Goal: Task Accomplishment & Management: Use online tool/utility

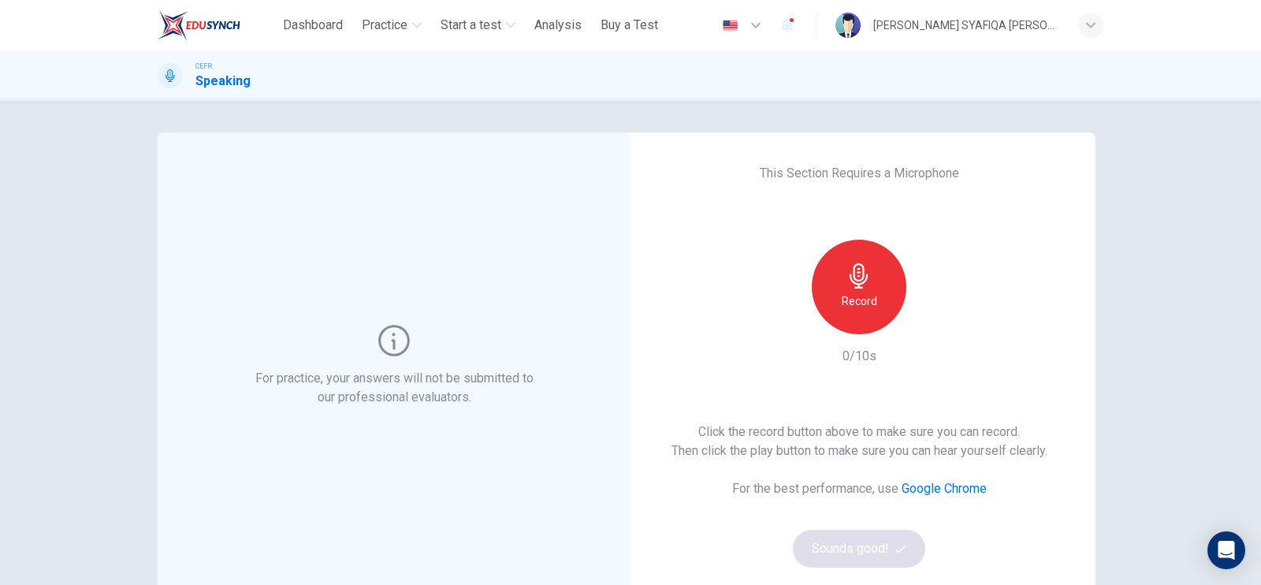
click at [884, 273] on div "Record" at bounding box center [859, 287] width 95 height 95
click at [863, 287] on icon "button" at bounding box center [858, 275] width 25 height 25
click at [926, 325] on icon "button" at bounding box center [932, 322] width 16 height 16
click at [867, 559] on button "Sounds good!" at bounding box center [859, 549] width 132 height 38
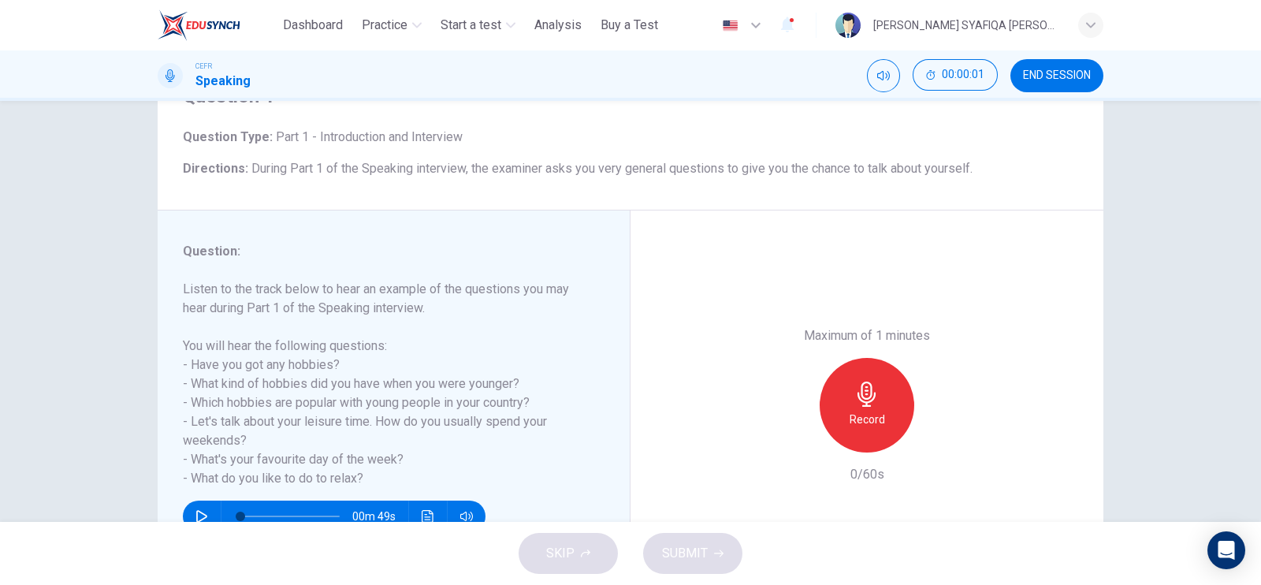
scroll to position [190, 0]
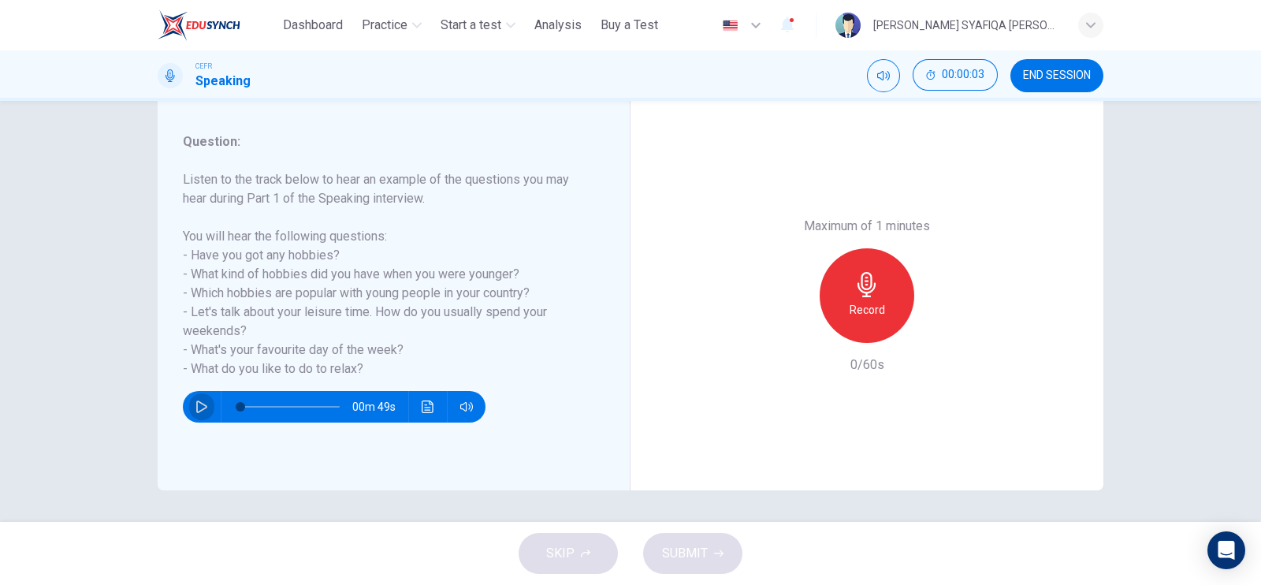
click at [200, 399] on button "button" at bounding box center [201, 407] width 25 height 32
click at [871, 314] on h6 "Record" at bounding box center [866, 309] width 35 height 19
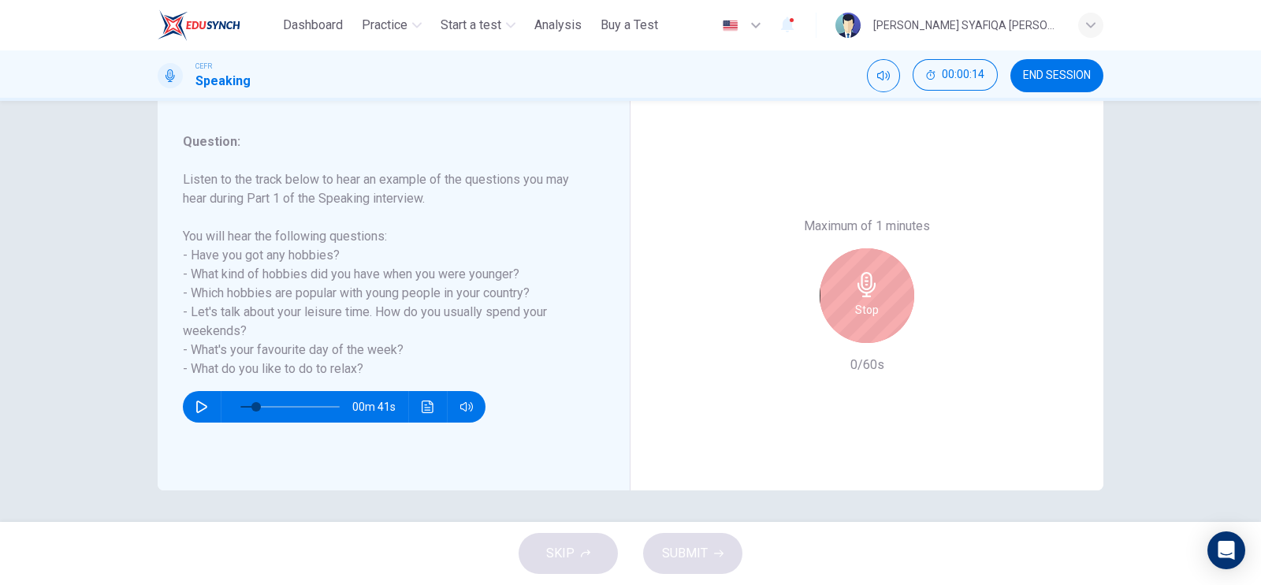
click at [871, 314] on h6 "Stop" at bounding box center [867, 309] width 24 height 19
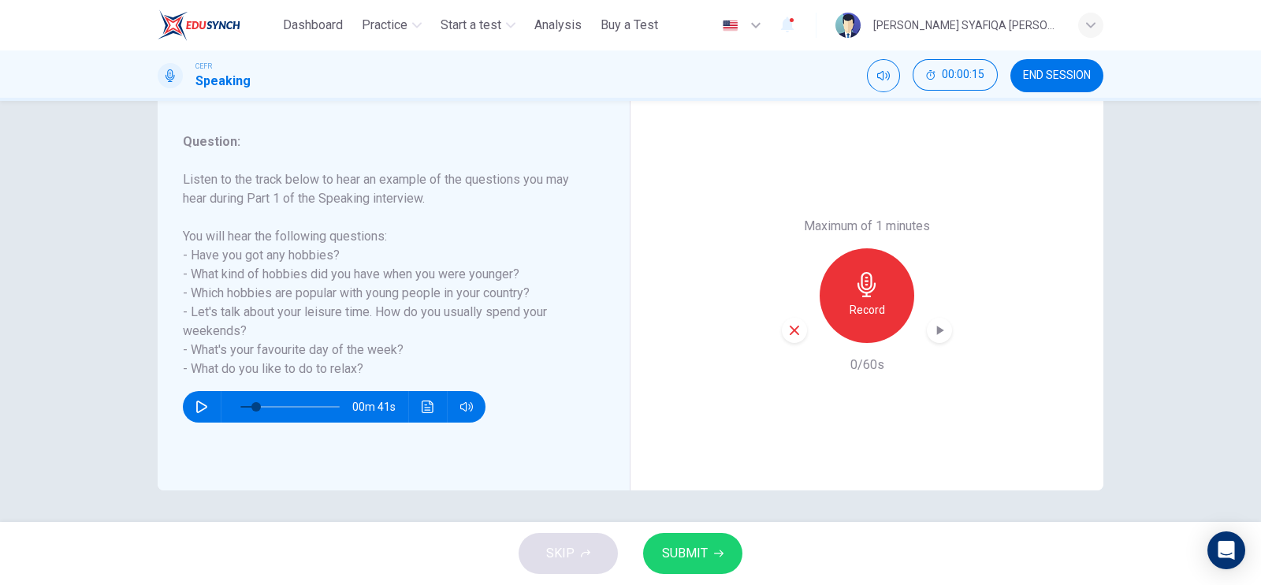
click at [708, 563] on button "SUBMIT" at bounding box center [692, 553] width 99 height 41
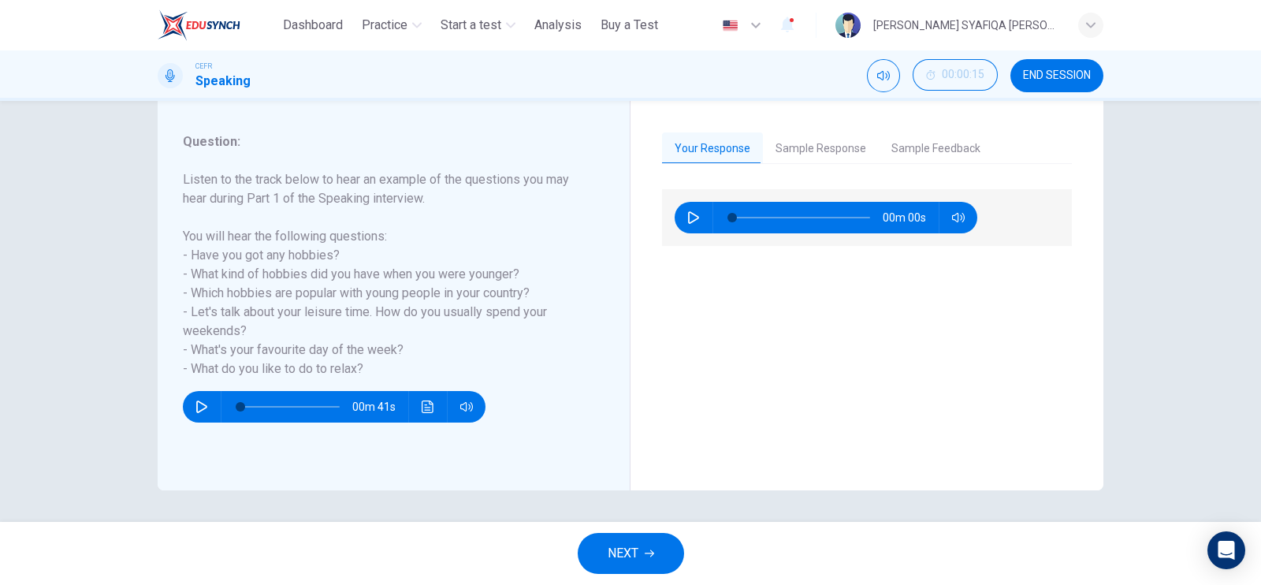
type input "*"
click at [639, 557] on button "NEXT" at bounding box center [631, 553] width 106 height 41
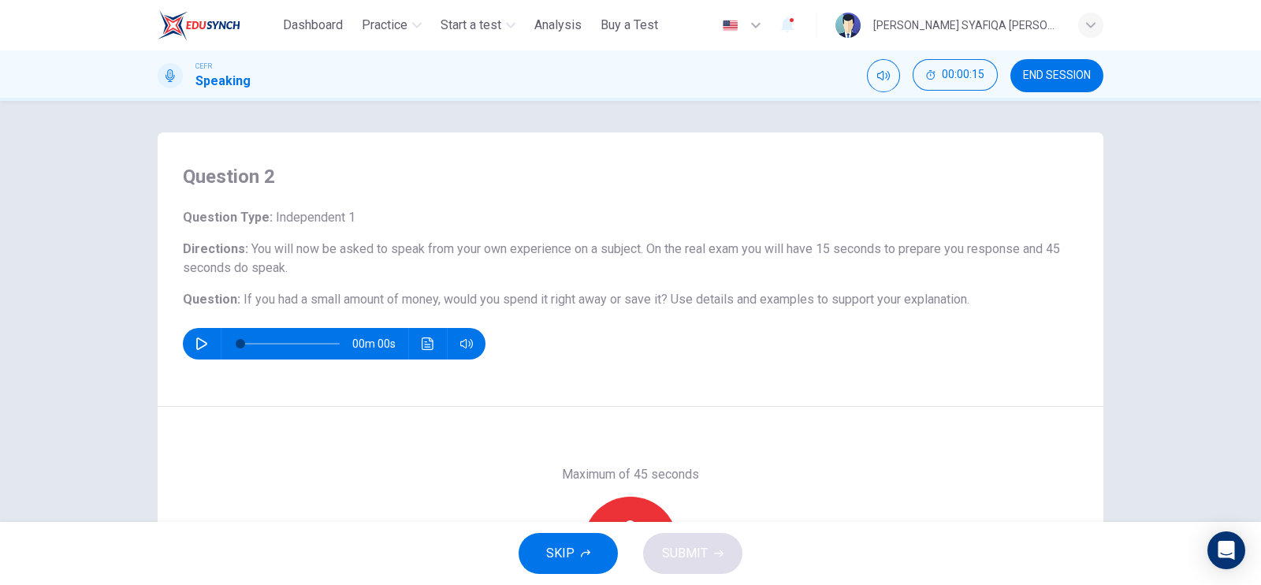
scroll to position [98, 0]
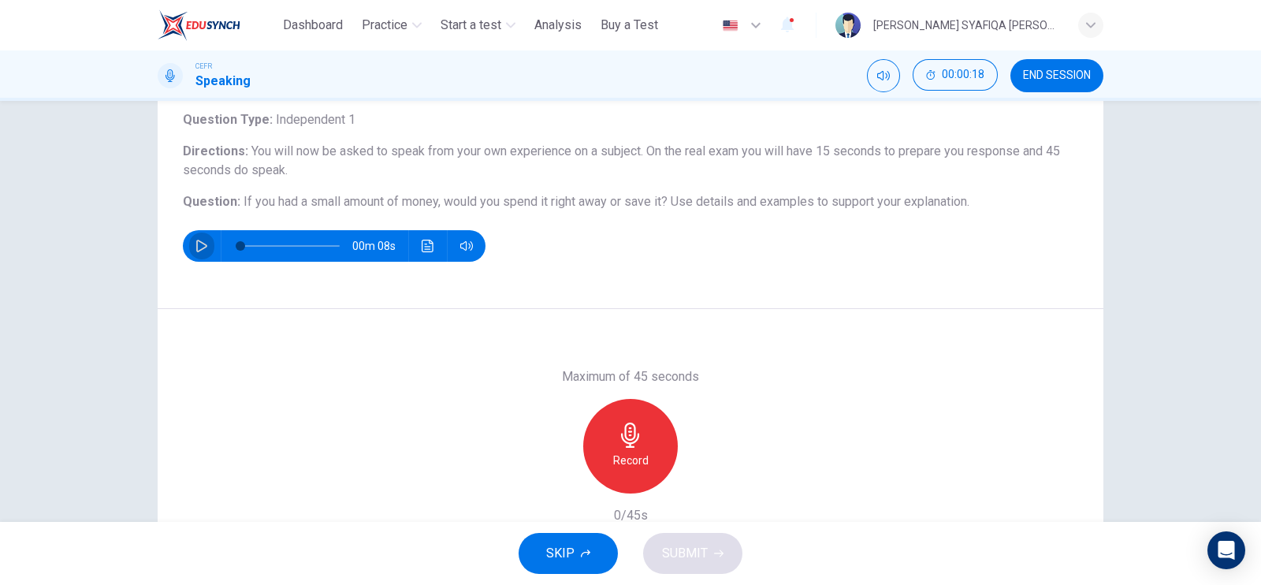
click at [199, 253] on button "button" at bounding box center [201, 246] width 25 height 32
type input "**"
click at [199, 254] on button "button" at bounding box center [201, 246] width 25 height 32
click at [647, 455] on div "Record" at bounding box center [630, 446] width 95 height 95
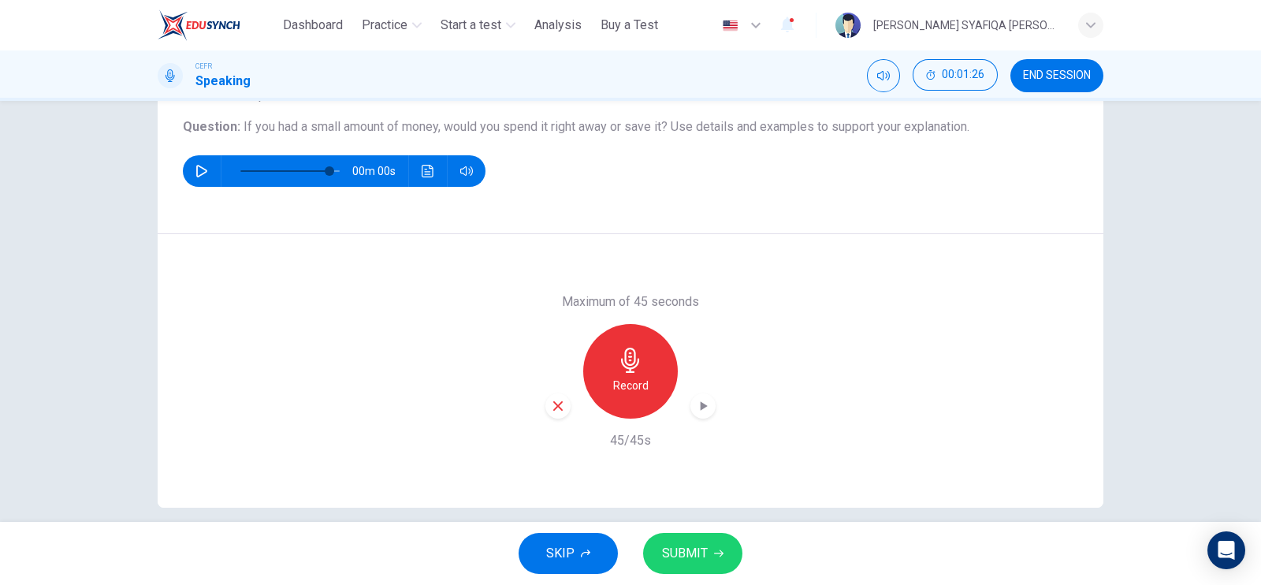
scroll to position [190, 0]
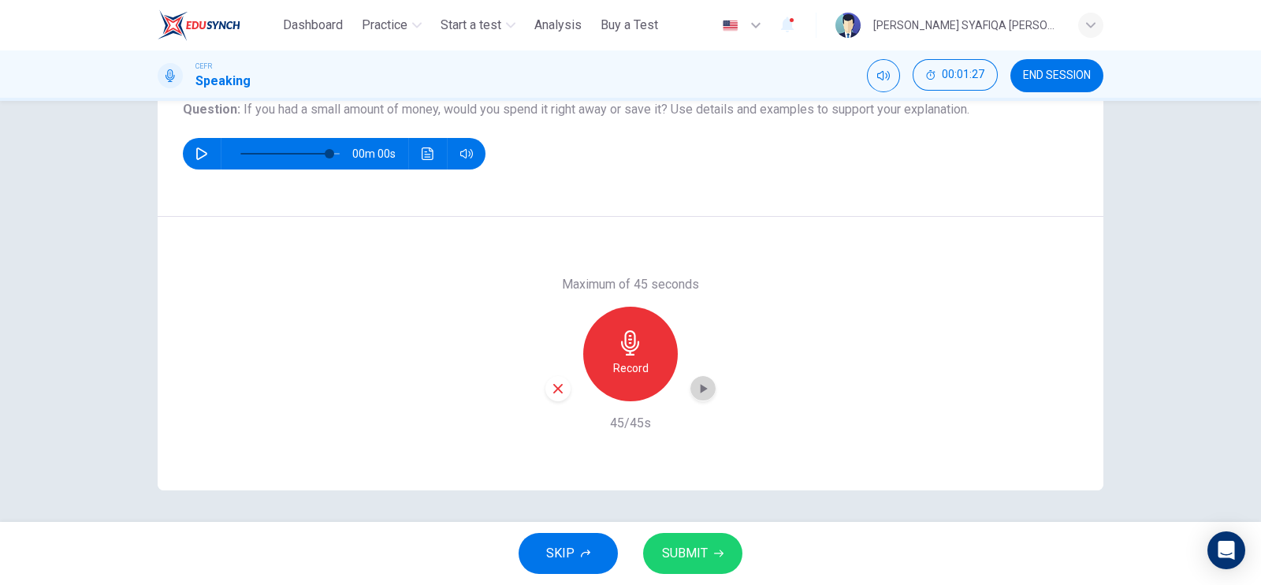
click at [697, 396] on div "button" at bounding box center [702, 388] width 25 height 25
click at [553, 390] on icon "button" at bounding box center [558, 388] width 14 height 14
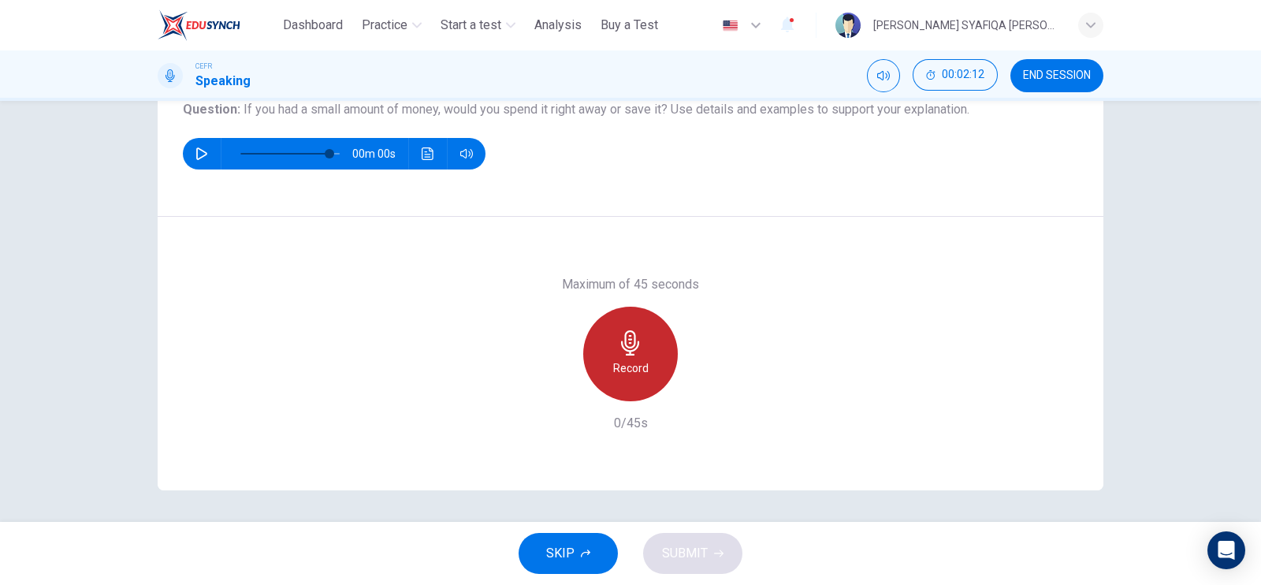
click at [642, 325] on div "Record" at bounding box center [630, 354] width 95 height 95
click at [642, 325] on div "Stop" at bounding box center [630, 354] width 95 height 95
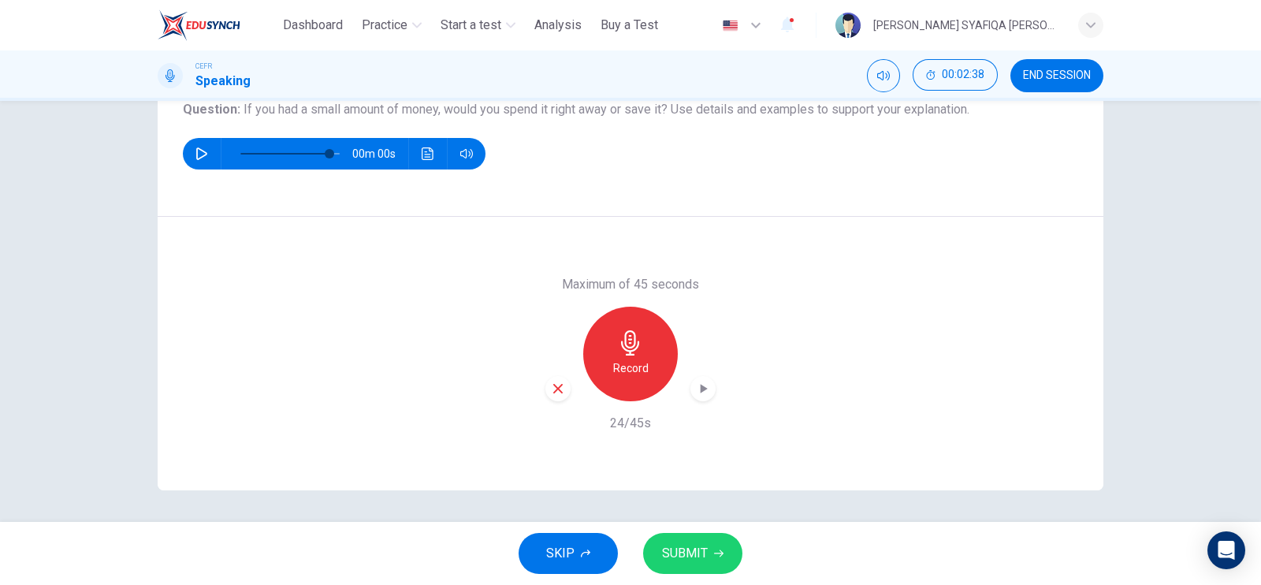
click at [556, 390] on icon "button" at bounding box center [557, 388] width 9 height 9
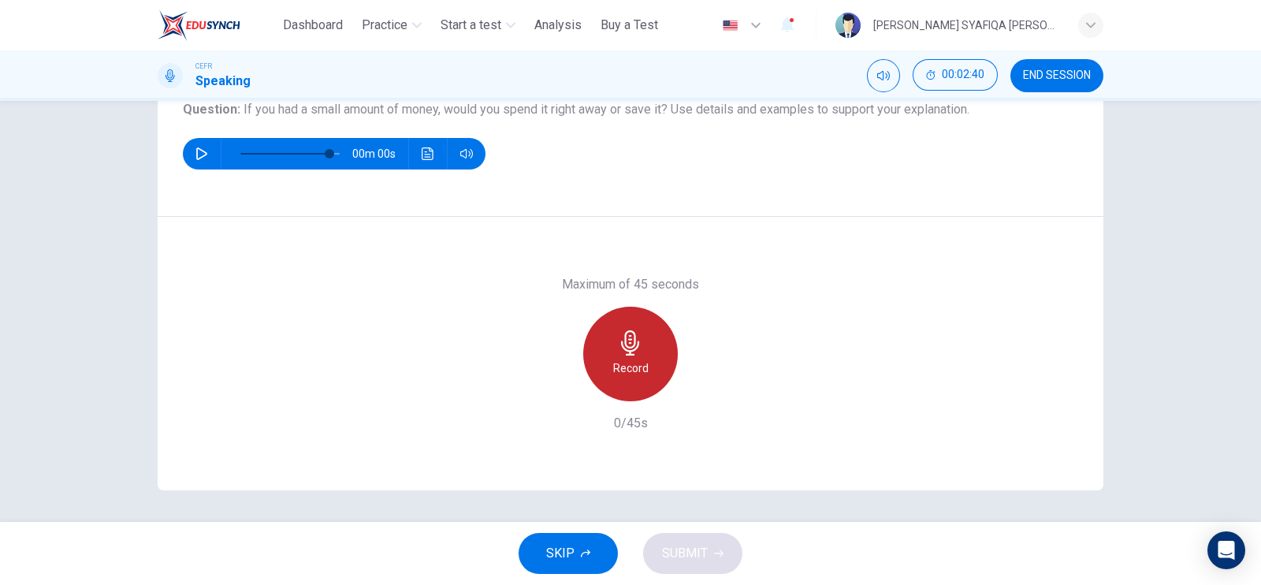
click at [623, 364] on h6 "Record" at bounding box center [630, 368] width 35 height 19
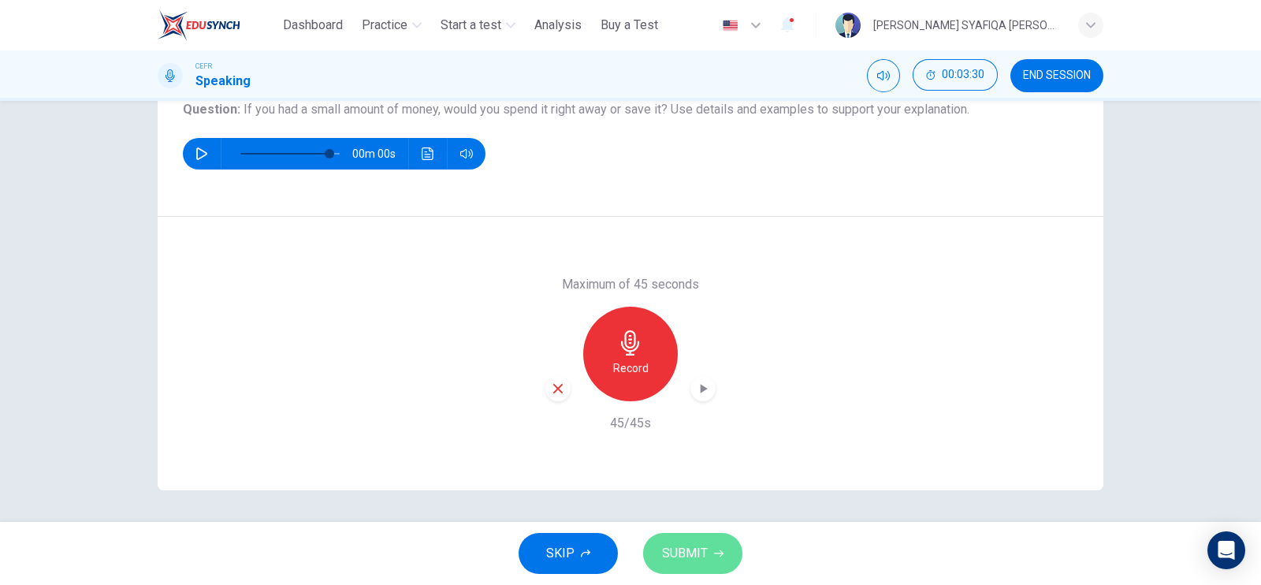
click at [686, 548] on span "SUBMIT" at bounding box center [685, 553] width 46 height 22
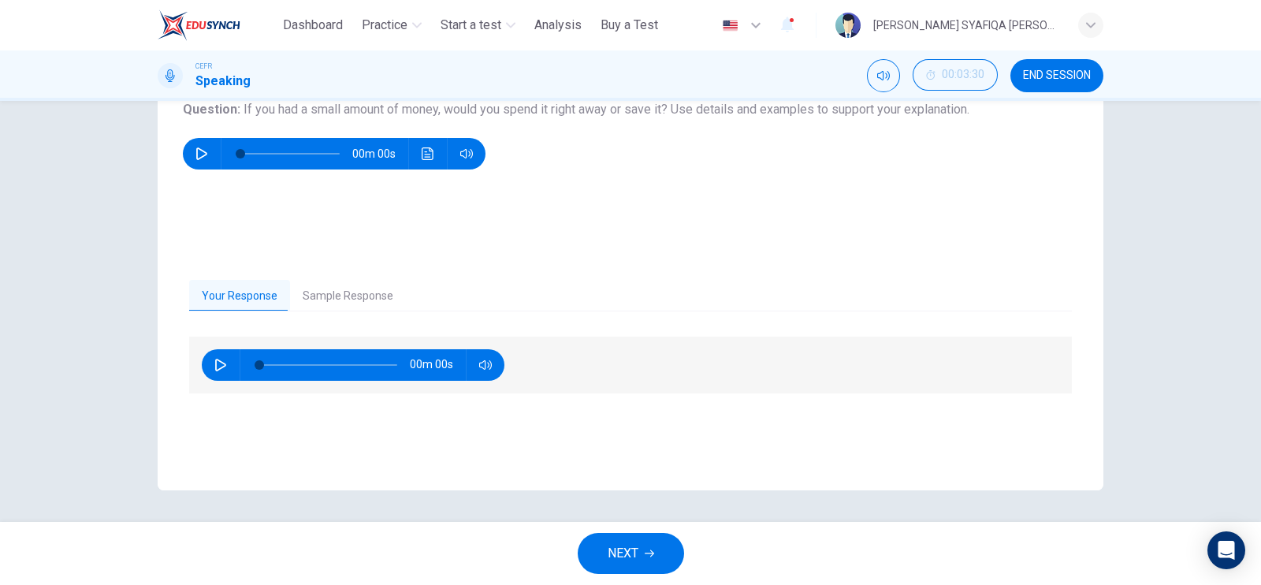
type input "*"
click at [315, 277] on div "Your Response Sample Response 00m 00s 00m 00s" at bounding box center [631, 369] width 946 height 243
click at [316, 295] on button "Sample Response" at bounding box center [348, 296] width 116 height 33
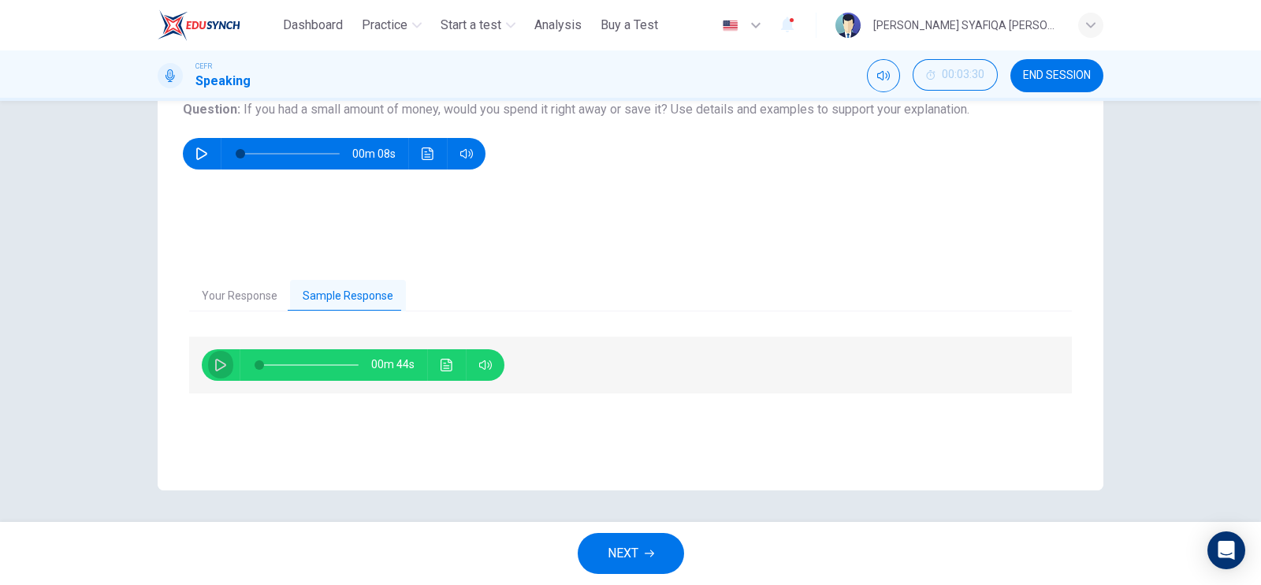
click at [217, 367] on icon "button" at bounding box center [220, 365] width 11 height 13
type input "*"
click at [196, 148] on icon "button" at bounding box center [201, 153] width 11 height 13
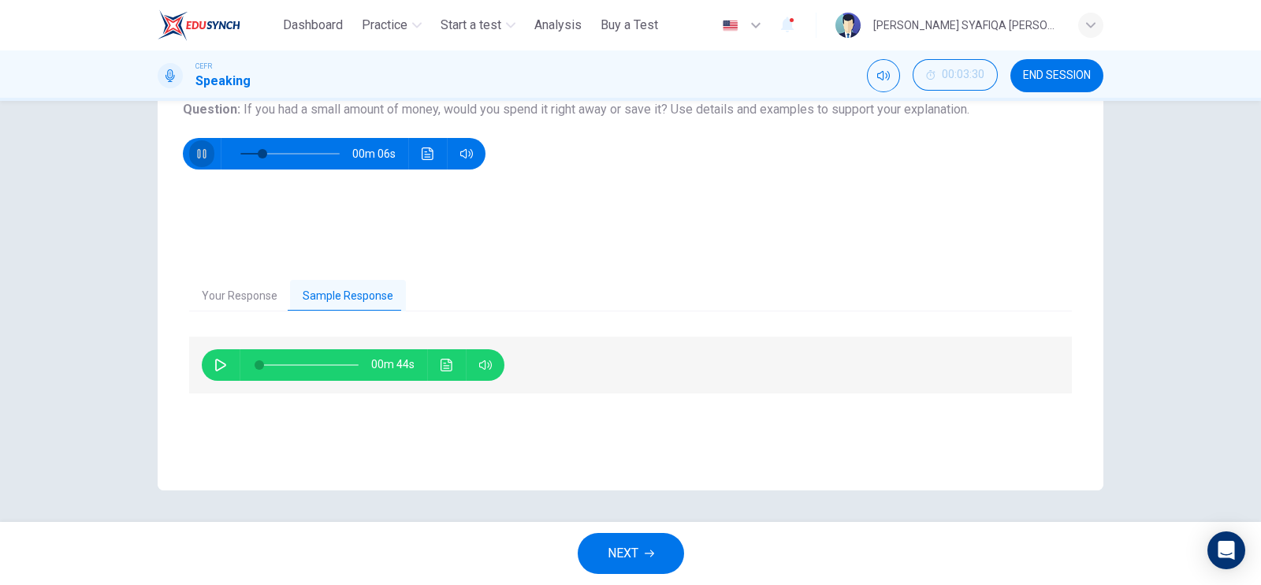
click at [196, 148] on icon "button" at bounding box center [201, 153] width 13 height 13
type input "**"
click at [676, 549] on button "NEXT" at bounding box center [631, 553] width 106 height 41
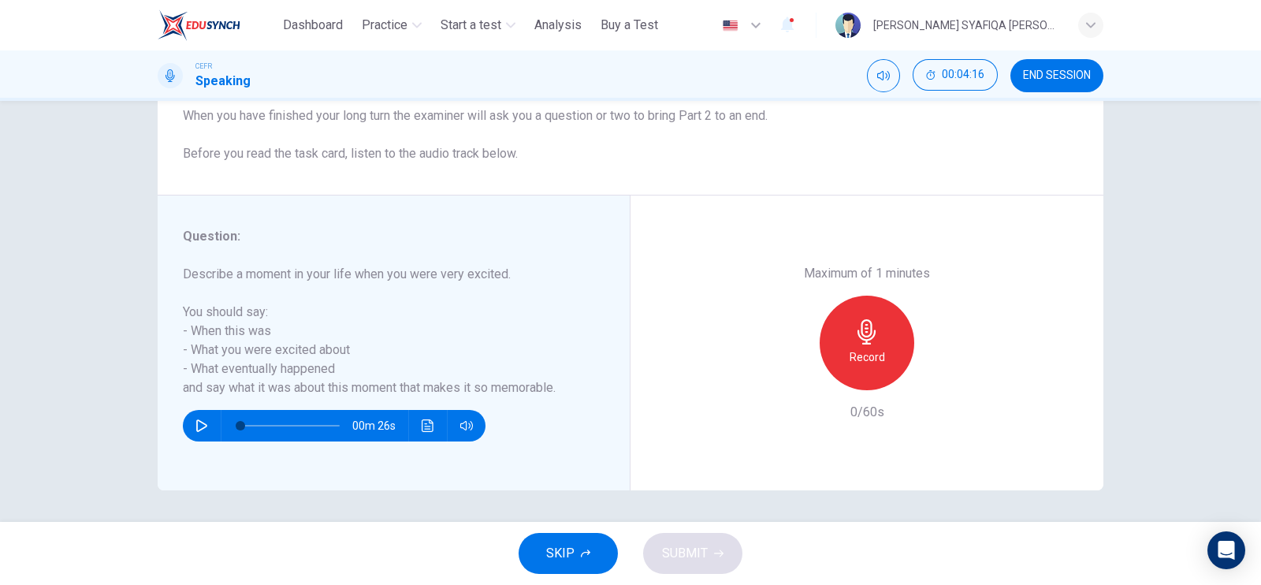
click at [197, 428] on icon "button" at bounding box center [201, 425] width 11 height 13
type input "*"
click at [842, 369] on div "Record" at bounding box center [867, 342] width 95 height 95
click at [938, 381] on icon "button" at bounding box center [939, 378] width 16 height 16
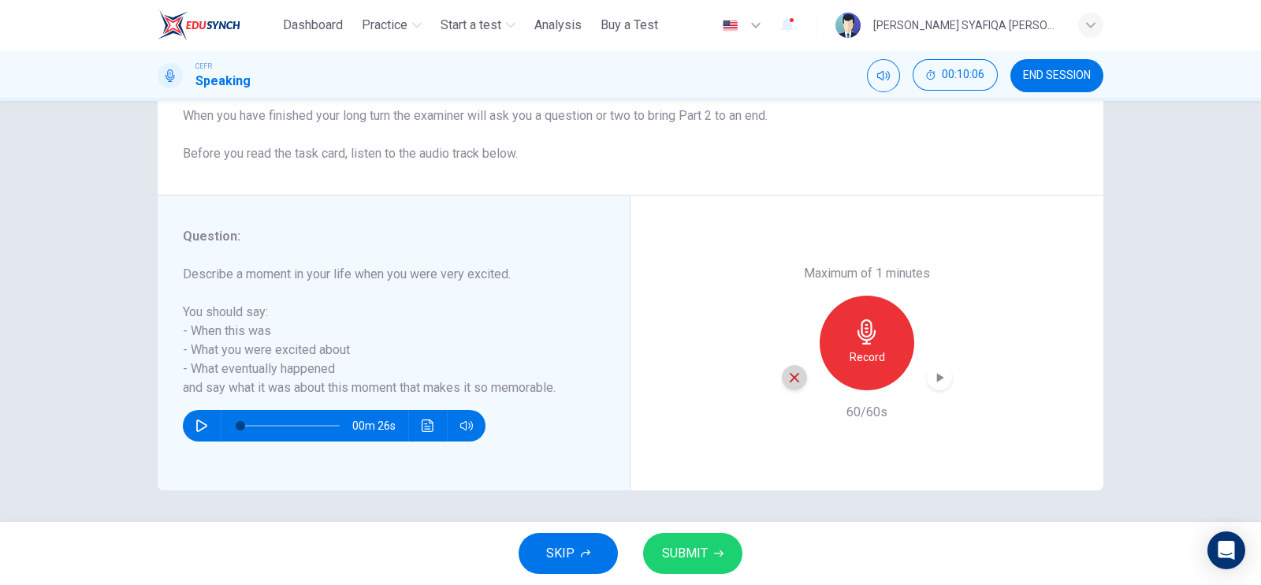
click at [787, 377] on icon "button" at bounding box center [794, 377] width 14 height 14
click at [849, 351] on h6 "Record" at bounding box center [866, 357] width 35 height 19
click at [937, 375] on icon "button" at bounding box center [940, 377] width 7 height 9
click at [679, 556] on span "SUBMIT" at bounding box center [685, 553] width 46 height 22
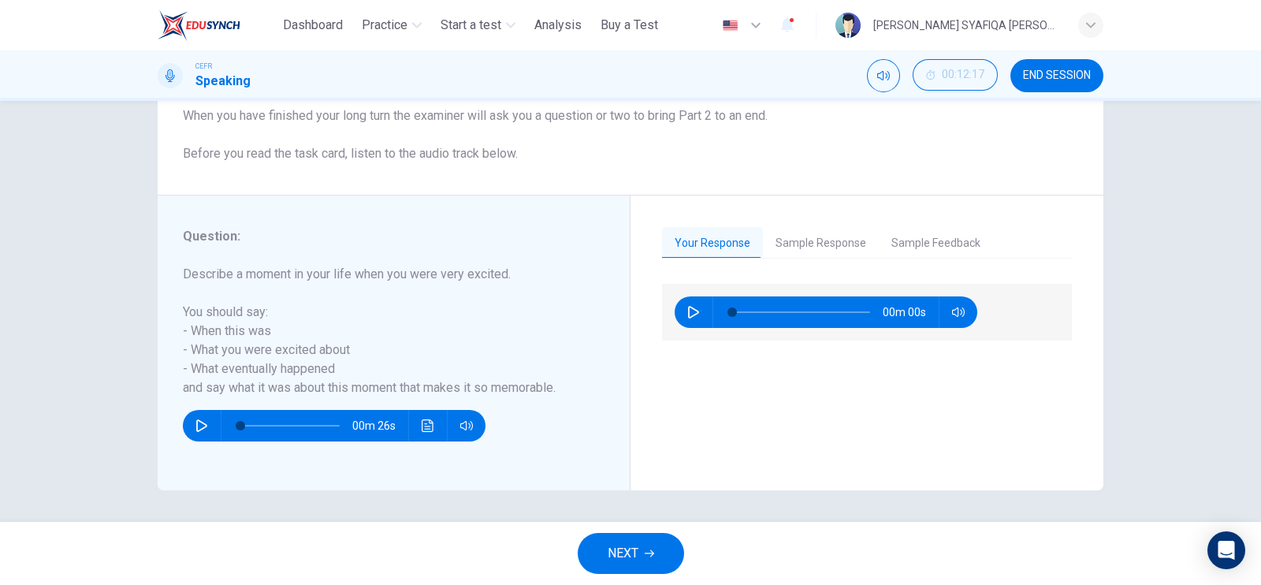
click at [834, 238] on button "Sample Response" at bounding box center [821, 243] width 116 height 33
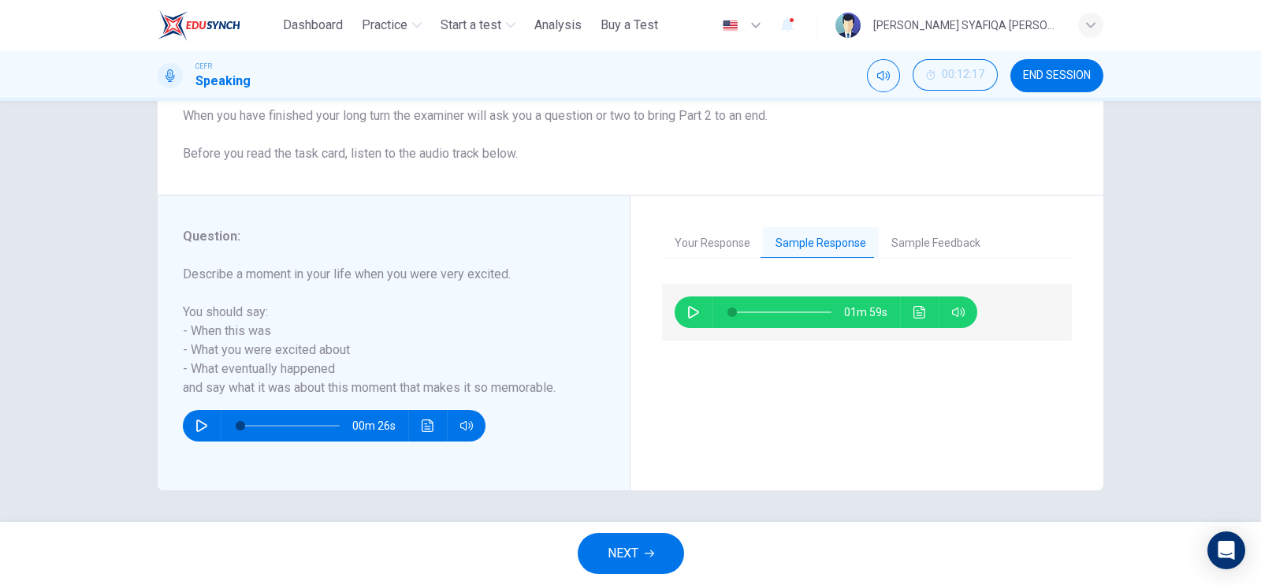
click at [688, 313] on icon "button" at bounding box center [693, 312] width 11 height 13
click at [922, 242] on button "Sample Feedback" at bounding box center [936, 243] width 114 height 33
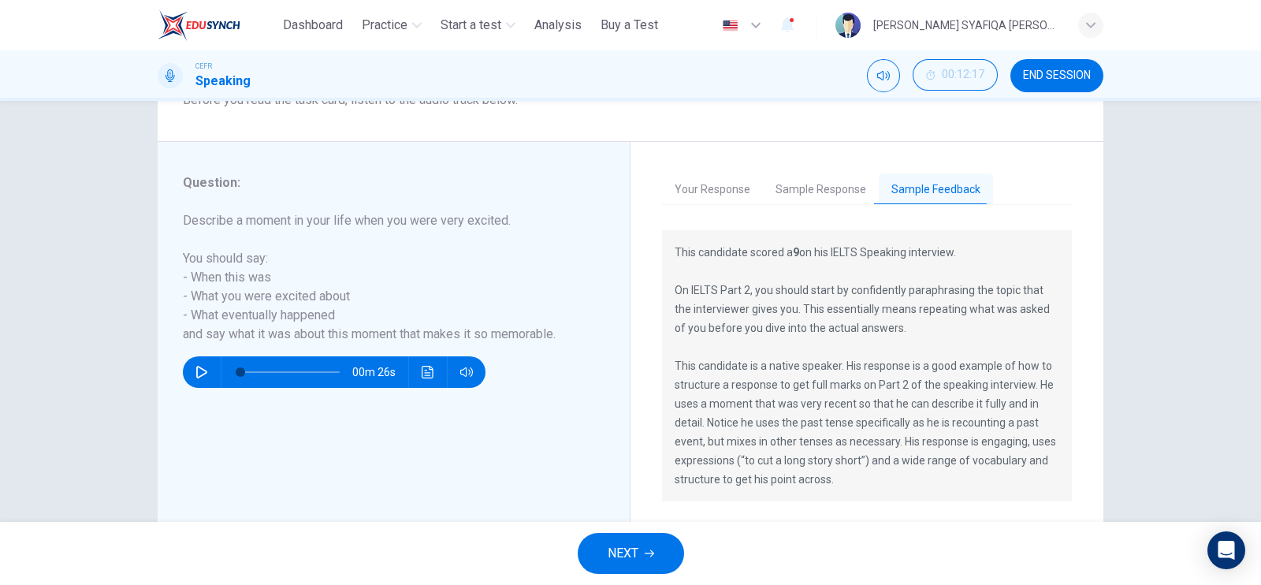
scroll to position [288, 0]
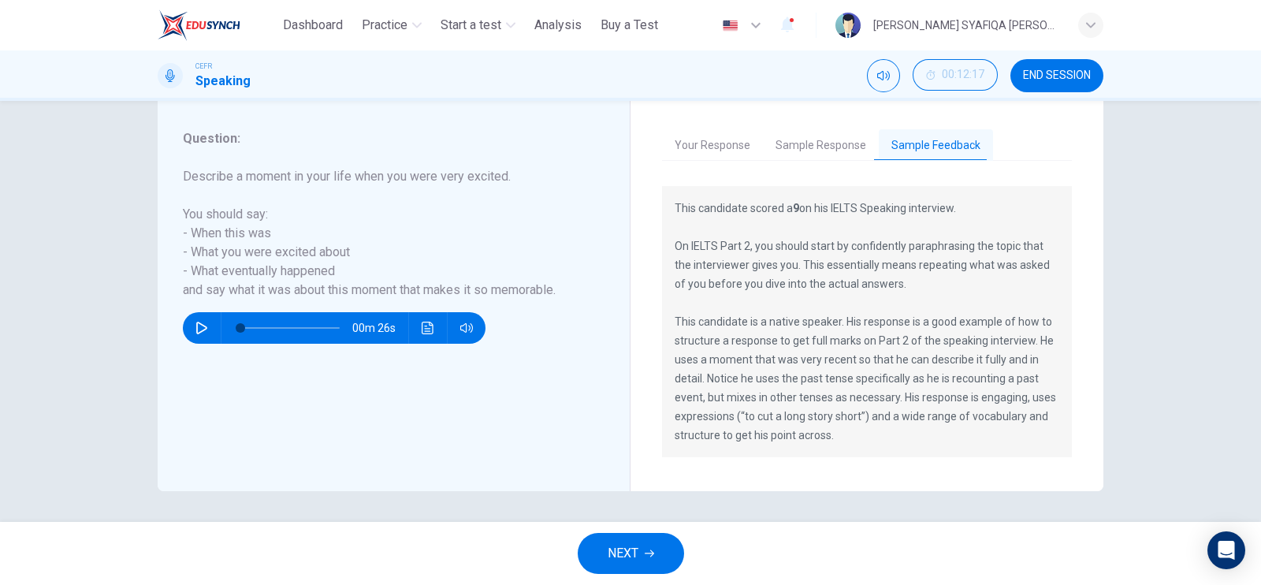
click at [844, 142] on button "Sample Response" at bounding box center [821, 145] width 116 height 33
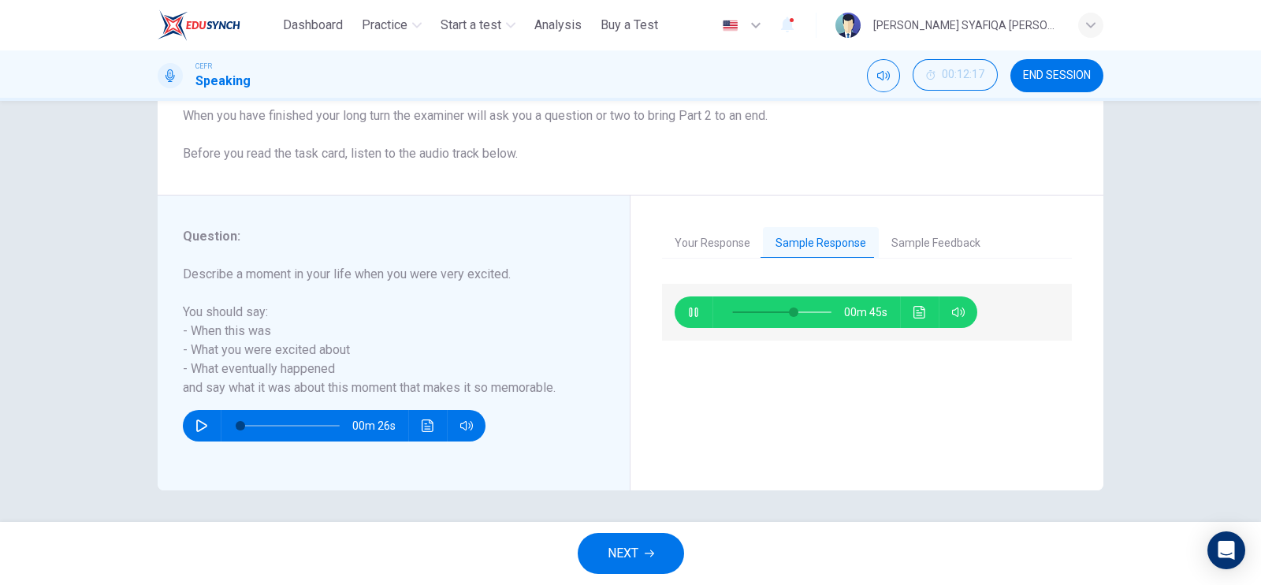
type input "**"
click at [618, 556] on span "NEXT" at bounding box center [623, 553] width 31 height 22
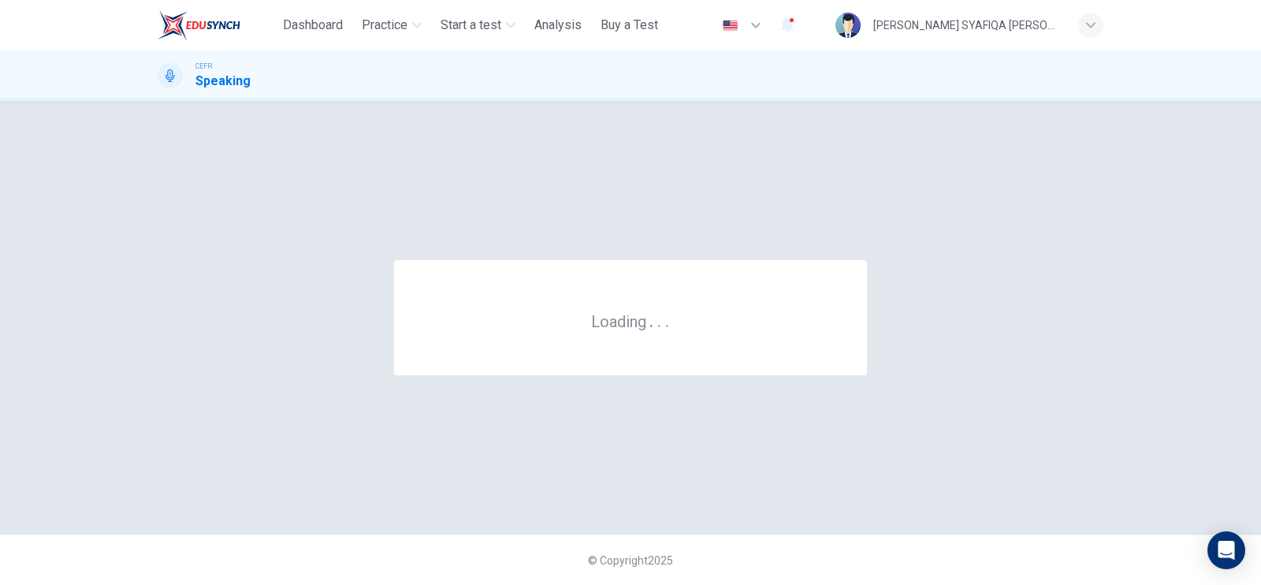
scroll to position [0, 0]
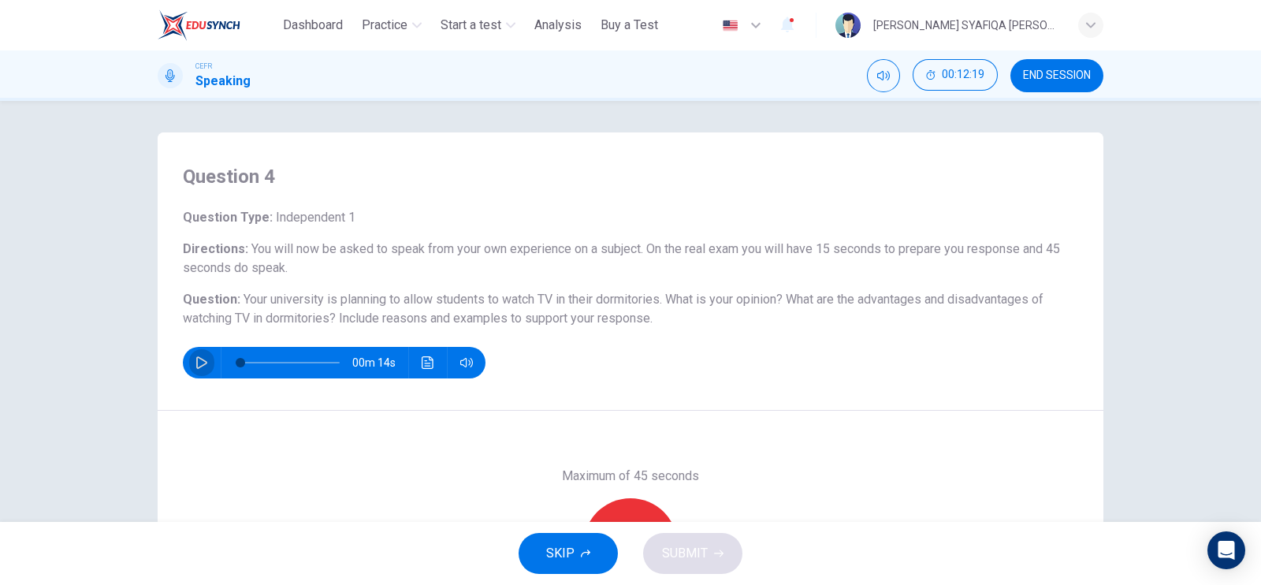
click at [191, 374] on button "button" at bounding box center [201, 363] width 25 height 32
drag, startPoint x: 232, startPoint y: 360, endPoint x: 197, endPoint y: 356, distance: 35.7
click at [197, 356] on div "00m 14s" at bounding box center [334, 363] width 303 height 32
click at [197, 356] on icon "button" at bounding box center [201, 362] width 13 height 13
drag, startPoint x: 232, startPoint y: 366, endPoint x: 205, endPoint y: 365, distance: 27.6
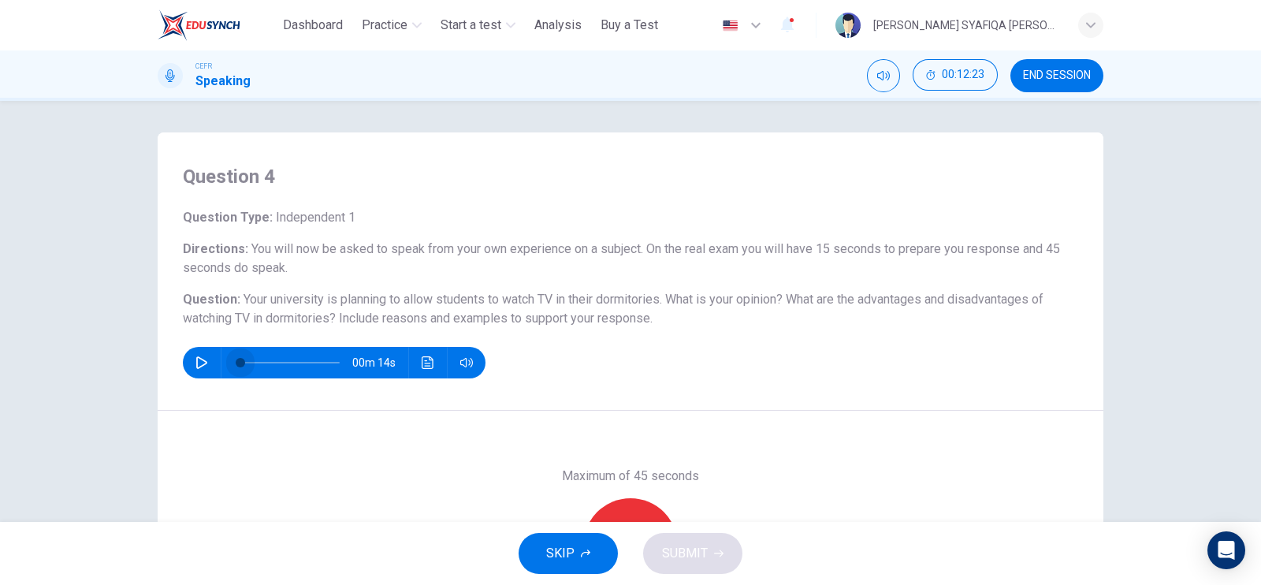
click at [205, 365] on div "00m 14s" at bounding box center [334, 363] width 303 height 32
click at [242, 403] on div "Question 4 Question Type : Independent 1 Directions : You will now be asked to …" at bounding box center [631, 271] width 946 height 278
click at [197, 356] on icon "button" at bounding box center [201, 362] width 13 height 13
type input "*"
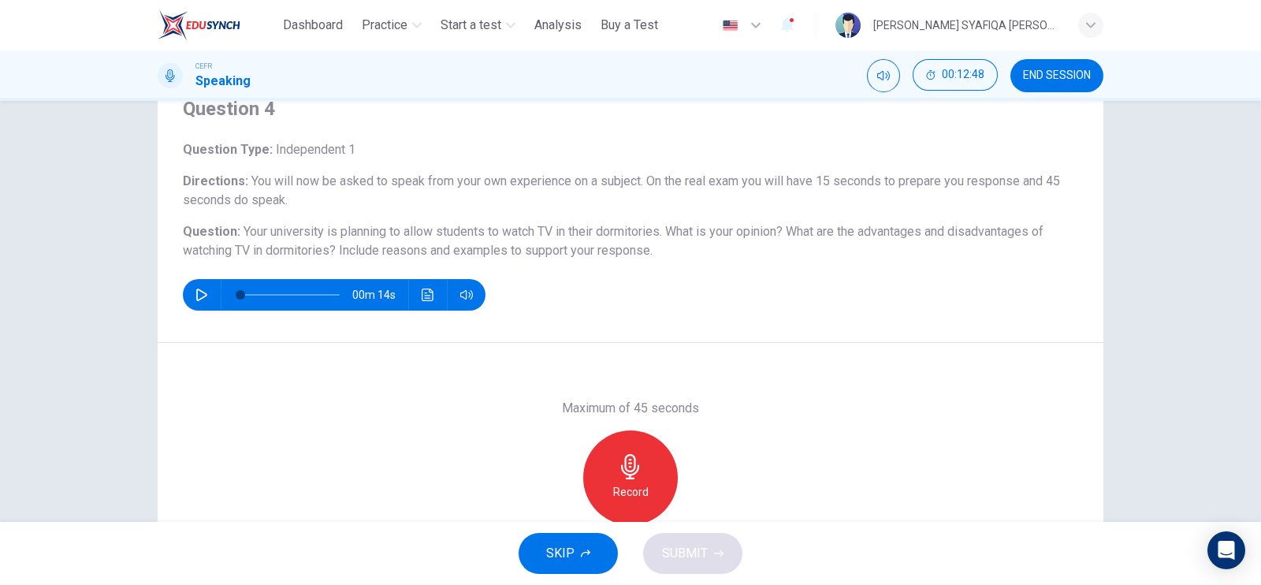
scroll to position [98, 0]
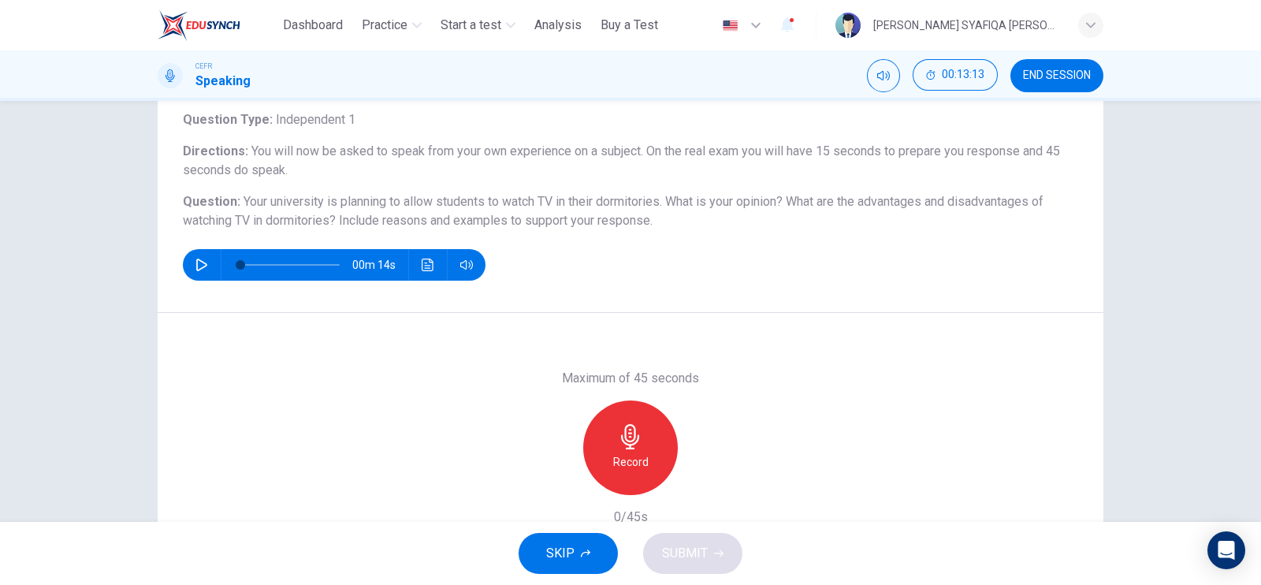
click at [622, 475] on div "Record" at bounding box center [630, 447] width 95 height 95
click at [622, 475] on div "Stop" at bounding box center [630, 447] width 95 height 95
click at [551, 481] on icon "button" at bounding box center [558, 482] width 14 height 14
click at [619, 455] on h6 "Record" at bounding box center [630, 461] width 35 height 19
click at [705, 472] on div "button" at bounding box center [702, 482] width 25 height 25
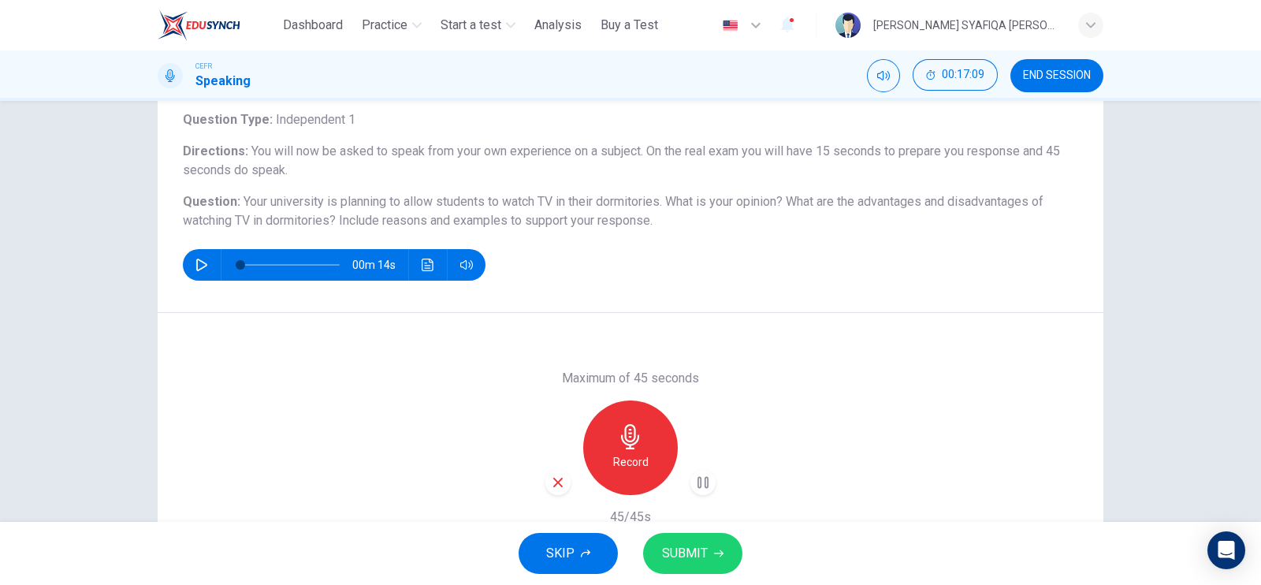
click at [708, 551] on button "SUBMIT" at bounding box center [692, 553] width 99 height 41
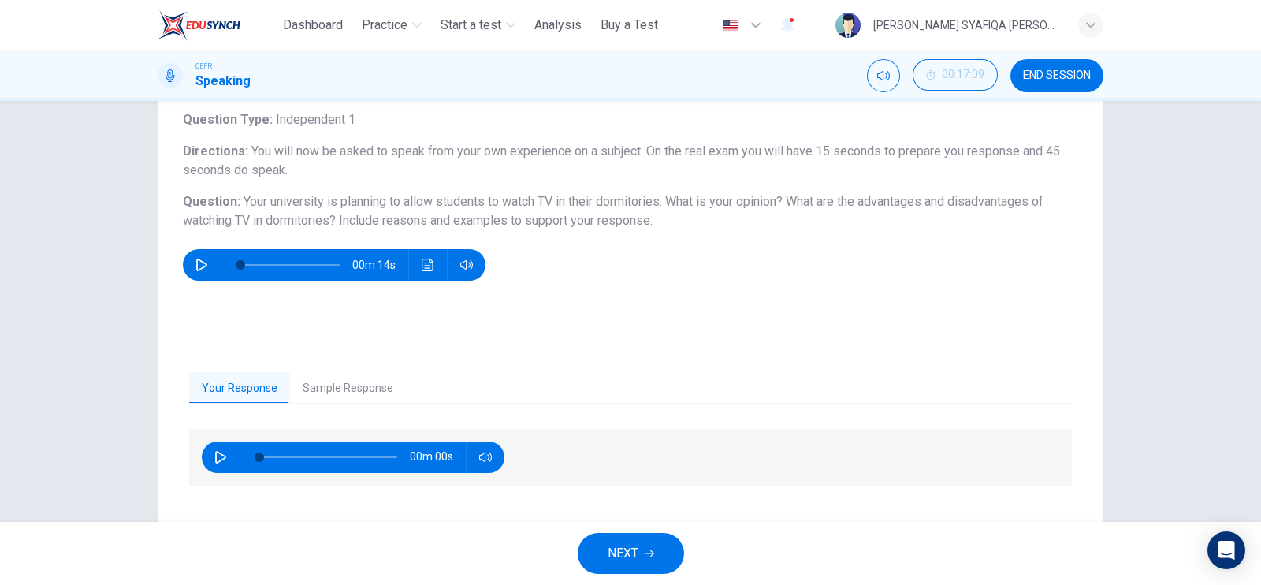
click at [656, 549] on button "NEXT" at bounding box center [631, 553] width 106 height 41
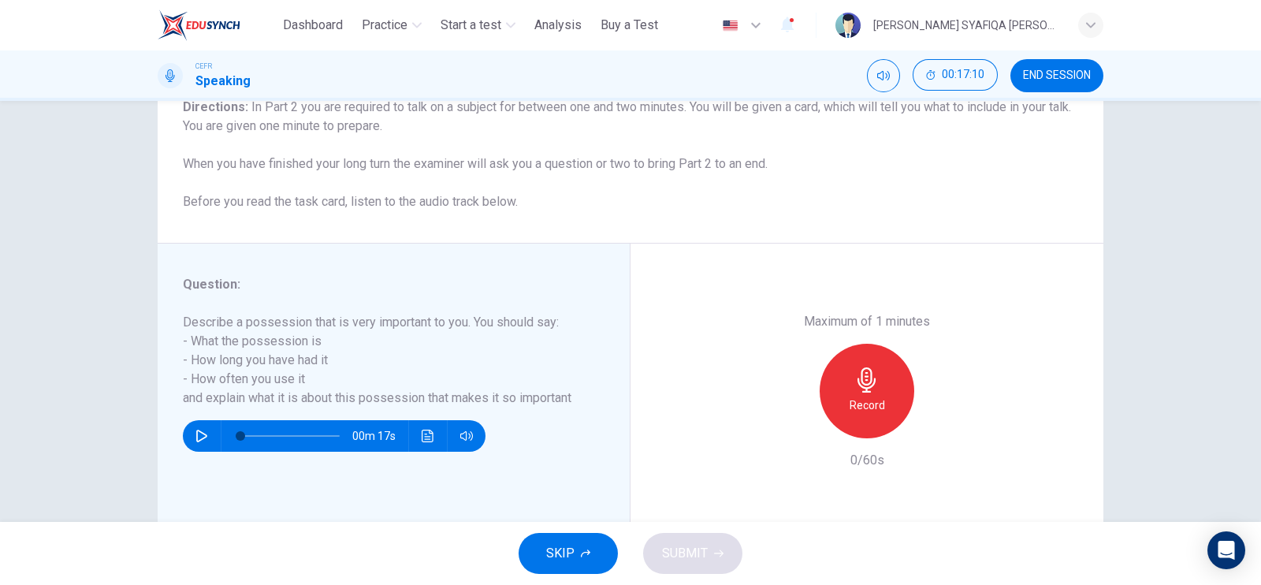
scroll to position [190, 0]
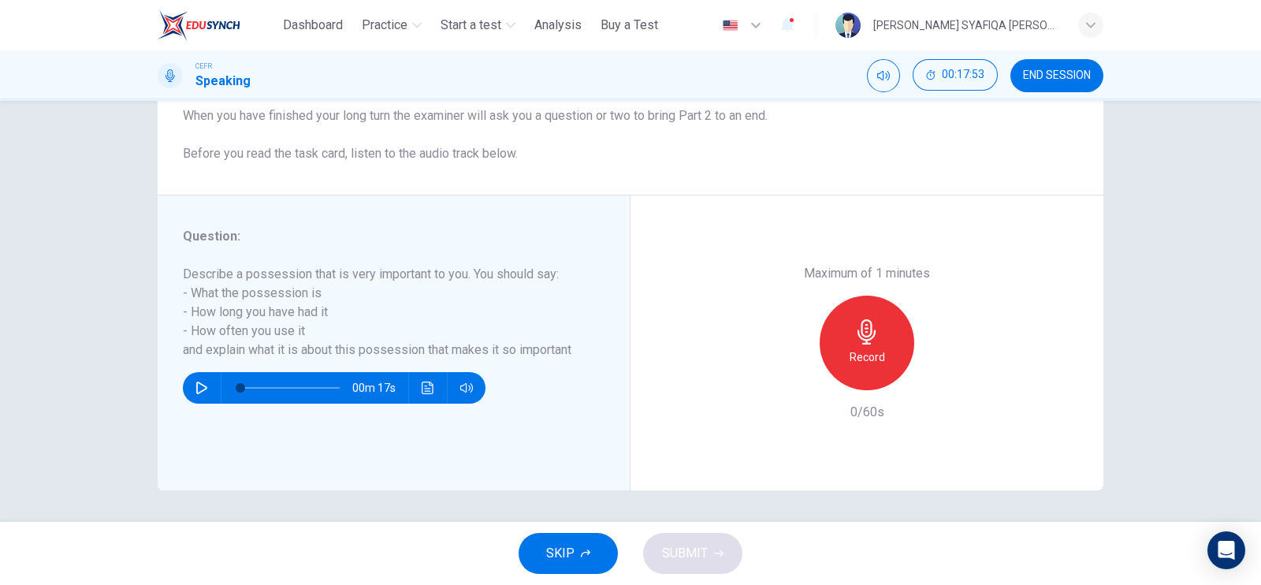
click at [877, 355] on h6 "Record" at bounding box center [866, 357] width 35 height 19
click at [788, 387] on div "button" at bounding box center [794, 377] width 25 height 25
click at [859, 340] on icon "button" at bounding box center [866, 331] width 25 height 25
click at [797, 376] on div "button" at bounding box center [794, 377] width 25 height 25
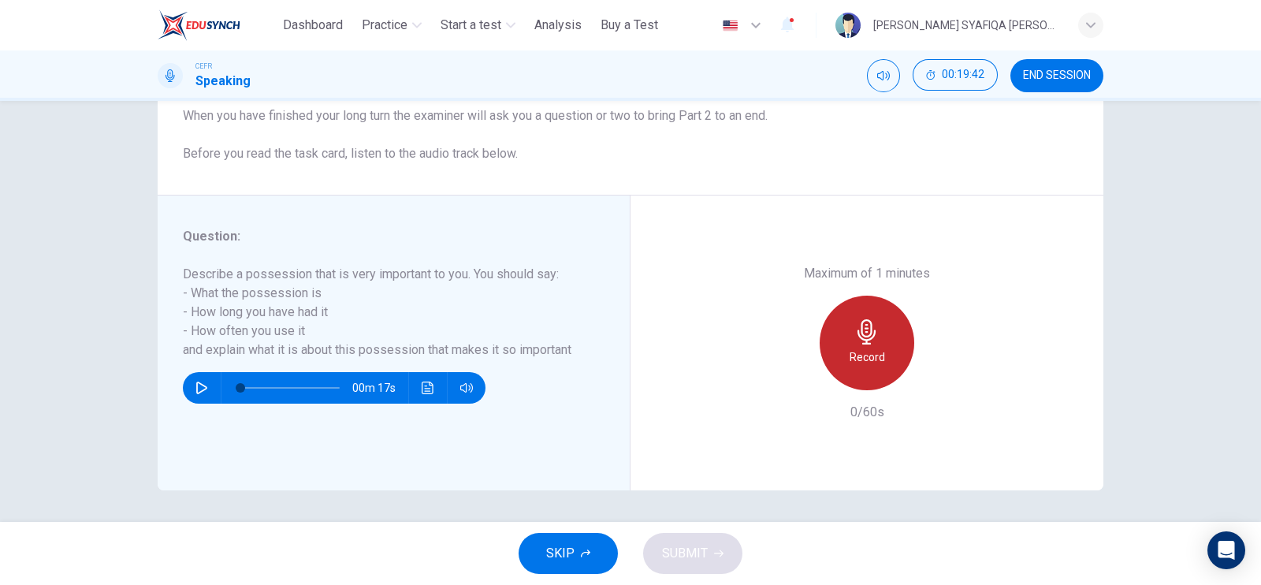
click at [849, 351] on h6 "Record" at bounding box center [866, 357] width 35 height 19
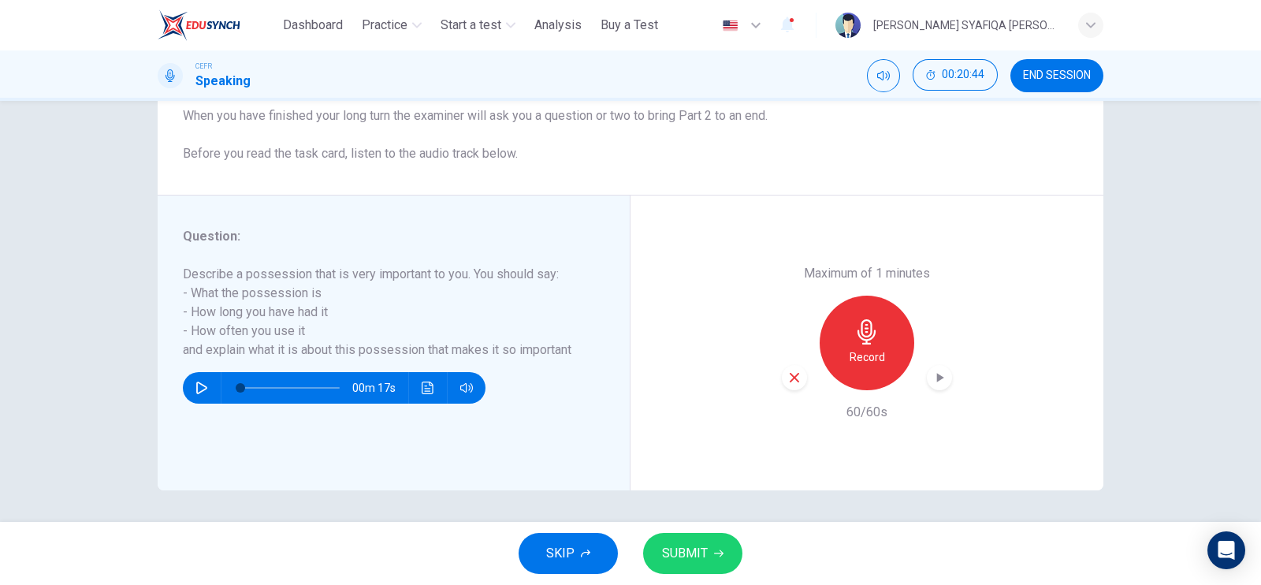
click at [924, 388] on div "Record" at bounding box center [867, 342] width 170 height 95
click at [929, 388] on div "button" at bounding box center [939, 377] width 25 height 25
click at [671, 550] on span "SUBMIT" at bounding box center [685, 553] width 46 height 22
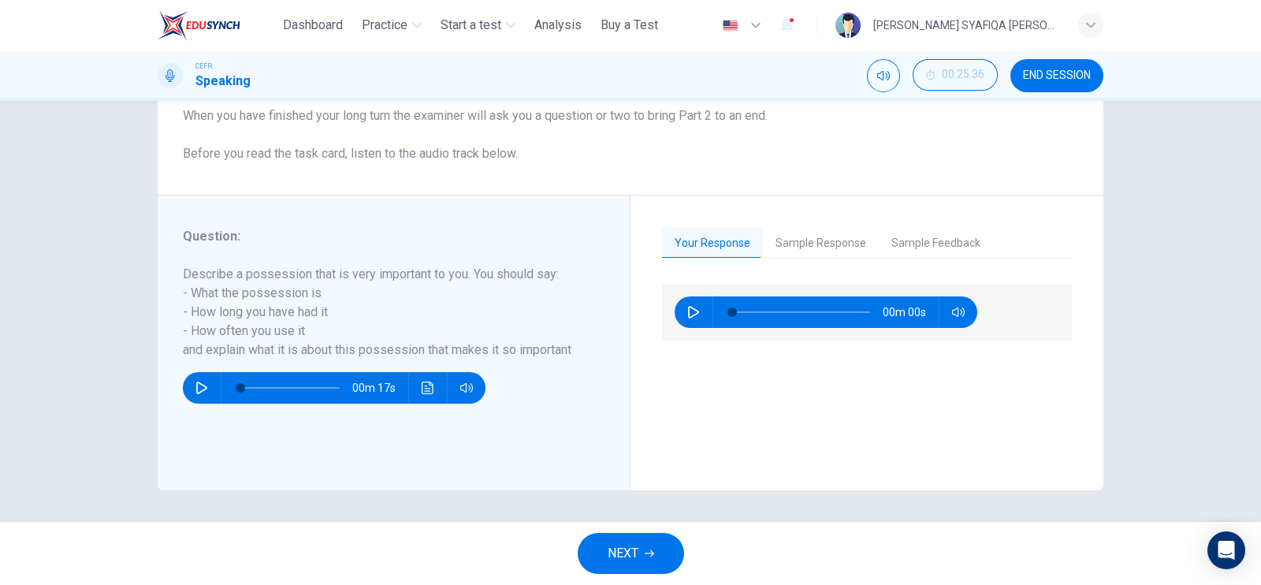
click at [820, 233] on button "Sample Response" at bounding box center [821, 243] width 116 height 33
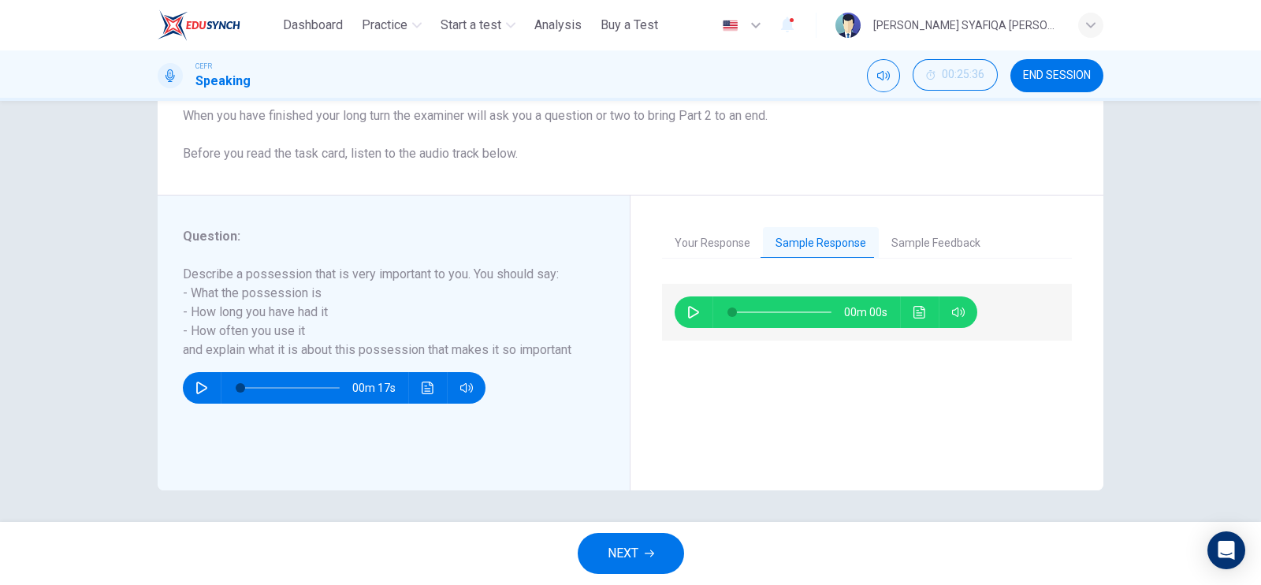
click at [687, 313] on icon "button" at bounding box center [693, 312] width 13 height 13
click at [688, 320] on button "button" at bounding box center [693, 312] width 25 height 32
type input "**"
click at [635, 560] on span "NEXT" at bounding box center [623, 553] width 31 height 22
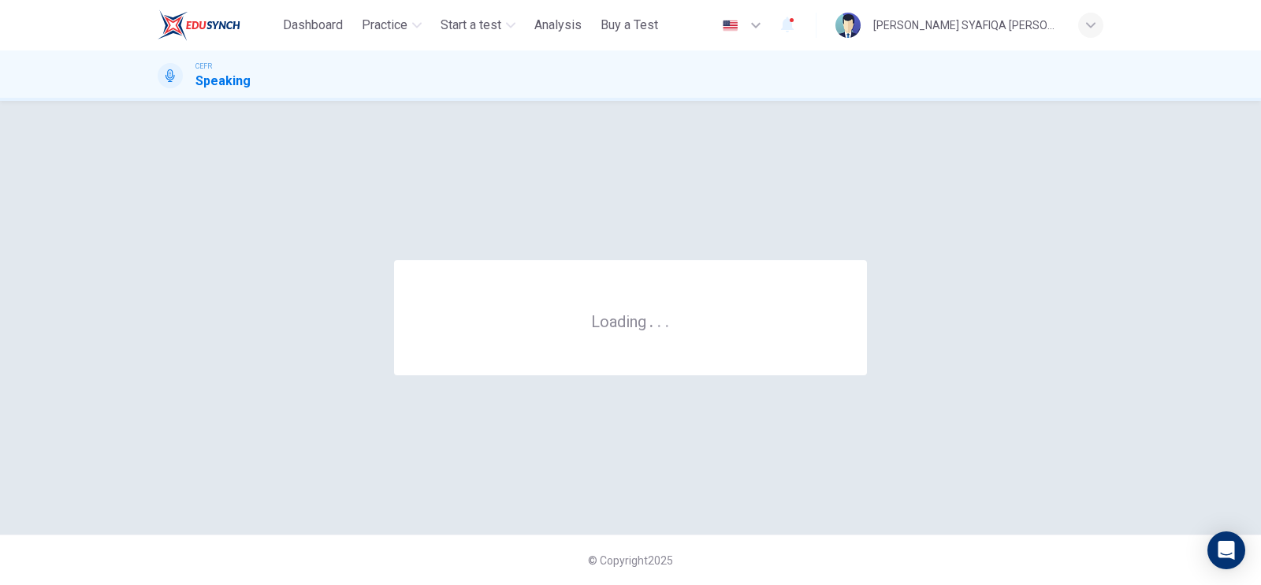
scroll to position [0, 0]
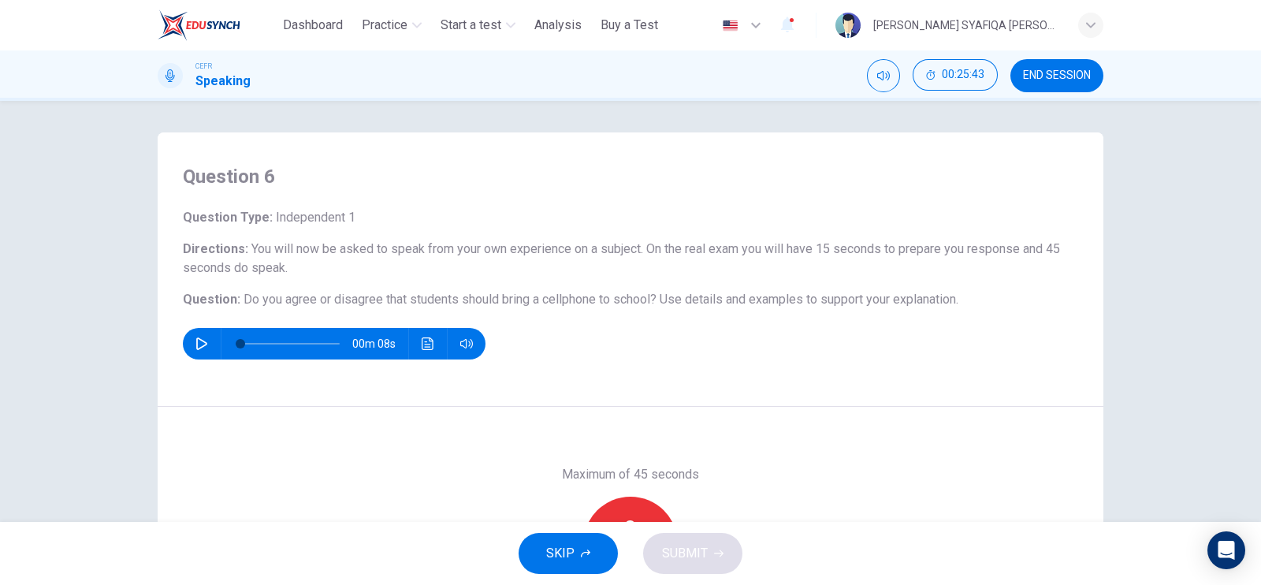
click at [195, 347] on icon "button" at bounding box center [201, 343] width 13 height 13
type input "*"
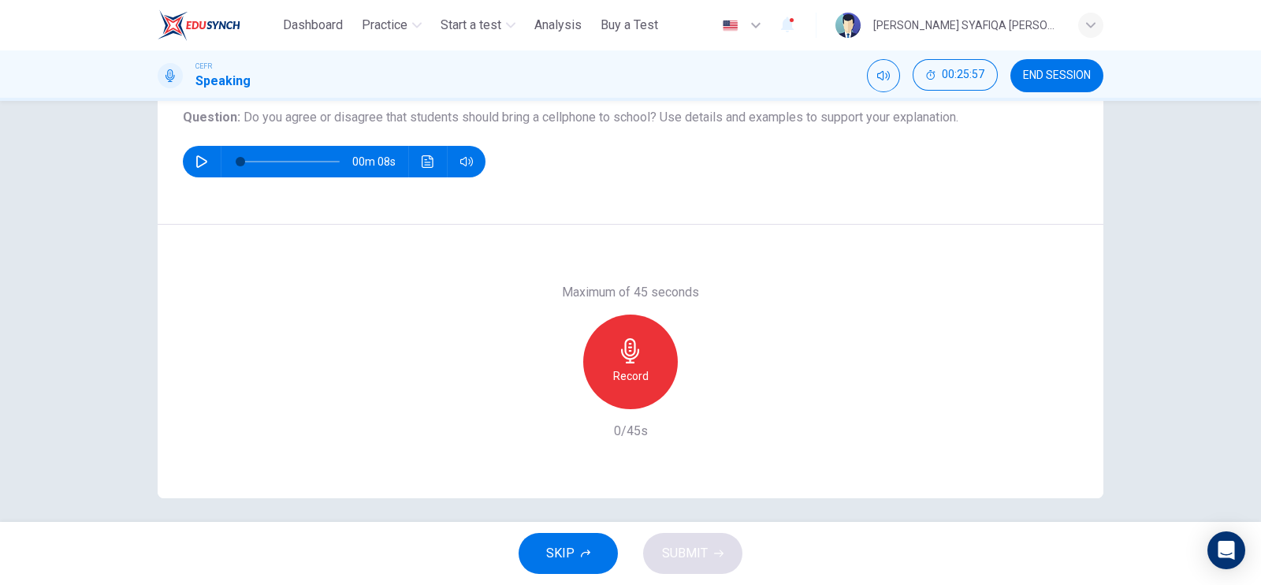
scroll to position [190, 0]
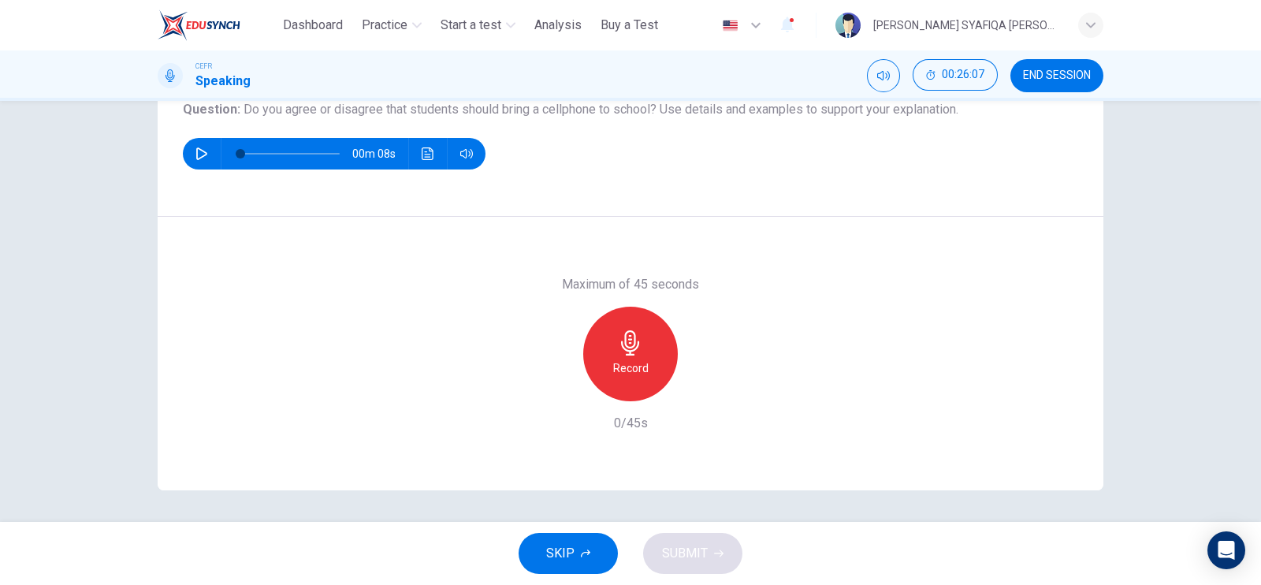
click at [637, 346] on icon "button" at bounding box center [630, 342] width 25 height 25
click at [698, 393] on icon "button" at bounding box center [703, 389] width 16 height 16
click at [672, 566] on button "SUBMIT" at bounding box center [692, 553] width 99 height 41
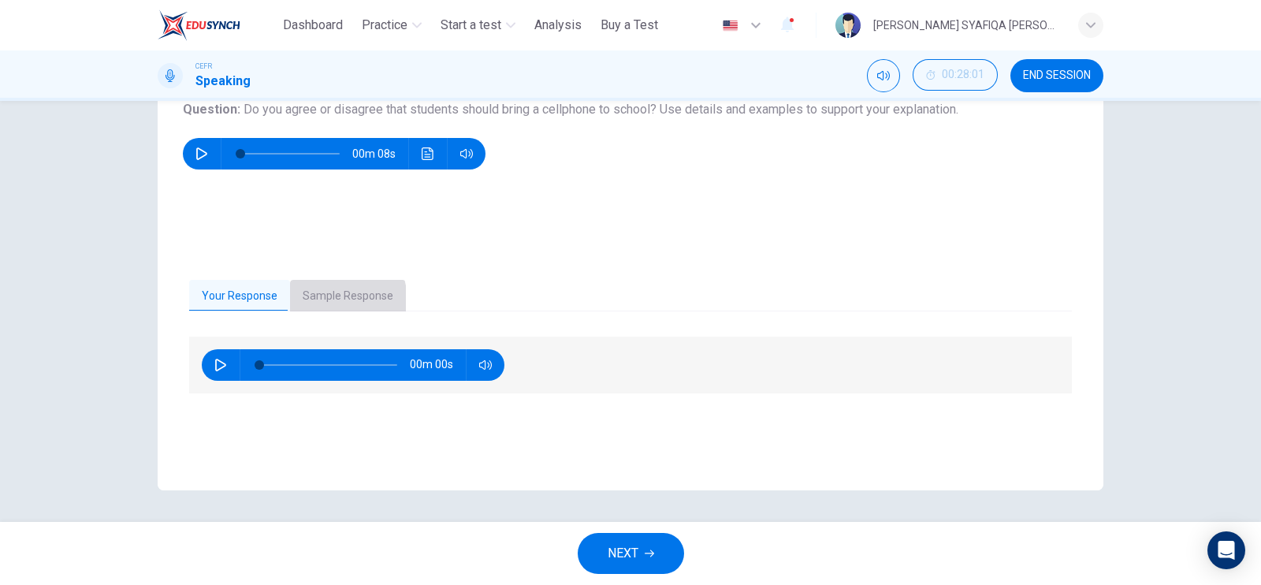
click at [315, 302] on button "Sample Response" at bounding box center [348, 296] width 116 height 33
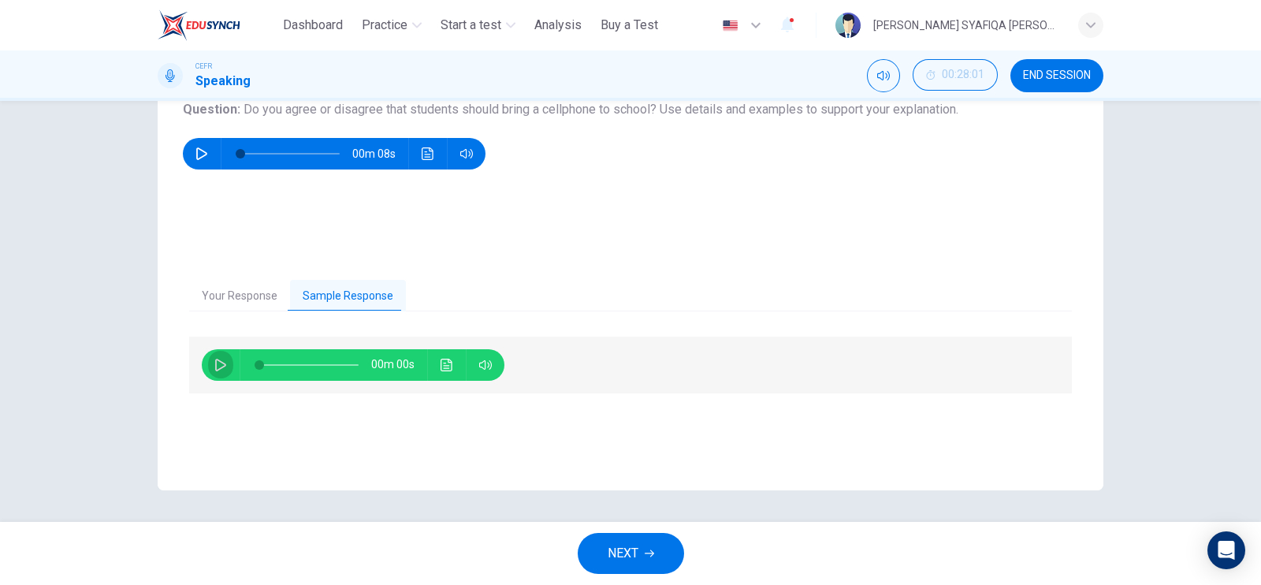
click at [225, 370] on button "button" at bounding box center [220, 365] width 25 height 32
click at [215, 367] on icon "button" at bounding box center [220, 365] width 11 height 13
click at [209, 372] on button "button" at bounding box center [220, 365] width 25 height 32
type input "**"
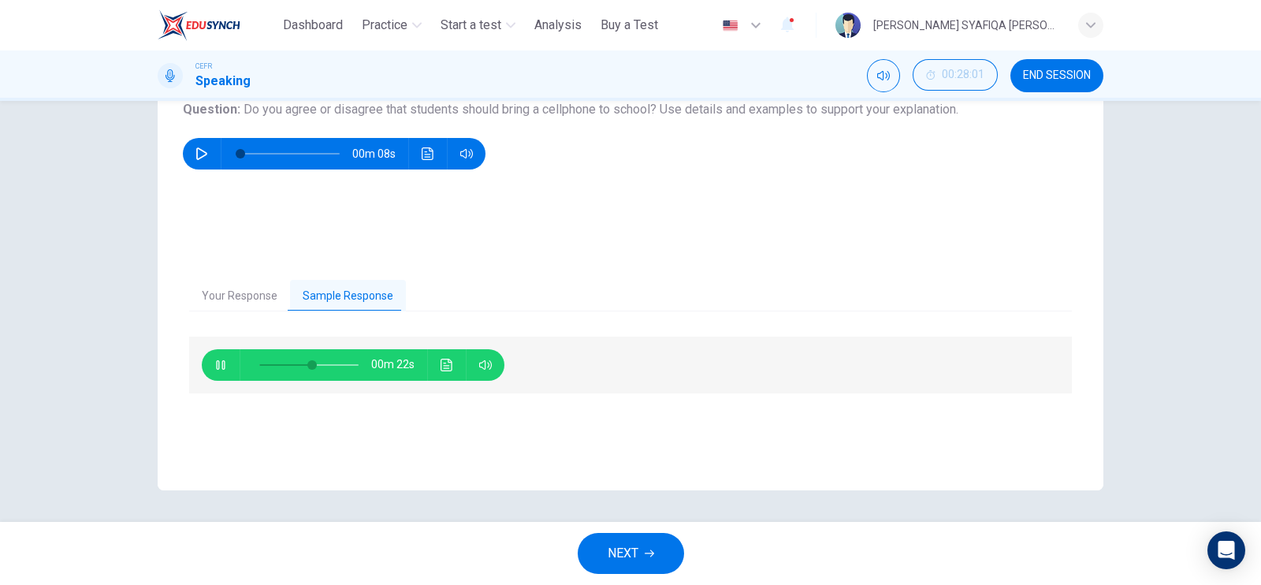
click at [657, 556] on button "NEXT" at bounding box center [631, 553] width 106 height 41
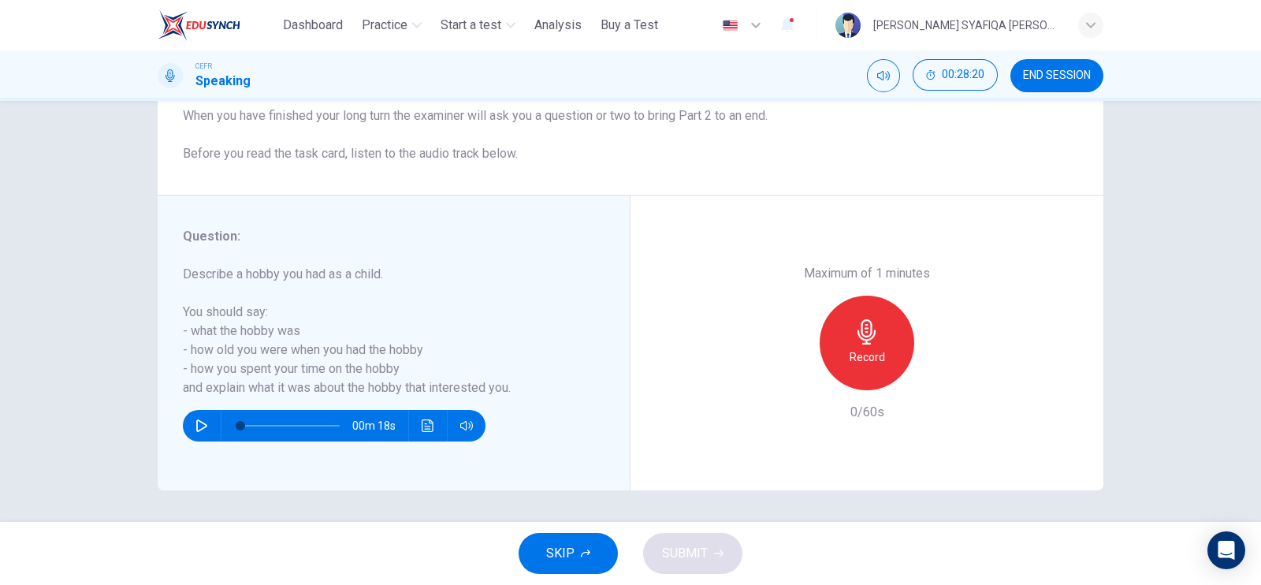
click at [840, 360] on div "Record" at bounding box center [867, 342] width 95 height 95
click at [937, 376] on icon "button" at bounding box center [940, 377] width 7 height 9
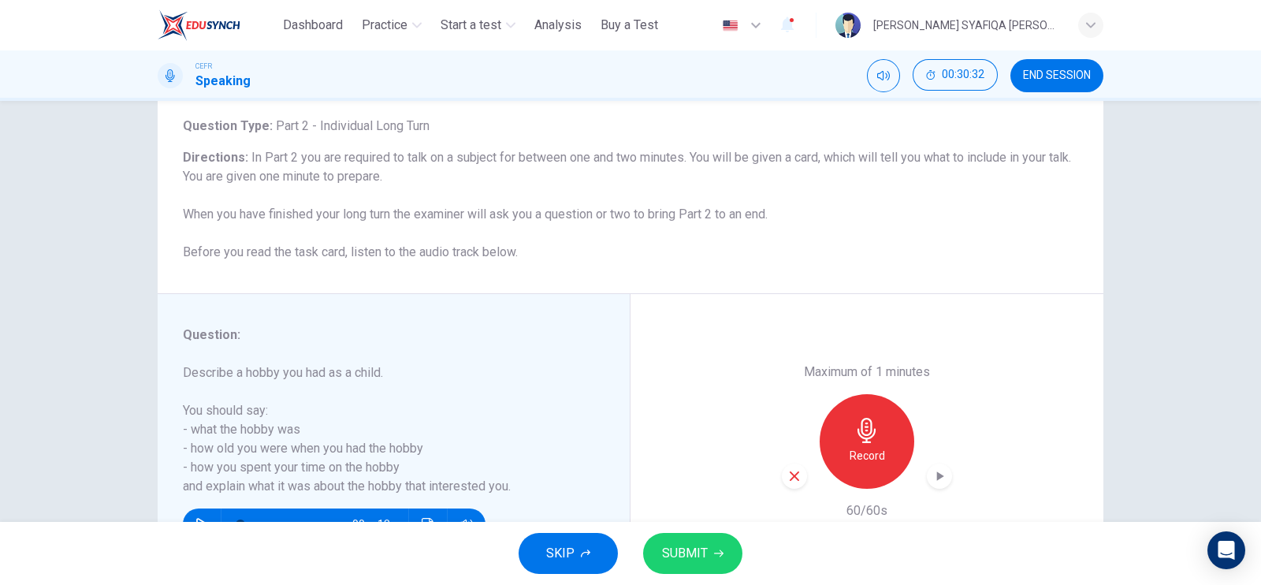
click at [790, 474] on icon "button" at bounding box center [794, 475] width 9 height 9
click at [860, 428] on icon "button" at bounding box center [866, 430] width 25 height 25
click at [727, 547] on button "SUBMIT" at bounding box center [692, 553] width 99 height 41
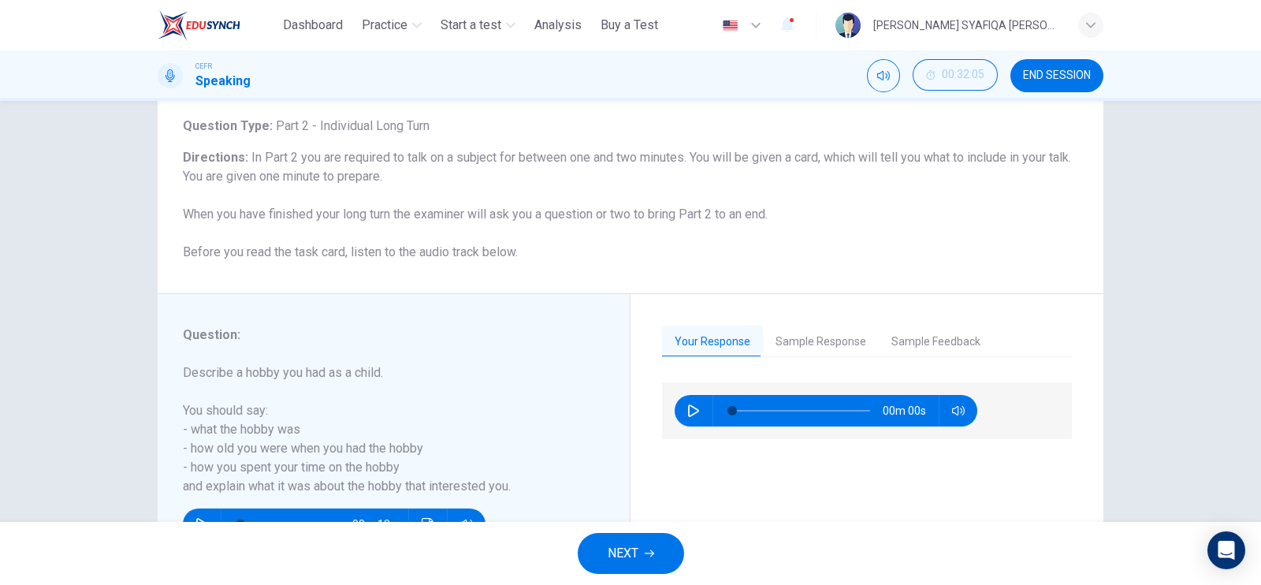
click at [645, 553] on icon "button" at bounding box center [649, 552] width 9 height 9
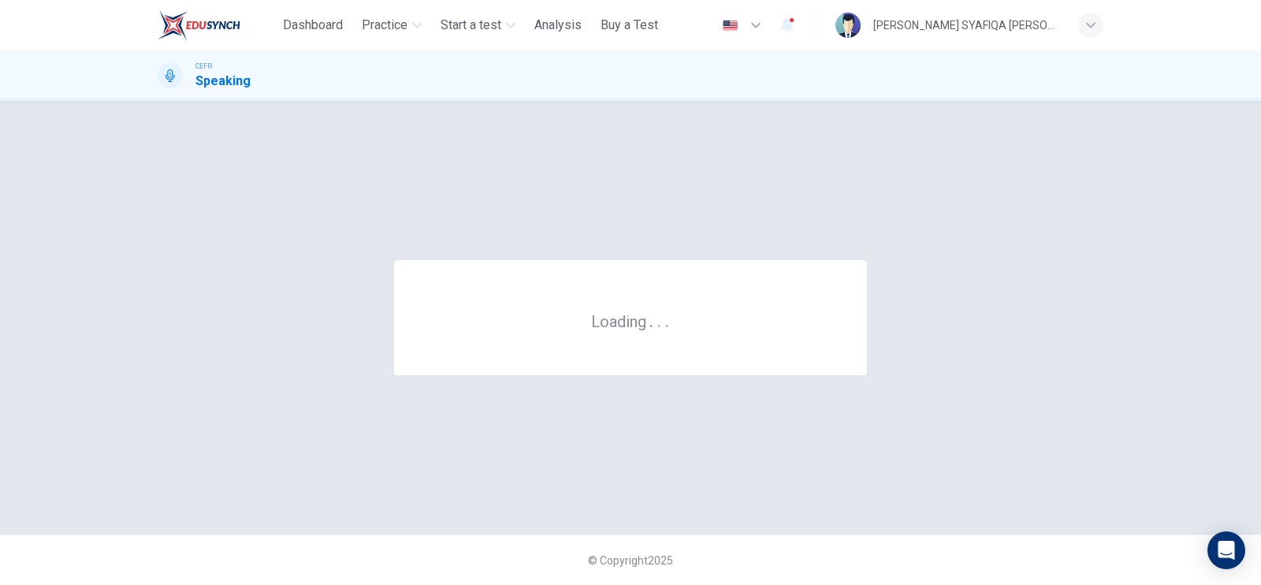
scroll to position [0, 0]
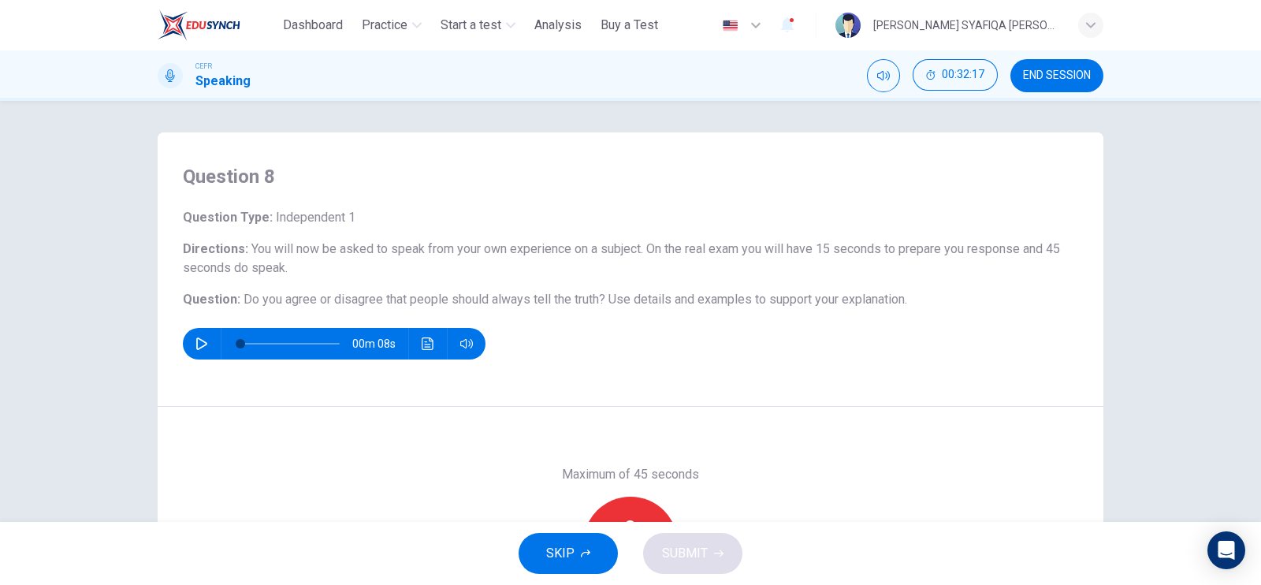
click at [201, 348] on icon "button" at bounding box center [201, 343] width 13 height 13
type input "*"
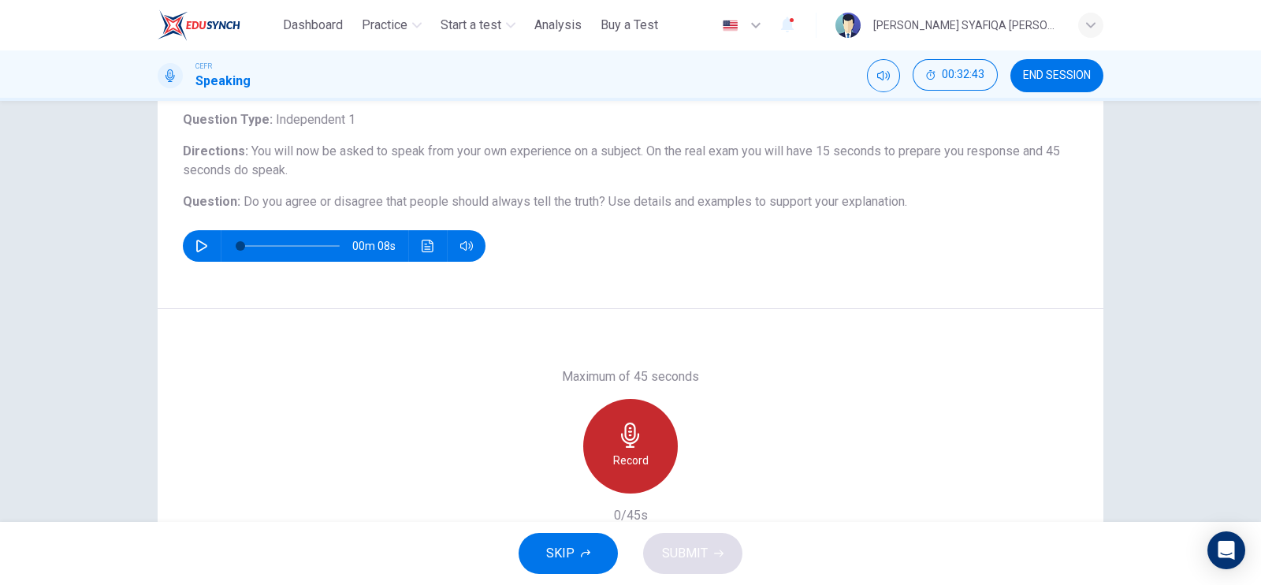
click at [624, 443] on icon "button" at bounding box center [630, 434] width 18 height 25
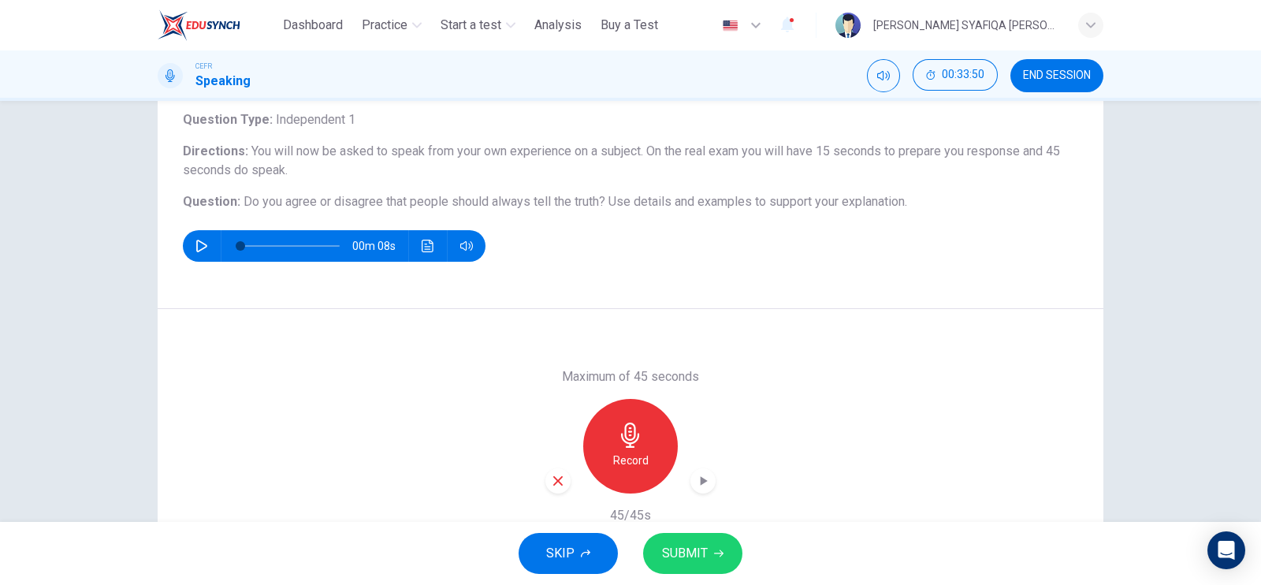
click at [693, 488] on div "button" at bounding box center [702, 480] width 25 height 25
click at [560, 478] on div "button" at bounding box center [557, 480] width 25 height 25
click at [607, 545] on button "SKIP" at bounding box center [567, 553] width 99 height 41
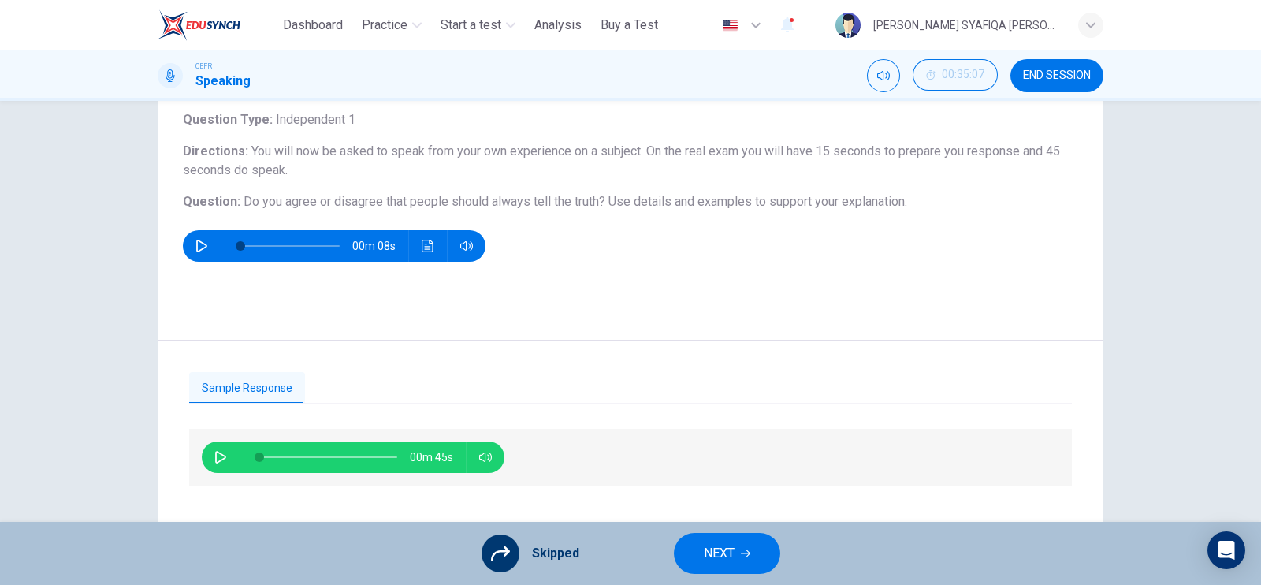
click at [729, 553] on span "NEXT" at bounding box center [719, 553] width 31 height 22
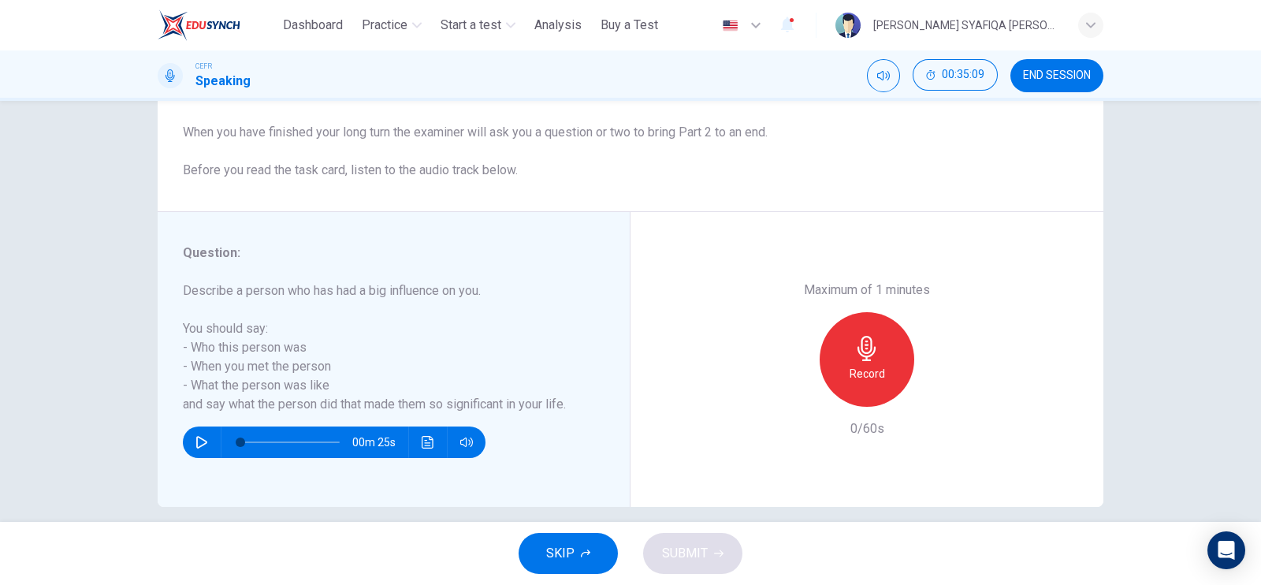
scroll to position [190, 0]
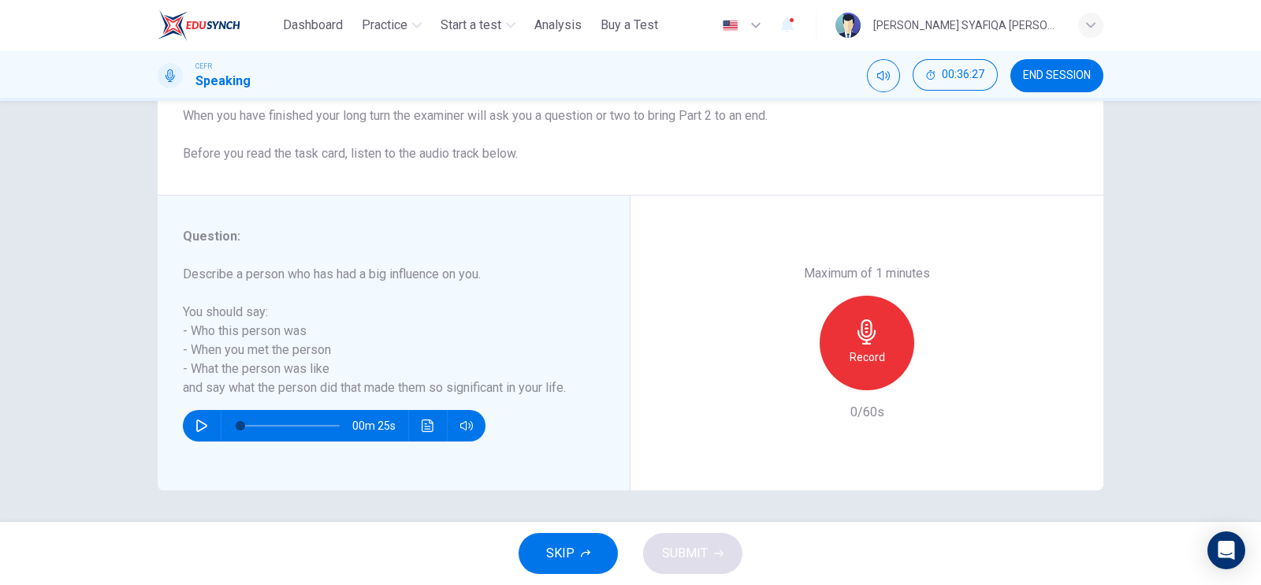
click at [887, 330] on div "Record" at bounding box center [867, 342] width 95 height 95
click at [686, 559] on span "SUBMIT" at bounding box center [685, 553] width 46 height 22
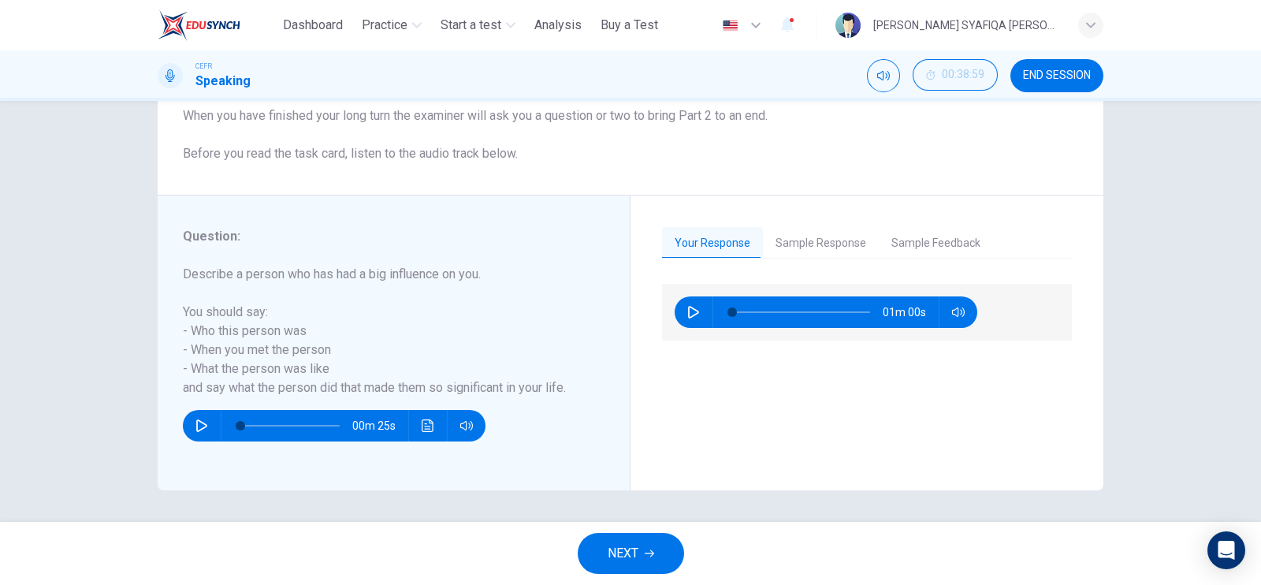
click at [656, 552] on button "NEXT" at bounding box center [631, 553] width 106 height 41
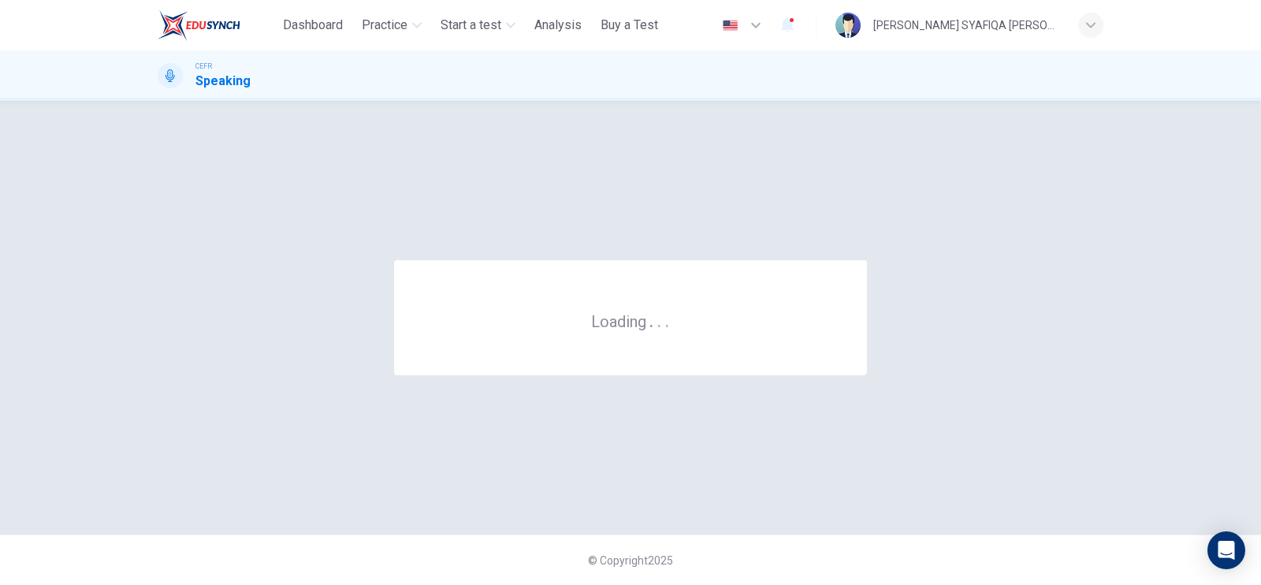
scroll to position [0, 0]
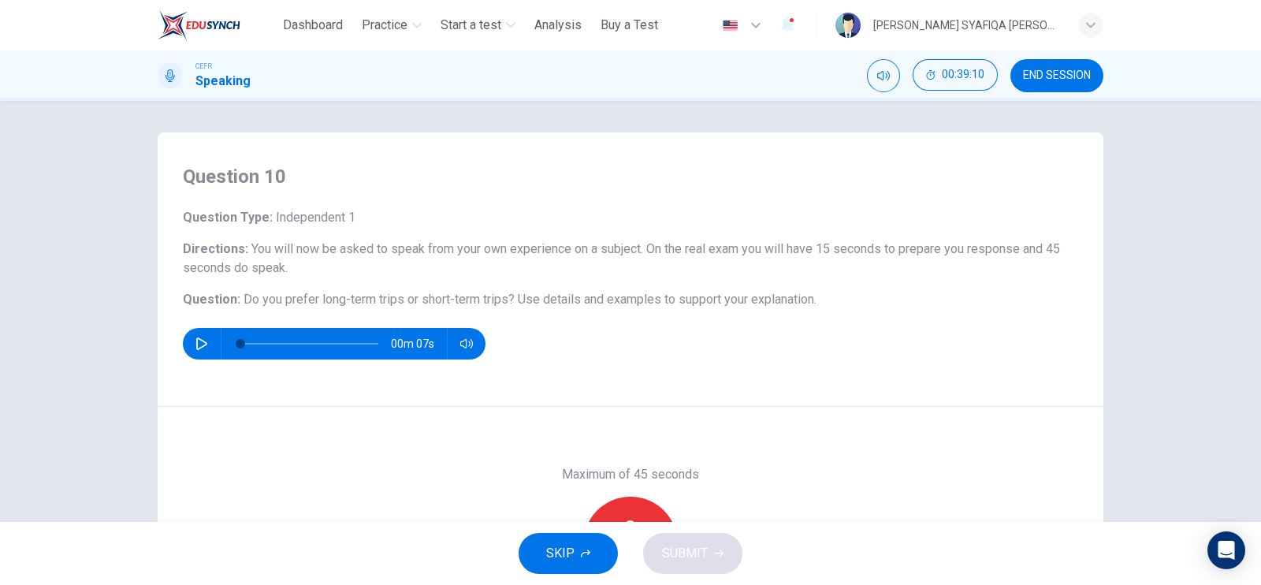
click at [202, 336] on button "button" at bounding box center [201, 344] width 25 height 32
type input "*"
click at [637, 518] on div "Record" at bounding box center [630, 543] width 95 height 95
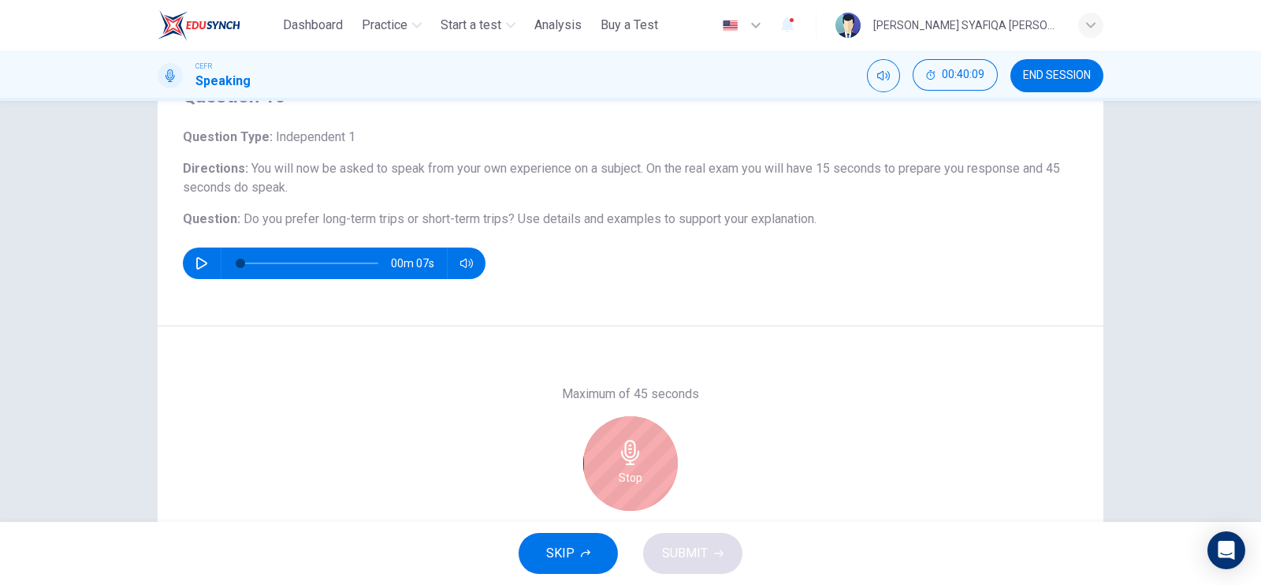
scroll to position [98, 0]
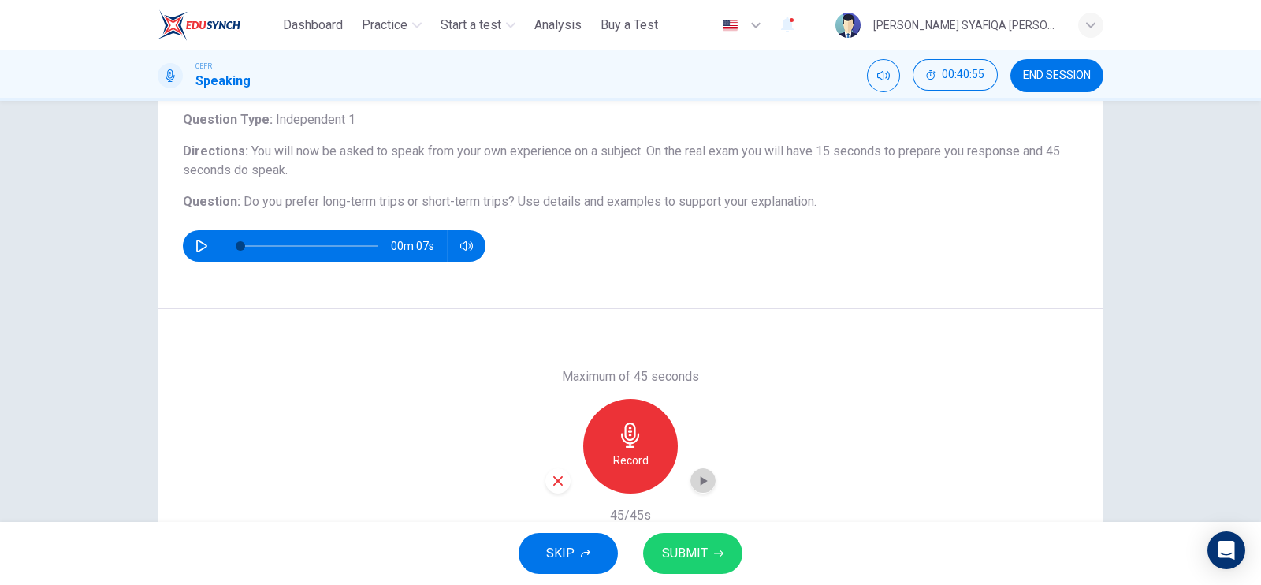
click at [695, 483] on icon "button" at bounding box center [703, 481] width 16 height 16
click at [703, 551] on span "SUBMIT" at bounding box center [685, 553] width 46 height 22
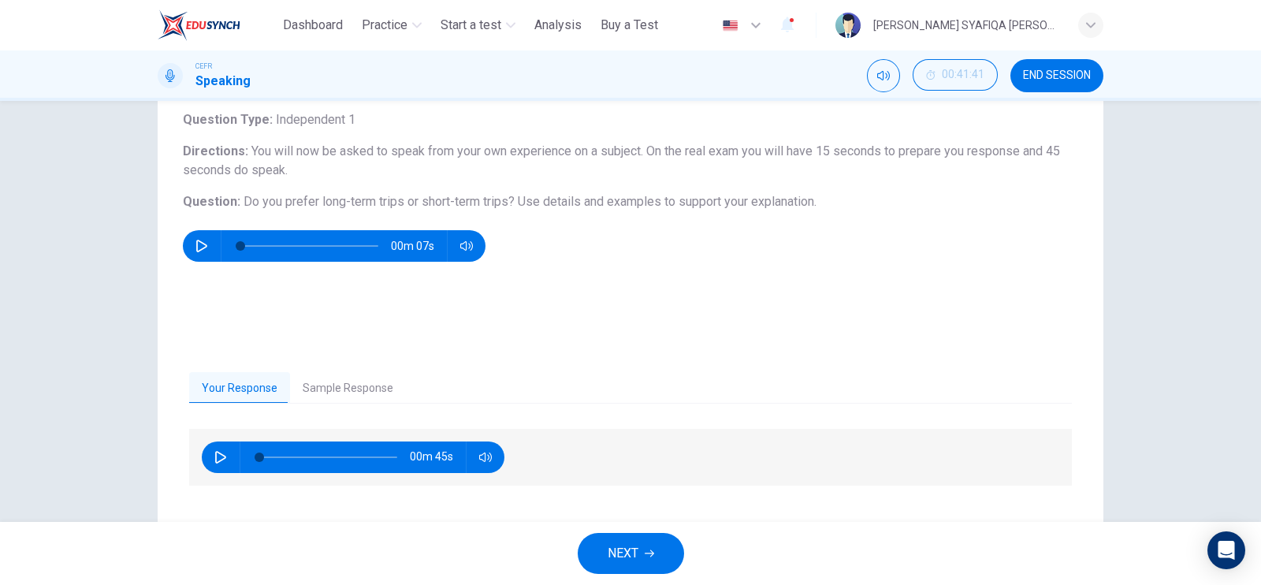
click at [623, 542] on span "NEXT" at bounding box center [623, 553] width 31 height 22
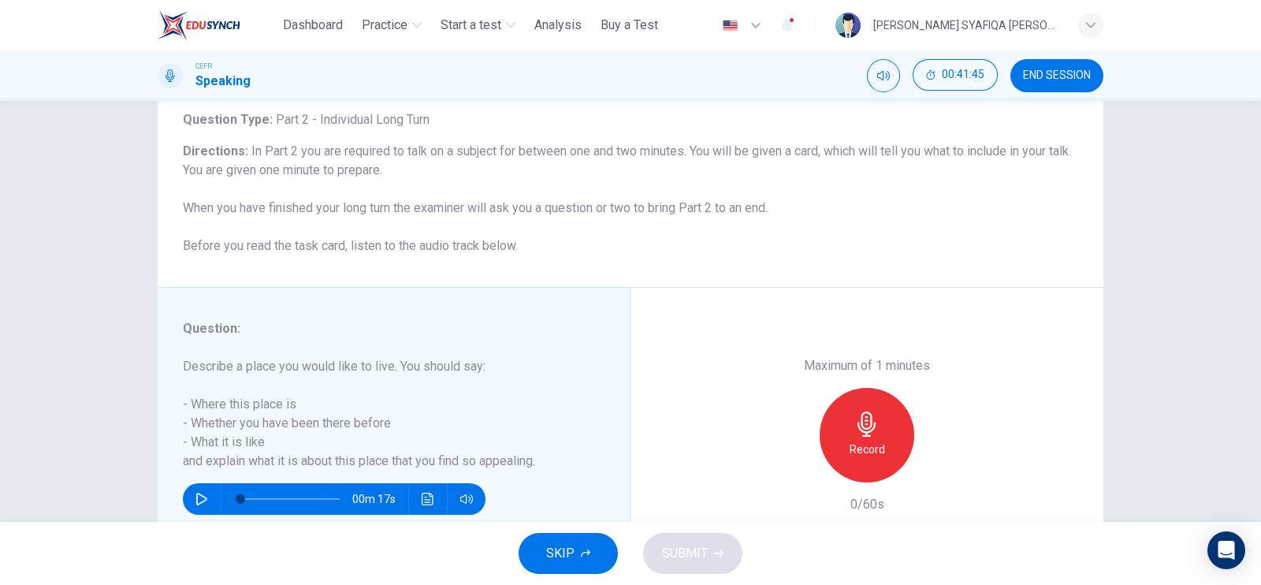
scroll to position [190, 0]
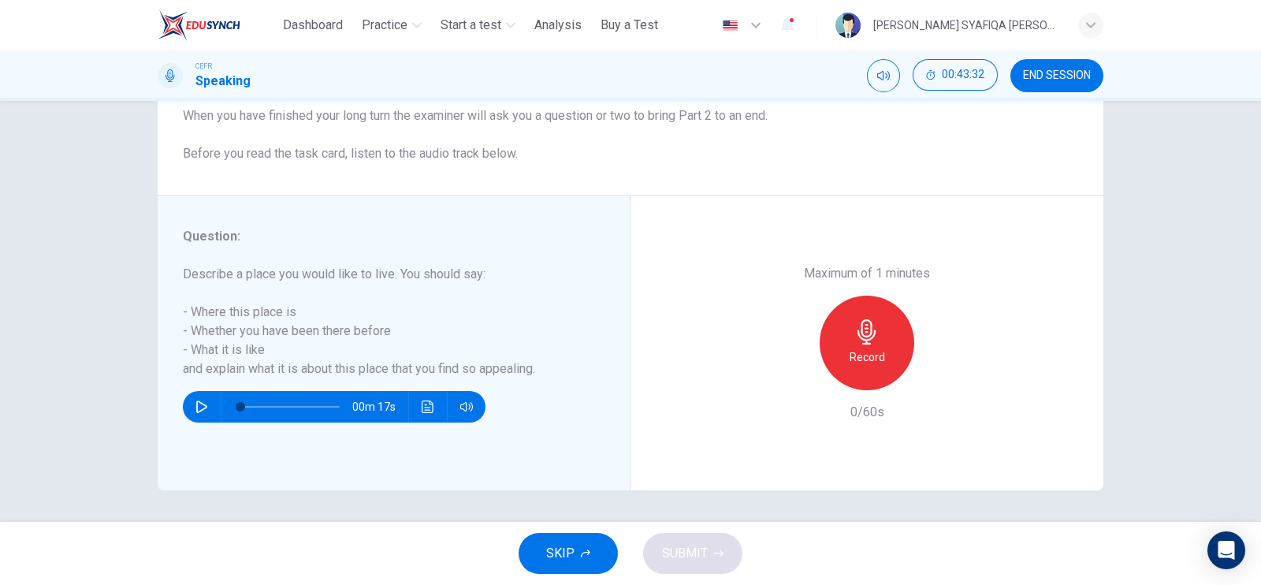
click at [860, 343] on icon "button" at bounding box center [866, 331] width 18 height 25
click at [931, 384] on icon "button" at bounding box center [939, 378] width 16 height 16
click at [715, 563] on button "SUBMIT" at bounding box center [692, 553] width 99 height 41
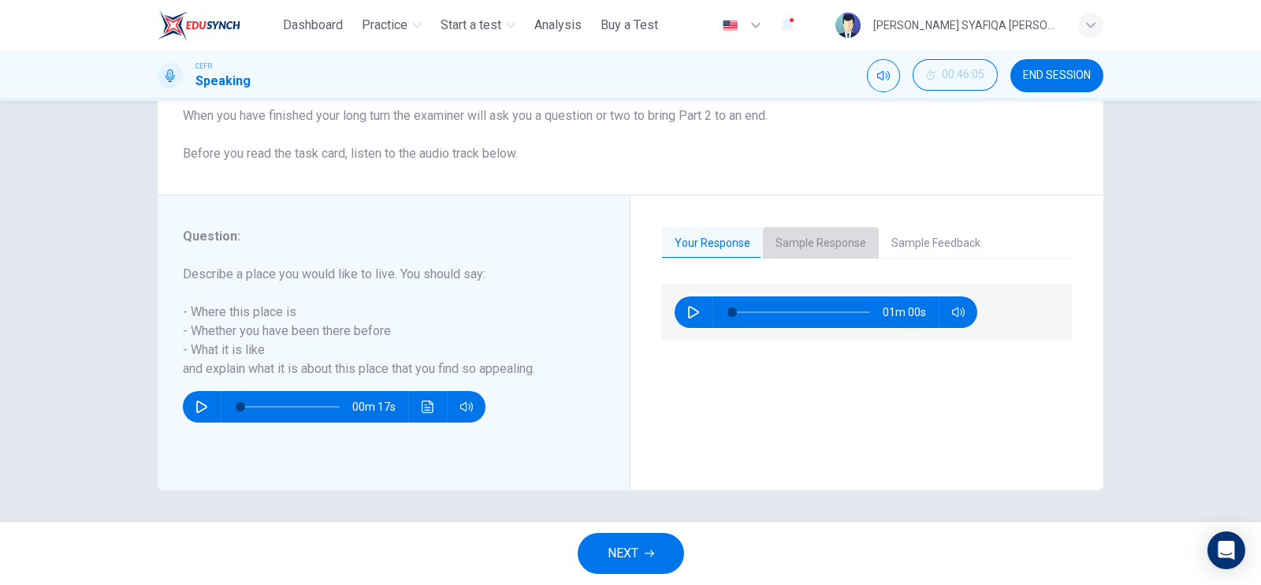
click at [828, 251] on button "Sample Response" at bounding box center [821, 243] width 116 height 33
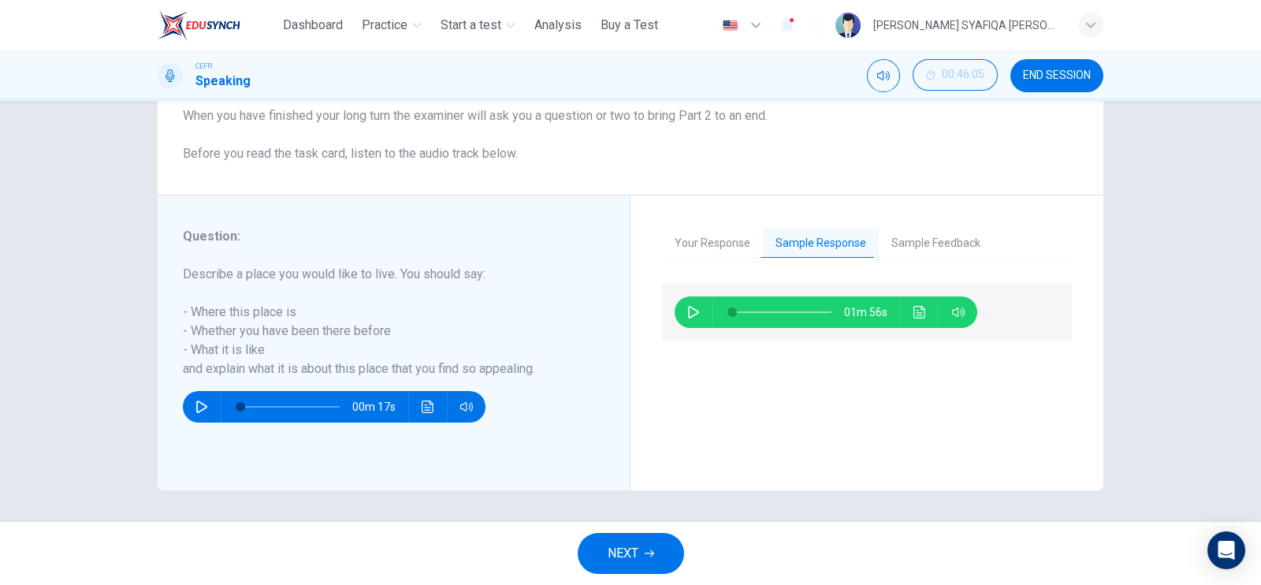
click at [694, 308] on icon "button" at bounding box center [693, 312] width 13 height 13
click at [689, 302] on button "button" at bounding box center [693, 312] width 25 height 32
type input "**"
click at [623, 563] on span "NEXT" at bounding box center [623, 553] width 31 height 22
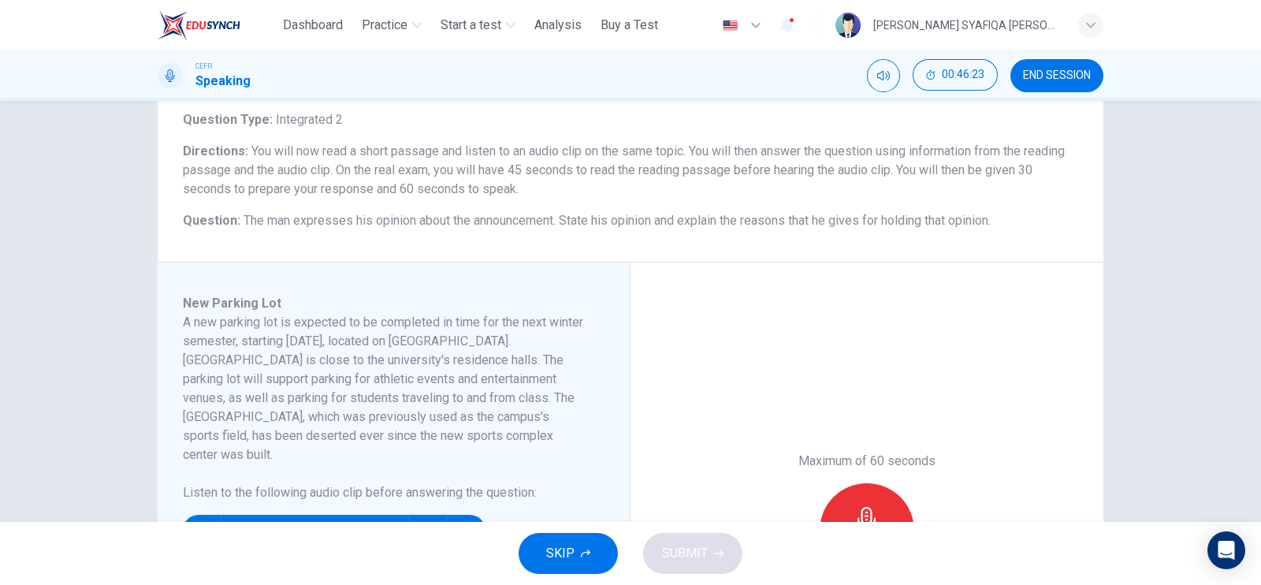
scroll to position [196, 0]
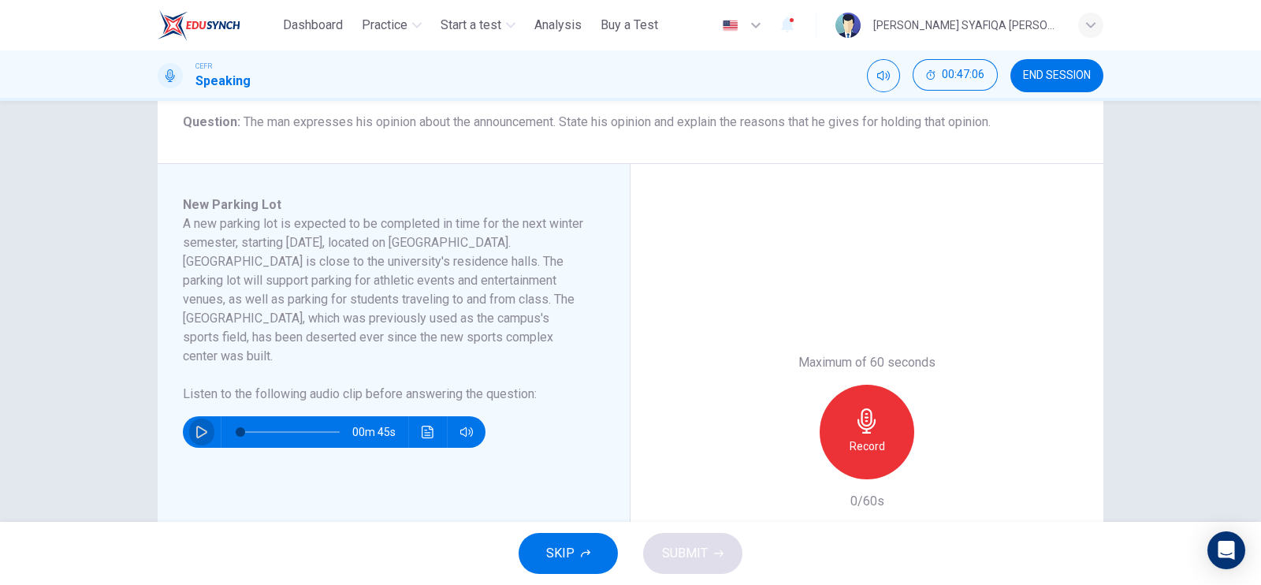
click at [197, 426] on icon "button" at bounding box center [201, 432] width 11 height 13
click at [859, 433] on div "Record" at bounding box center [867, 432] width 95 height 95
click at [859, 433] on div "Stop" at bounding box center [867, 432] width 95 height 95
click at [192, 416] on button "button" at bounding box center [201, 432] width 25 height 32
click at [715, 555] on icon "button" at bounding box center [718, 552] width 9 height 9
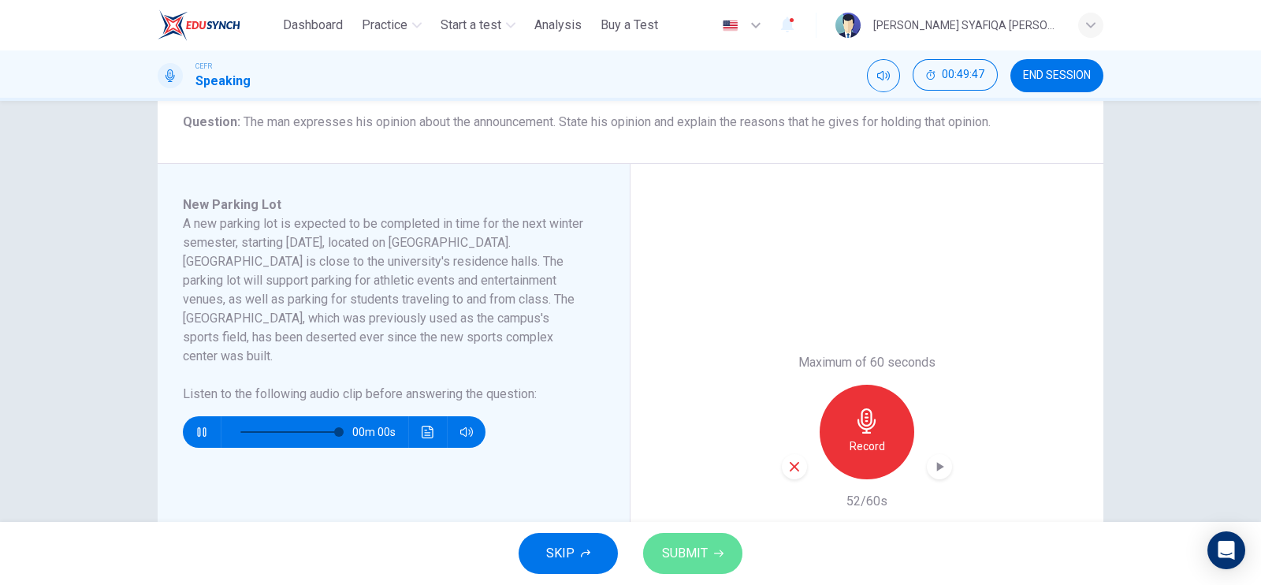
type input "*"
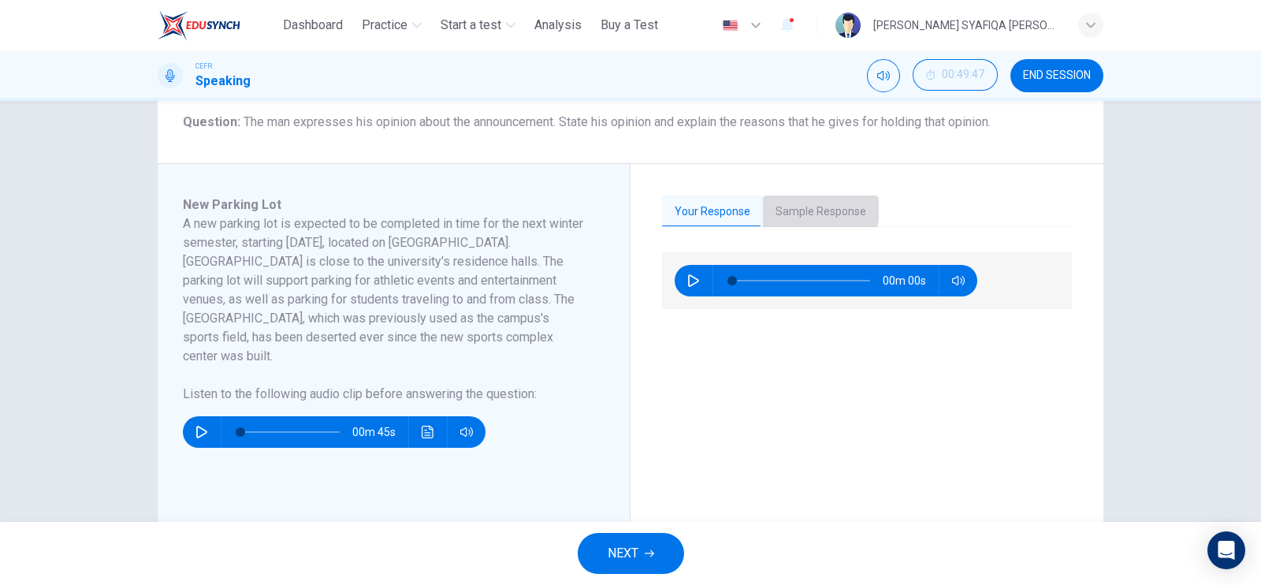
click at [777, 203] on button "Sample Response" at bounding box center [821, 211] width 116 height 33
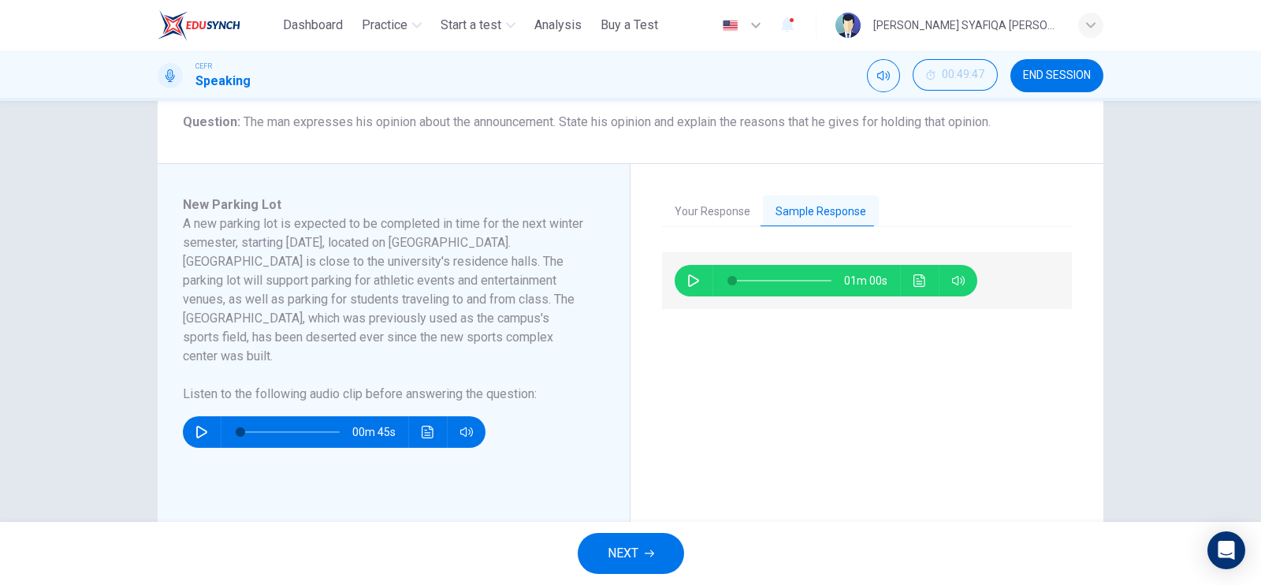
click at [681, 283] on button "button" at bounding box center [693, 281] width 25 height 32
click at [812, 348] on div "00m 23s" at bounding box center [867, 466] width 410 height 429
type input "*"
click at [634, 542] on span "NEXT" at bounding box center [623, 553] width 31 height 22
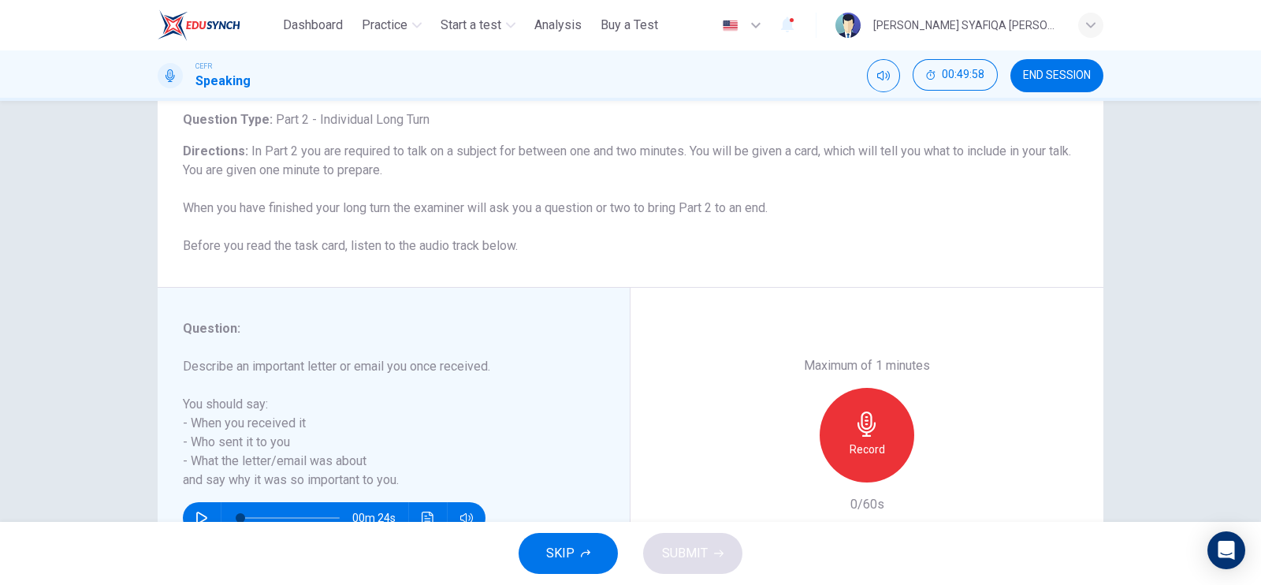
scroll to position [190, 0]
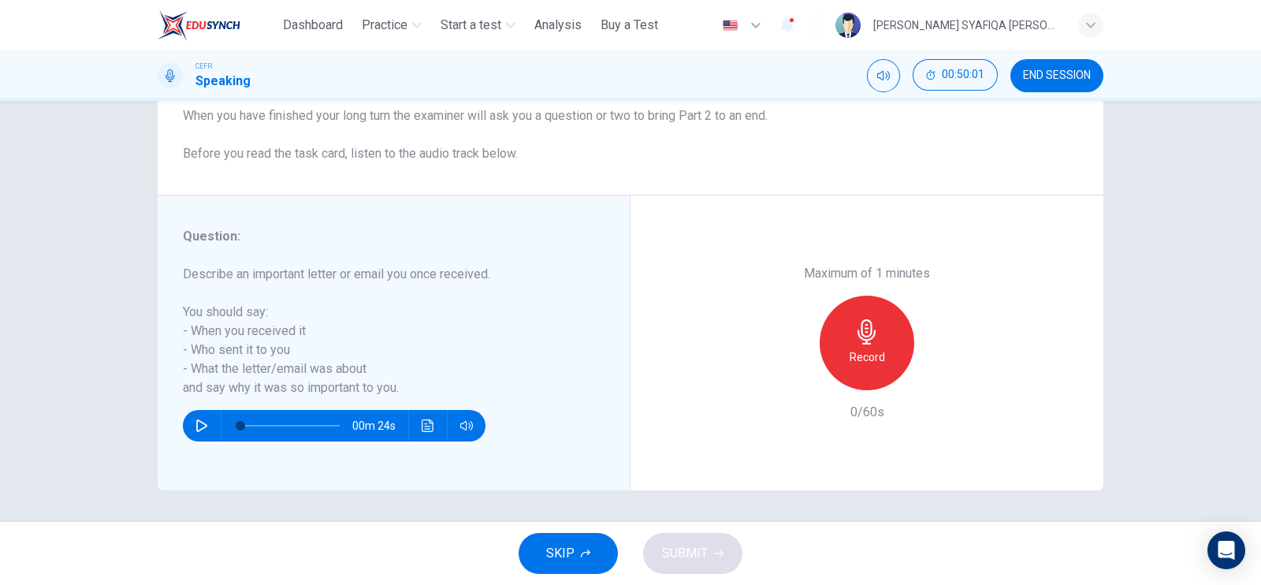
click at [566, 546] on span "SKIP" at bounding box center [560, 553] width 28 height 22
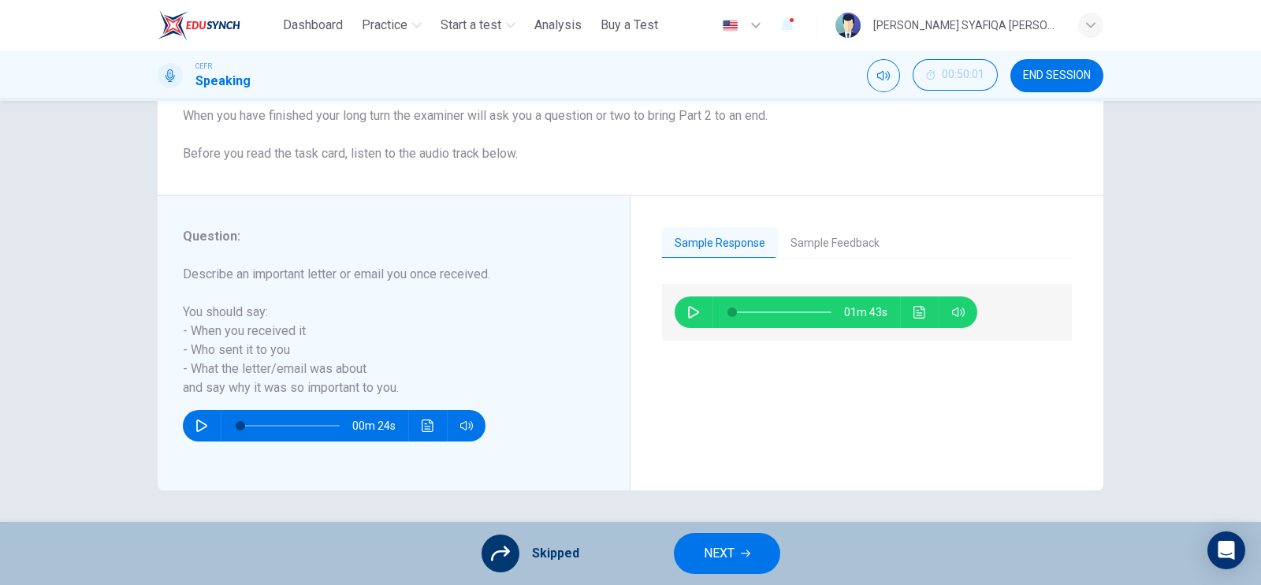
click at [689, 307] on icon "button" at bounding box center [693, 312] width 13 height 13
type input "**"
click at [732, 563] on span "NEXT" at bounding box center [719, 553] width 31 height 22
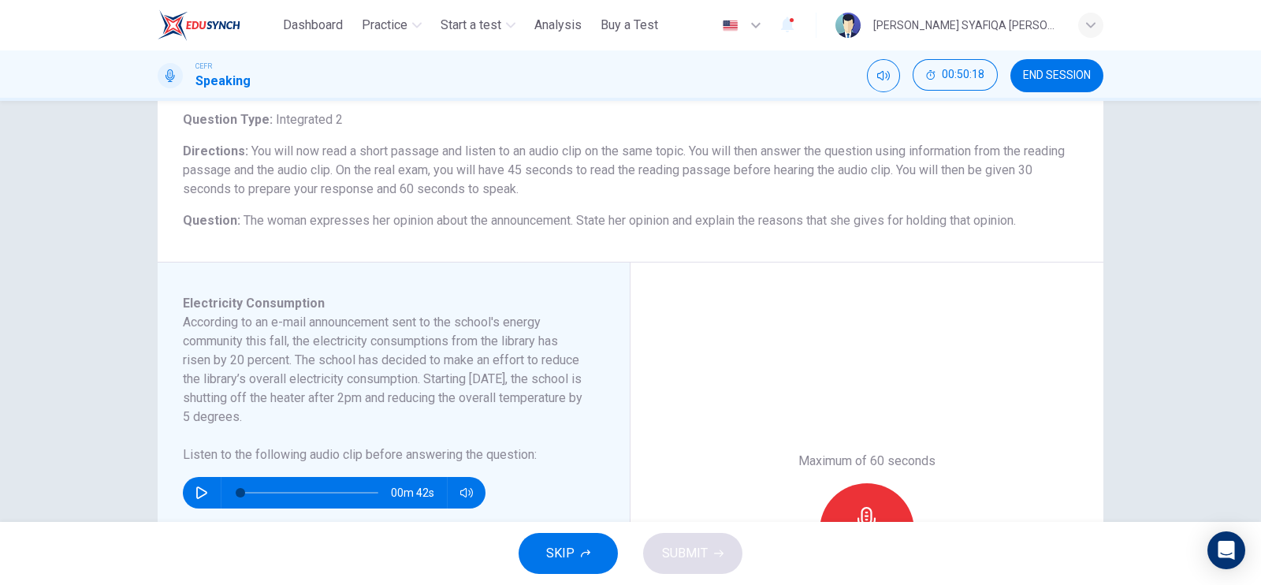
scroll to position [196, 0]
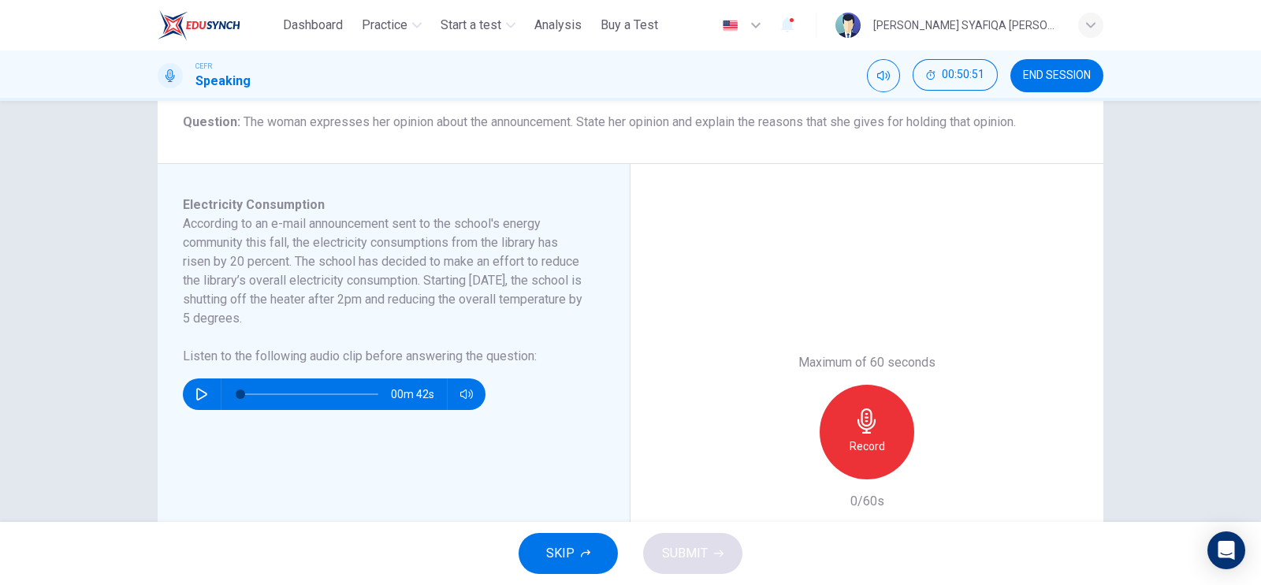
click at [193, 385] on button "button" at bounding box center [201, 394] width 25 height 32
click at [312, 396] on span at bounding box center [309, 394] width 138 height 22
type input "*"
click at [851, 448] on h6 "Record" at bounding box center [866, 446] width 35 height 19
click at [937, 465] on icon "button" at bounding box center [940, 466] width 7 height 9
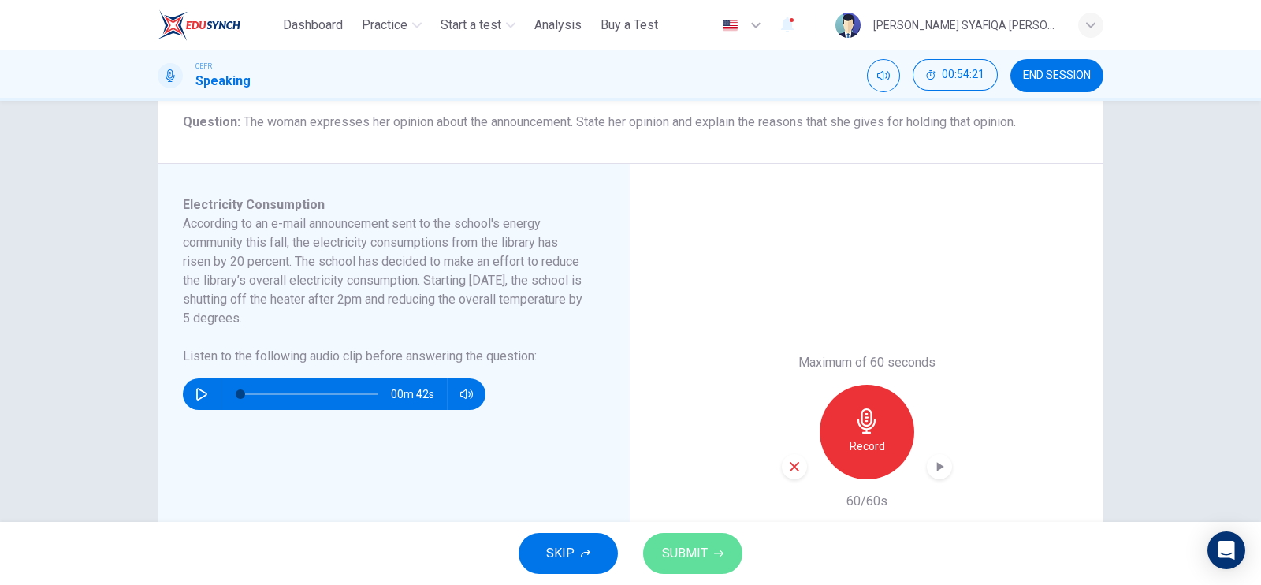
click at [725, 556] on button "SUBMIT" at bounding box center [692, 553] width 99 height 41
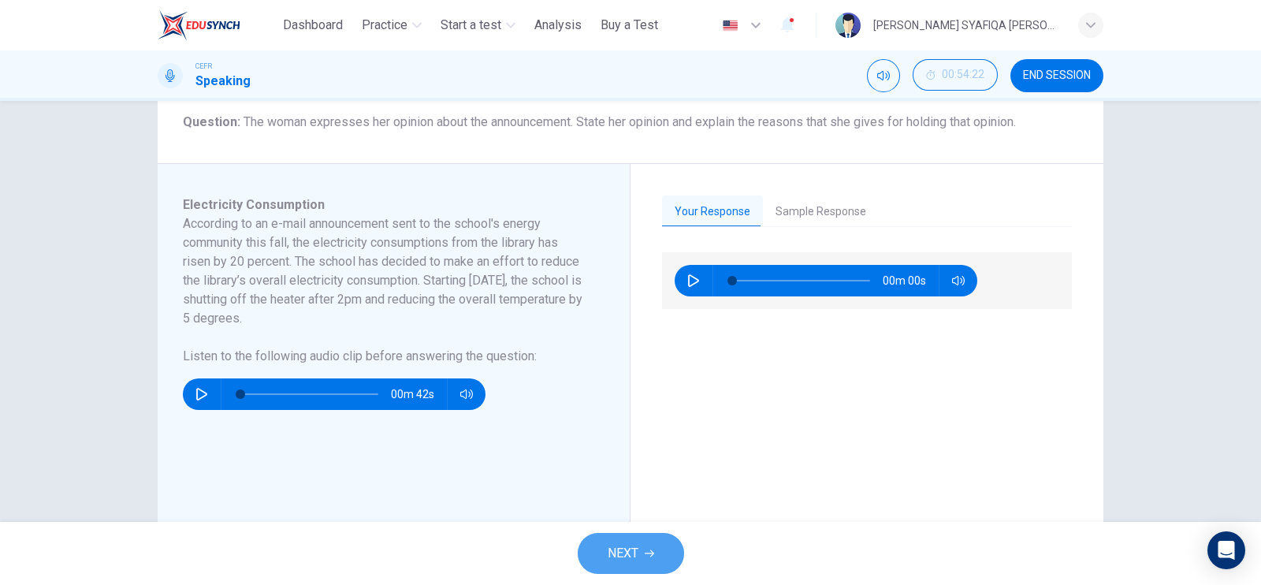
click at [645, 557] on icon "button" at bounding box center [649, 552] width 9 height 9
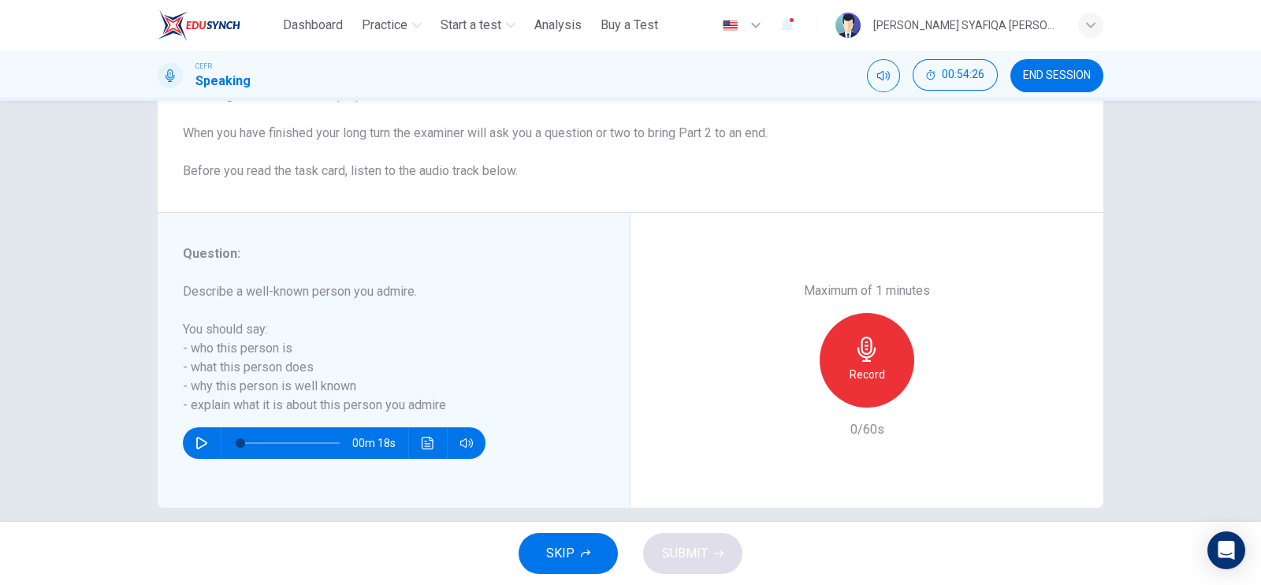
scroll to position [190, 0]
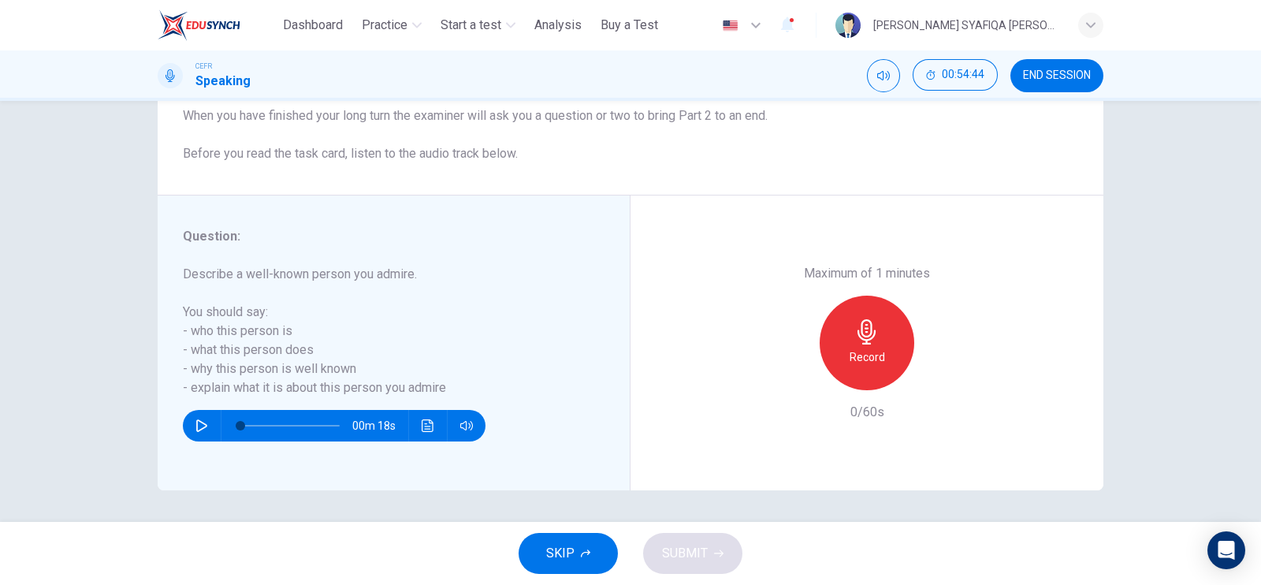
click at [828, 336] on div "Record" at bounding box center [867, 342] width 95 height 95
click at [827, 336] on div "Stop" at bounding box center [867, 342] width 95 height 95
click at [782, 372] on div "button" at bounding box center [794, 377] width 25 height 25
click at [875, 328] on div "Record" at bounding box center [867, 342] width 95 height 95
click at [928, 389] on div "Maximum of 1 minutes Record 60/60s" at bounding box center [867, 343] width 170 height 158
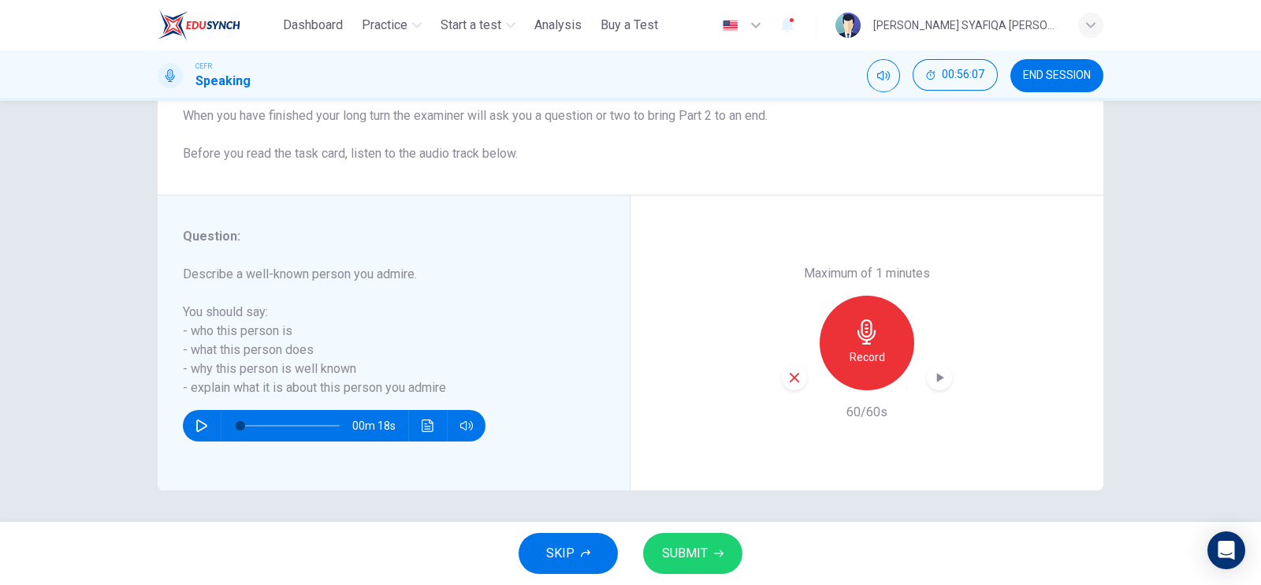
click at [930, 388] on div "button" at bounding box center [939, 377] width 25 height 25
click at [686, 546] on span "SUBMIT" at bounding box center [685, 553] width 46 height 22
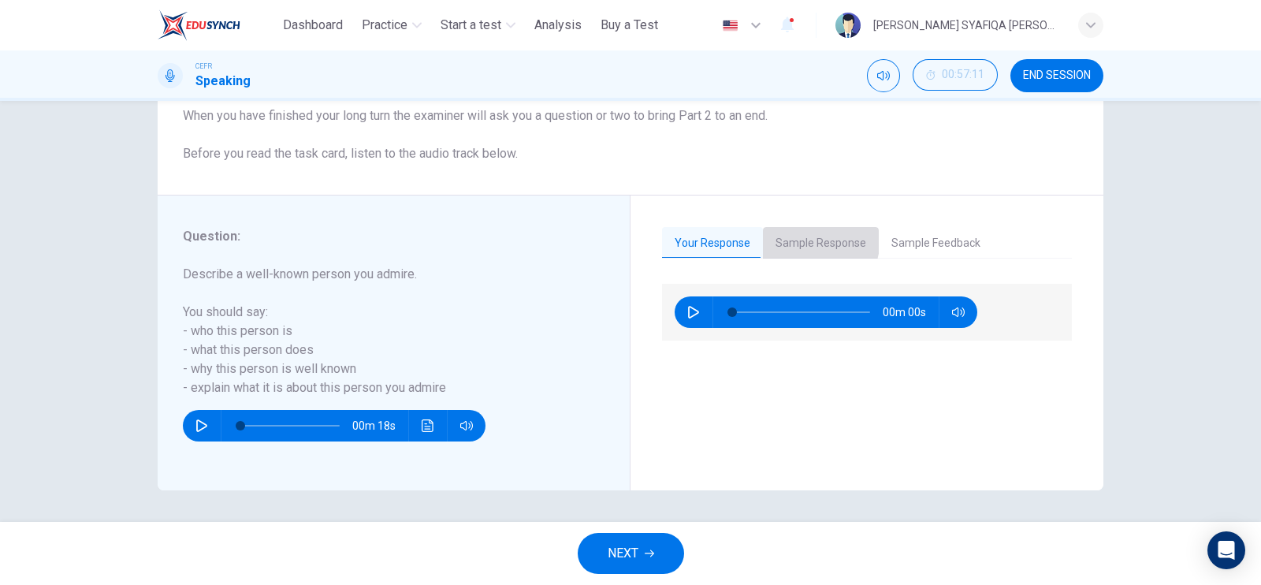
click at [789, 236] on button "Sample Response" at bounding box center [821, 243] width 116 height 33
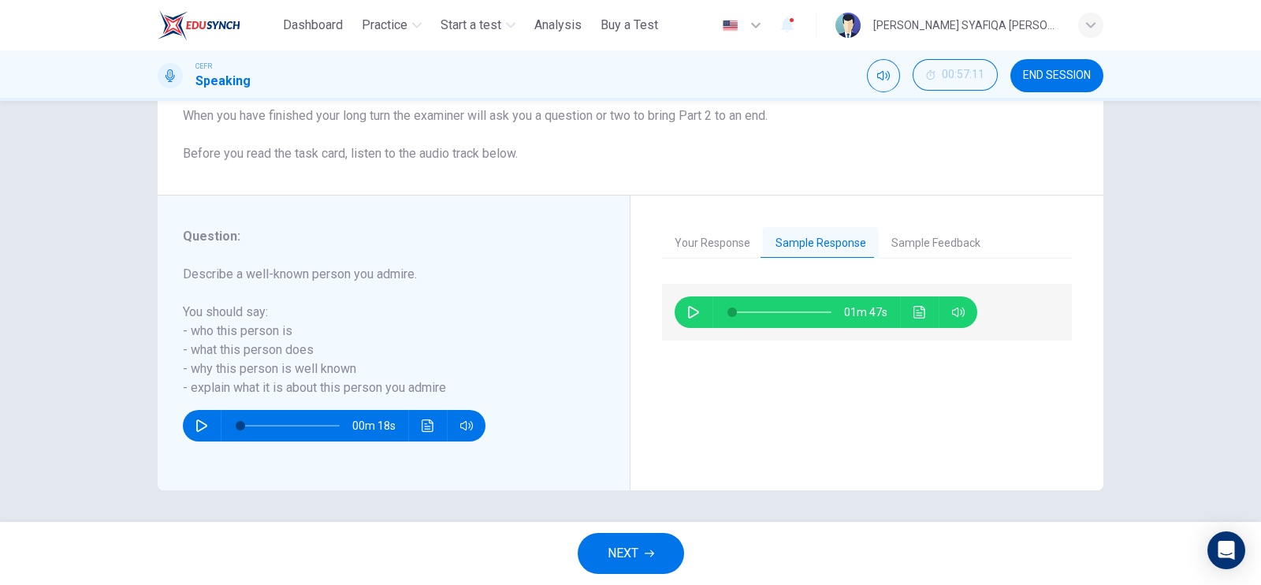
click at [685, 324] on button "button" at bounding box center [693, 312] width 25 height 32
click at [739, 317] on span at bounding box center [734, 311] width 9 height 9
type input "*"
click at [637, 560] on span "NEXT" at bounding box center [623, 553] width 31 height 22
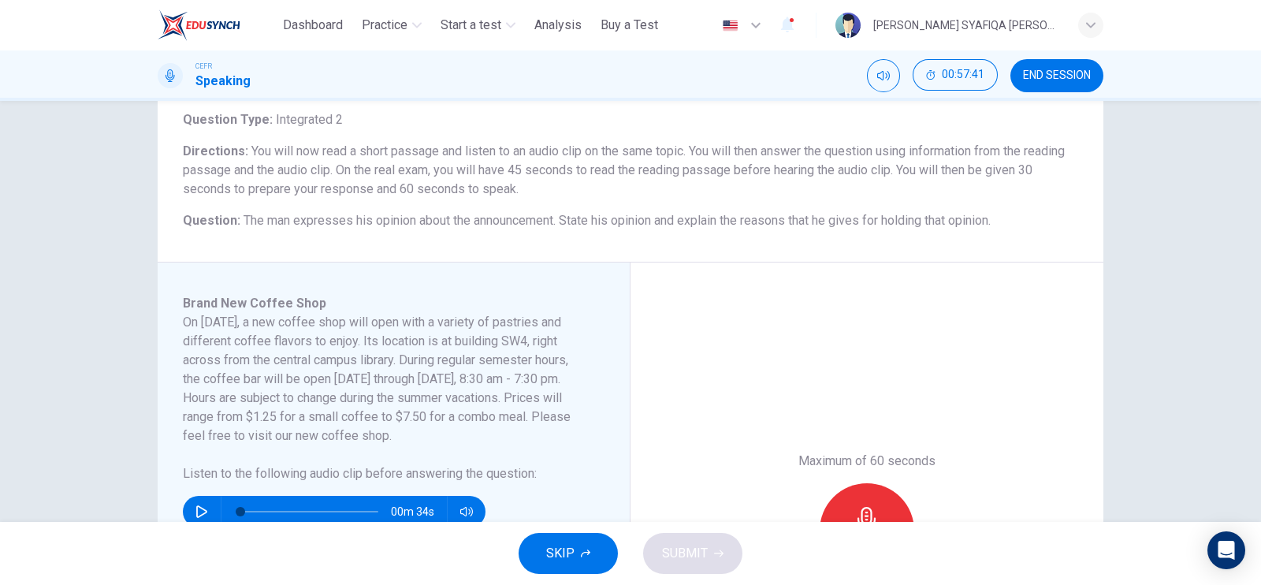
scroll to position [196, 0]
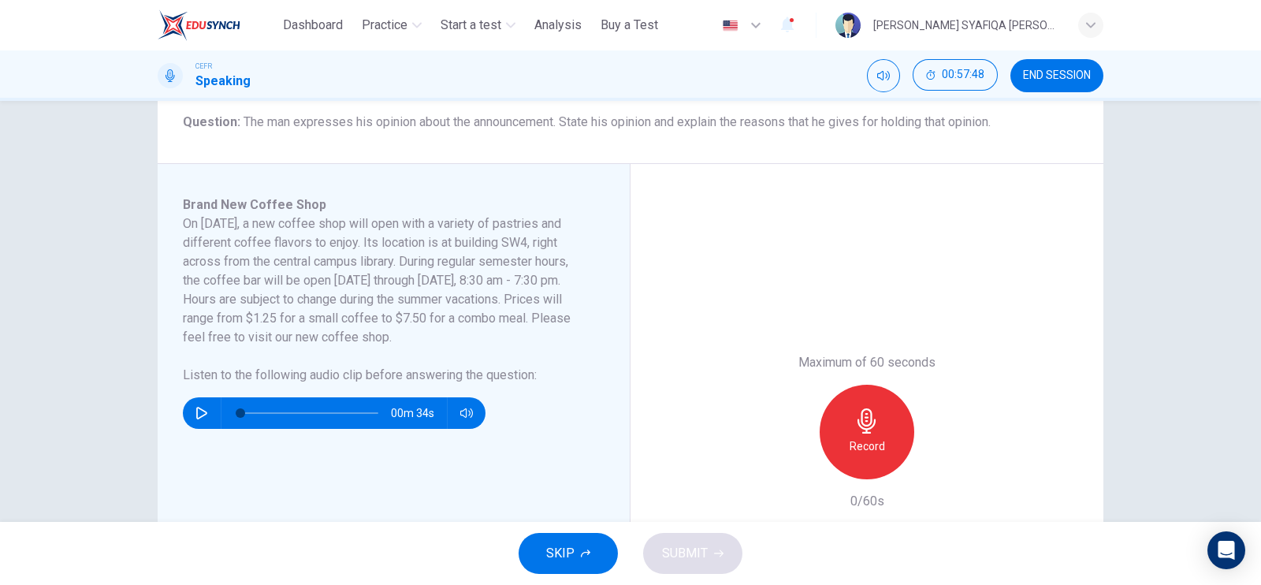
click at [195, 407] on icon "button" at bounding box center [201, 413] width 13 height 13
click at [331, 403] on span at bounding box center [309, 413] width 138 height 22
click at [199, 407] on icon "button" at bounding box center [201, 413] width 13 height 13
click at [313, 409] on span at bounding box center [309, 413] width 138 height 22
type input "*"
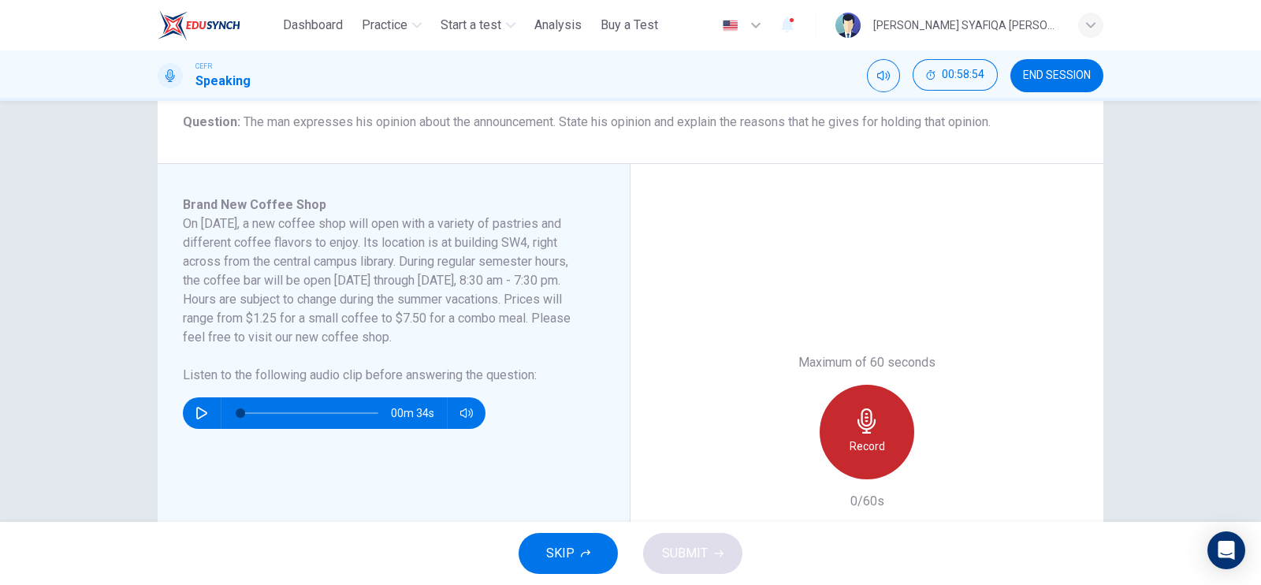
click at [877, 441] on h6 "Record" at bounding box center [866, 446] width 35 height 19
click at [877, 441] on div "Stop" at bounding box center [867, 432] width 95 height 95
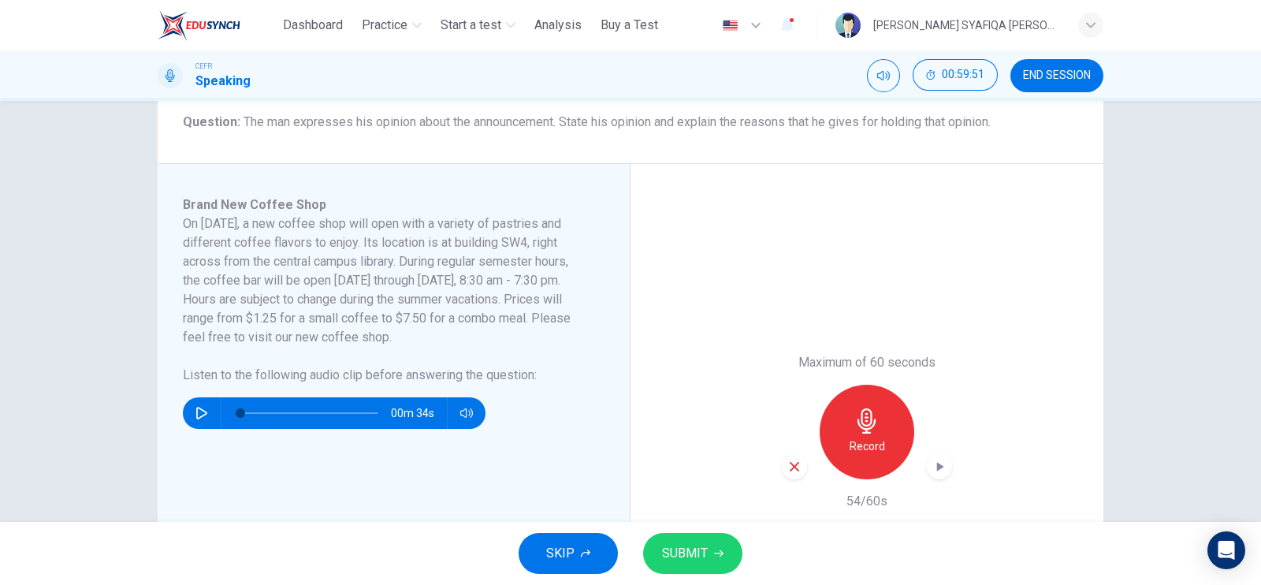
click at [938, 459] on icon "button" at bounding box center [939, 467] width 16 height 16
click at [702, 553] on span "SUBMIT" at bounding box center [685, 553] width 46 height 22
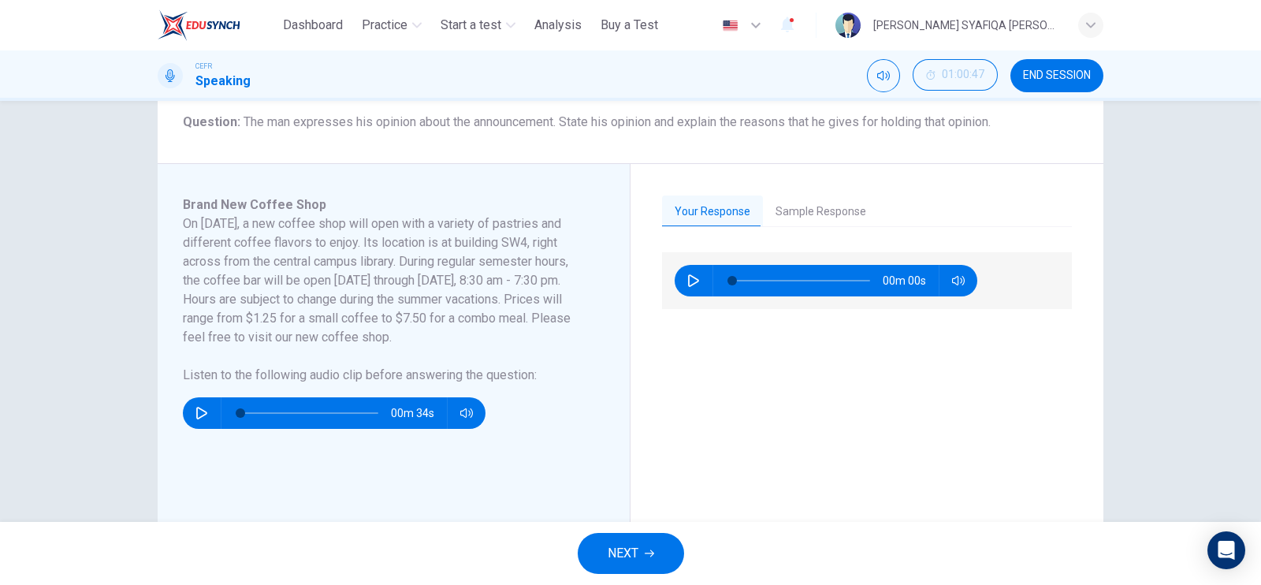
click at [838, 200] on button "Sample Response" at bounding box center [821, 211] width 116 height 33
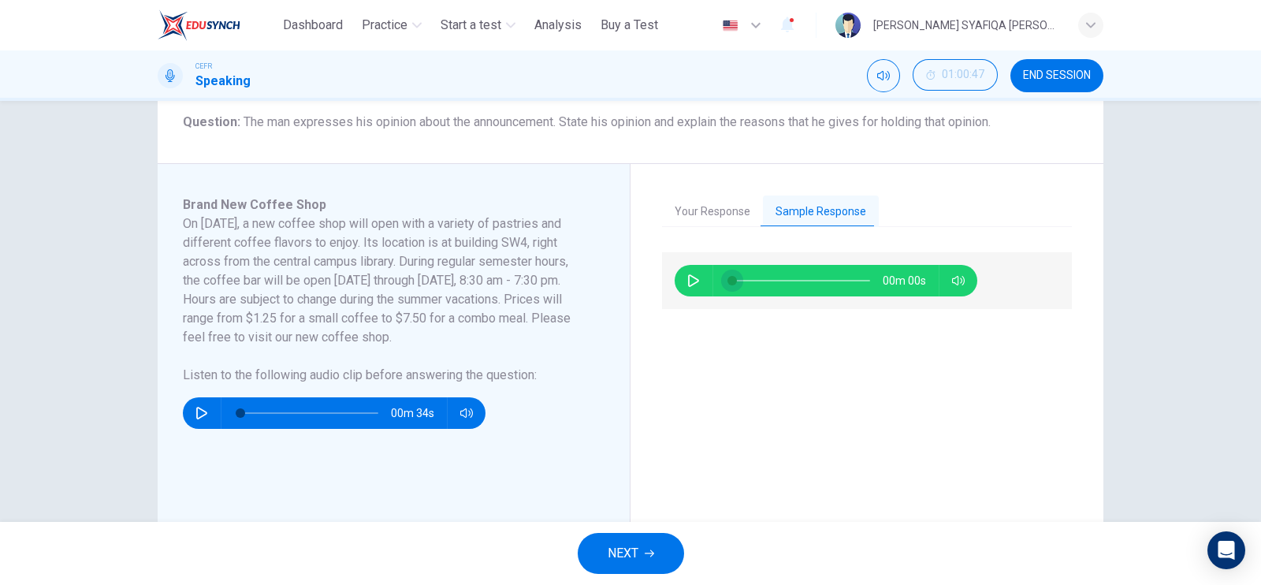
click at [697, 274] on button "button" at bounding box center [693, 281] width 25 height 32
type input "**"
click at [668, 543] on button "NEXT" at bounding box center [631, 553] width 106 height 41
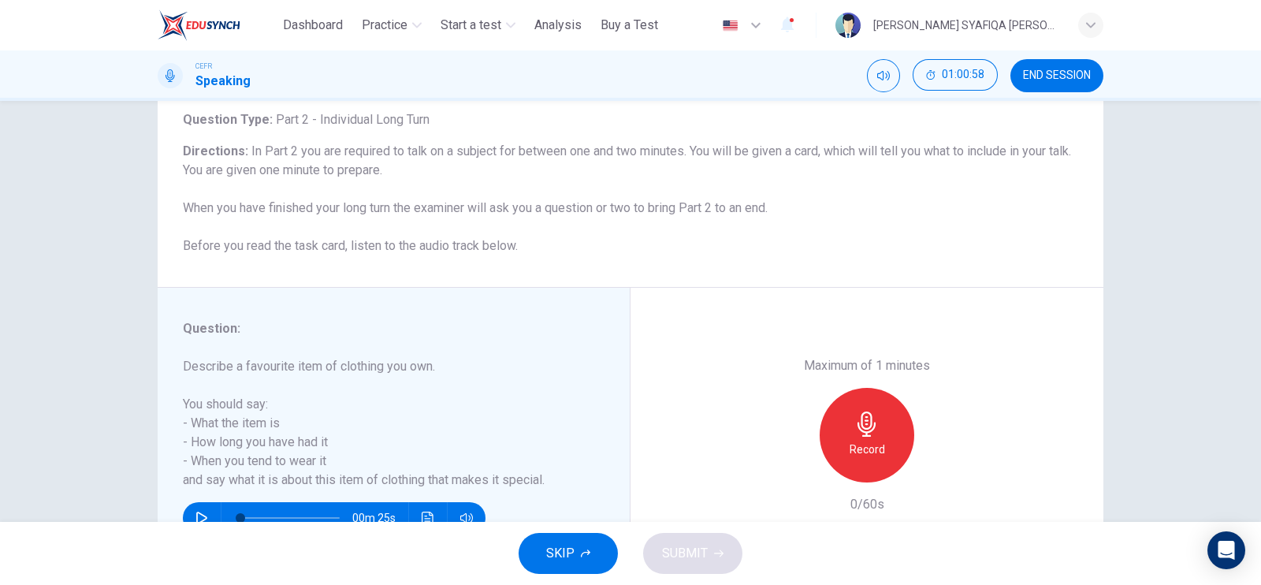
scroll to position [190, 0]
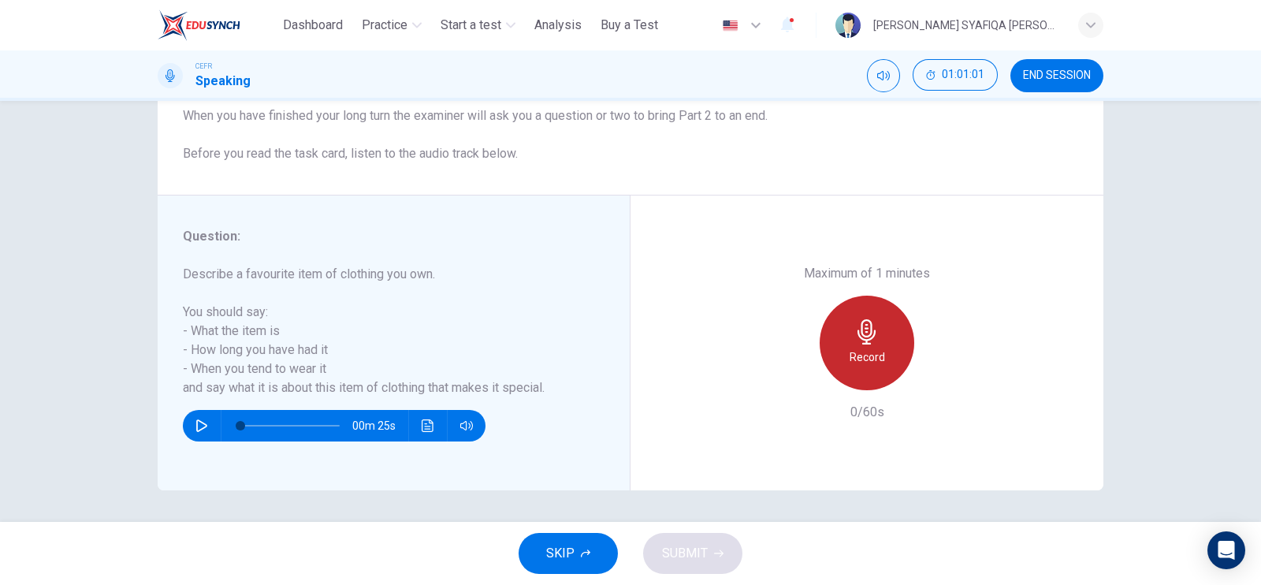
click at [854, 338] on icon "button" at bounding box center [866, 331] width 25 height 25
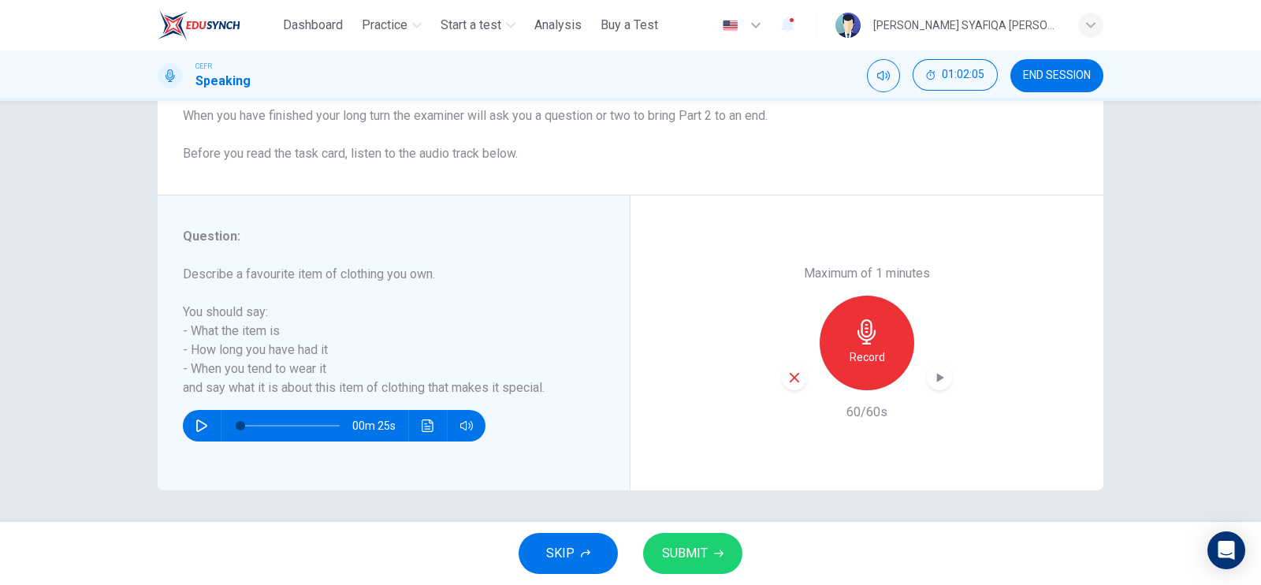
click at [936, 383] on icon "button" at bounding box center [939, 378] width 16 height 16
click at [727, 549] on button "SUBMIT" at bounding box center [692, 553] width 99 height 41
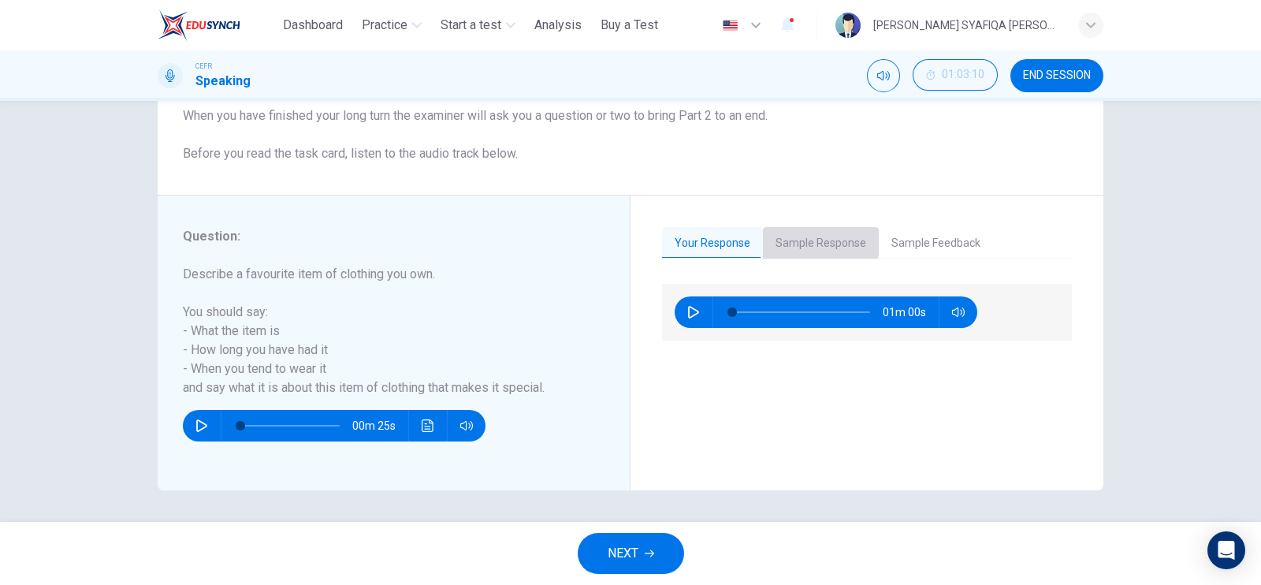
click at [784, 233] on button "Sample Response" at bounding box center [821, 243] width 116 height 33
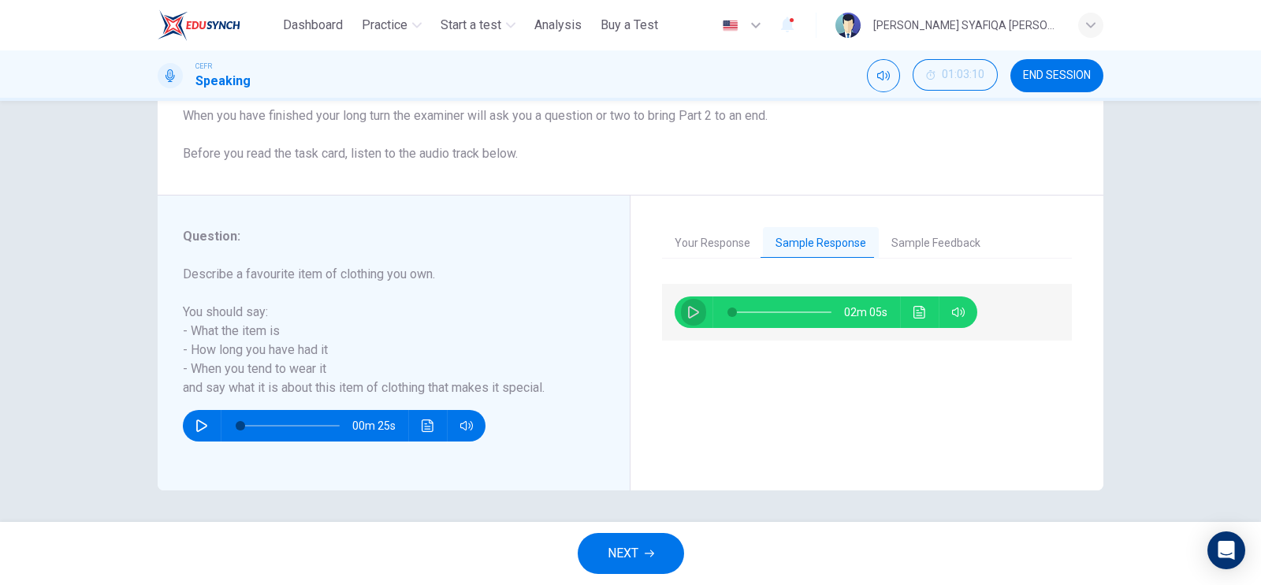
click at [691, 307] on icon "button" at bounding box center [693, 312] width 13 height 13
click at [746, 306] on span at bounding box center [781, 312] width 99 height 22
type input "**"
click at [651, 550] on icon "button" at bounding box center [649, 553] width 9 height 7
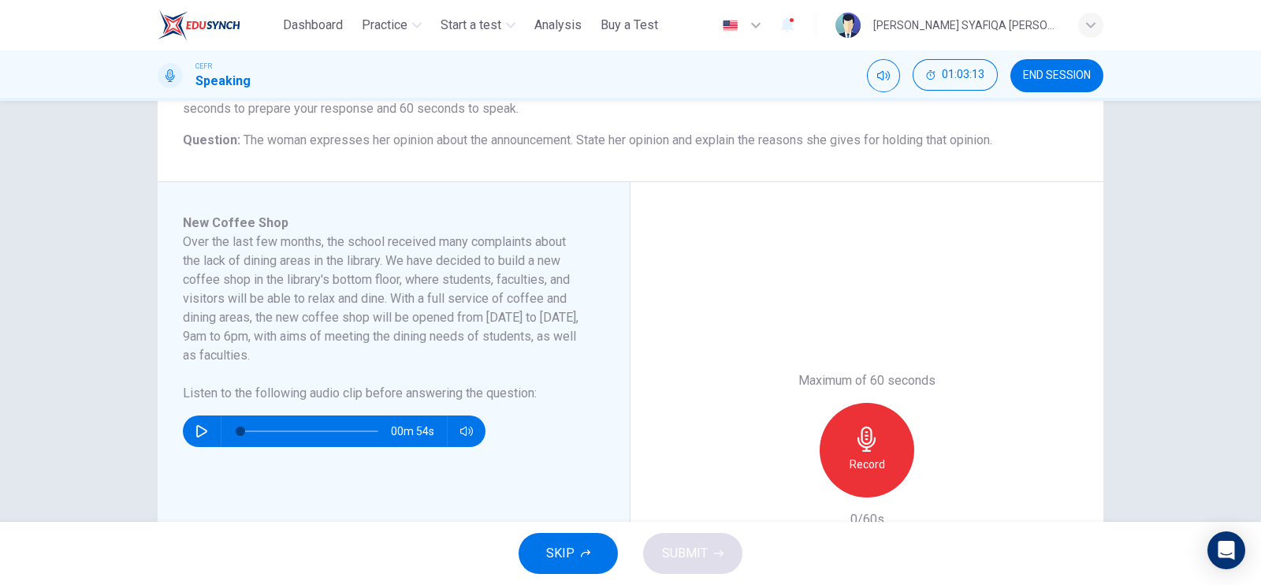
scroll to position [196, 0]
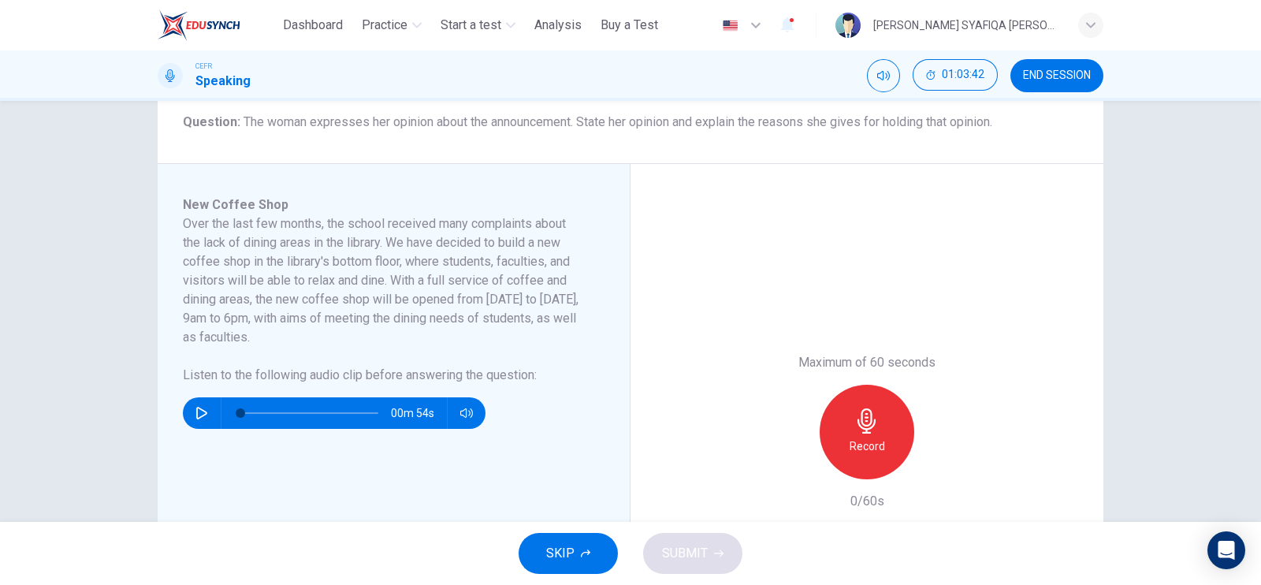
click at [199, 414] on icon "button" at bounding box center [201, 413] width 11 height 13
type input "*"
click at [834, 461] on div "Record" at bounding box center [867, 432] width 95 height 95
click at [941, 472] on icon "button" at bounding box center [939, 467] width 16 height 16
click at [720, 550] on icon "button" at bounding box center [718, 552] width 9 height 9
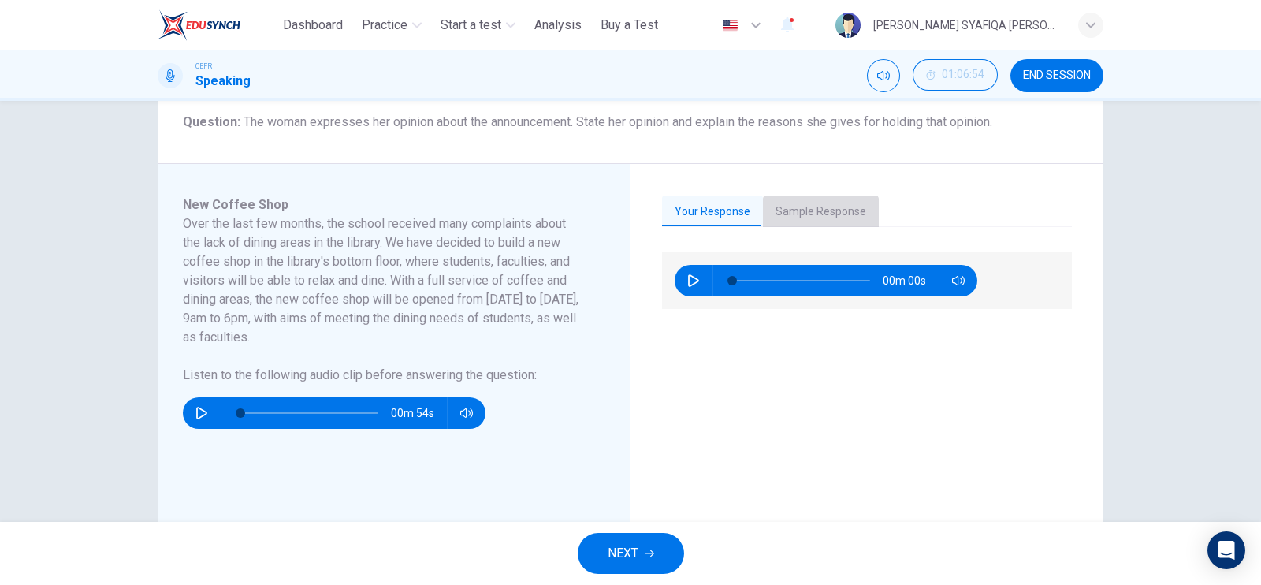
click at [814, 213] on button "Sample Response" at bounding box center [821, 211] width 116 height 33
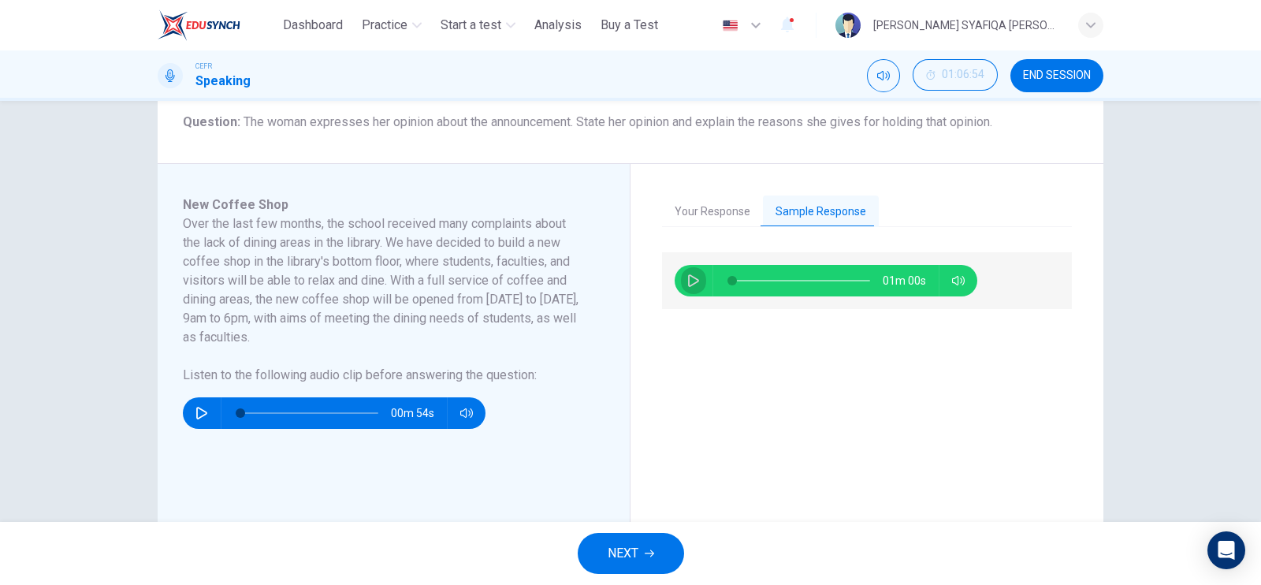
click at [681, 274] on button "button" at bounding box center [693, 281] width 25 height 32
type input "*"
click at [634, 546] on span "NEXT" at bounding box center [623, 553] width 31 height 22
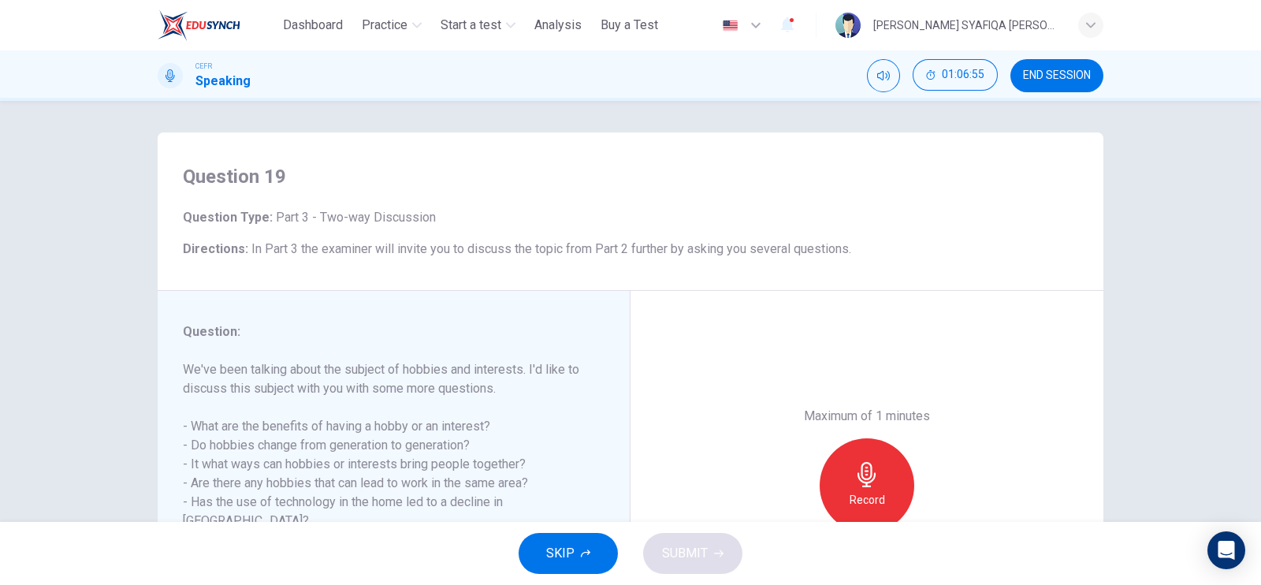
scroll to position [98, 0]
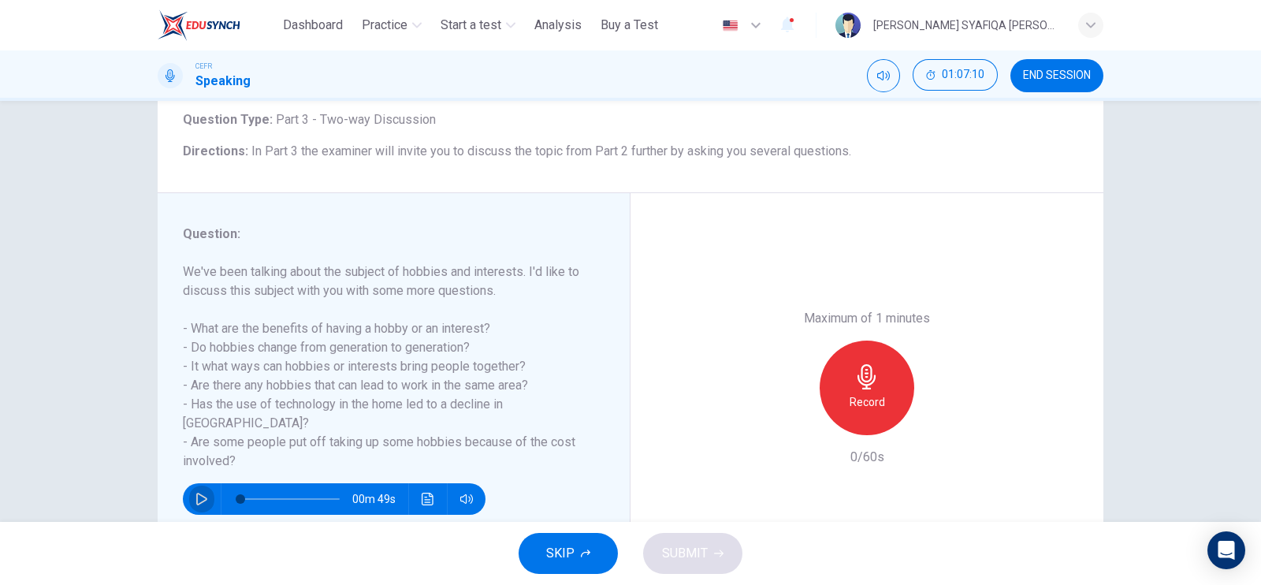
click at [195, 492] on icon "button" at bounding box center [201, 498] width 13 height 13
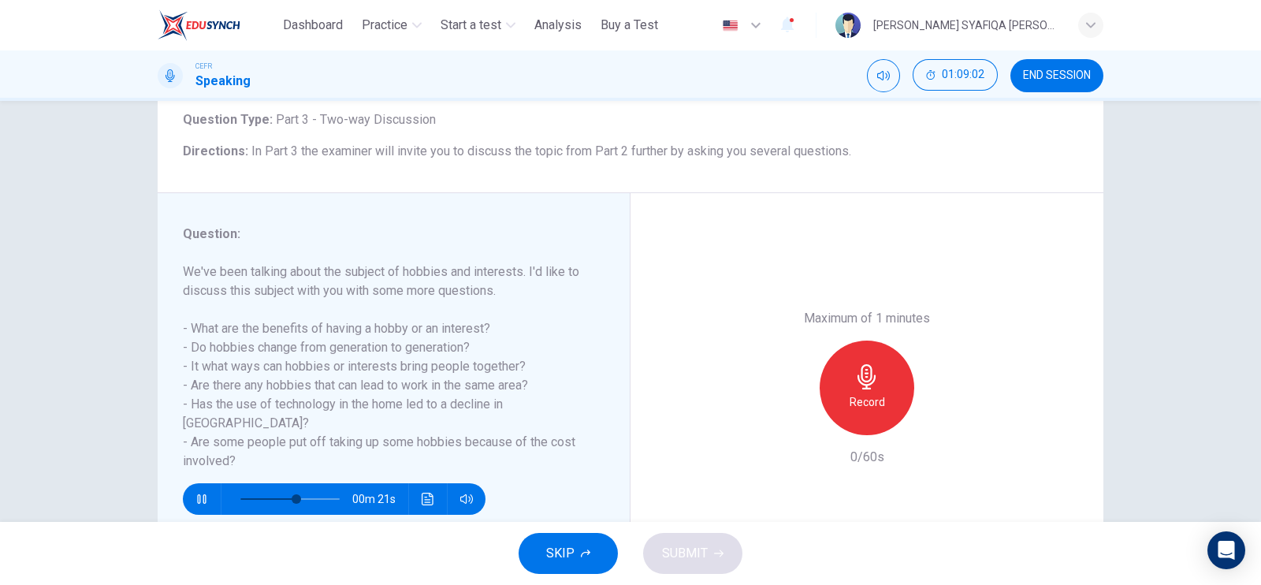
click at [195, 492] on icon "button" at bounding box center [201, 498] width 13 height 13
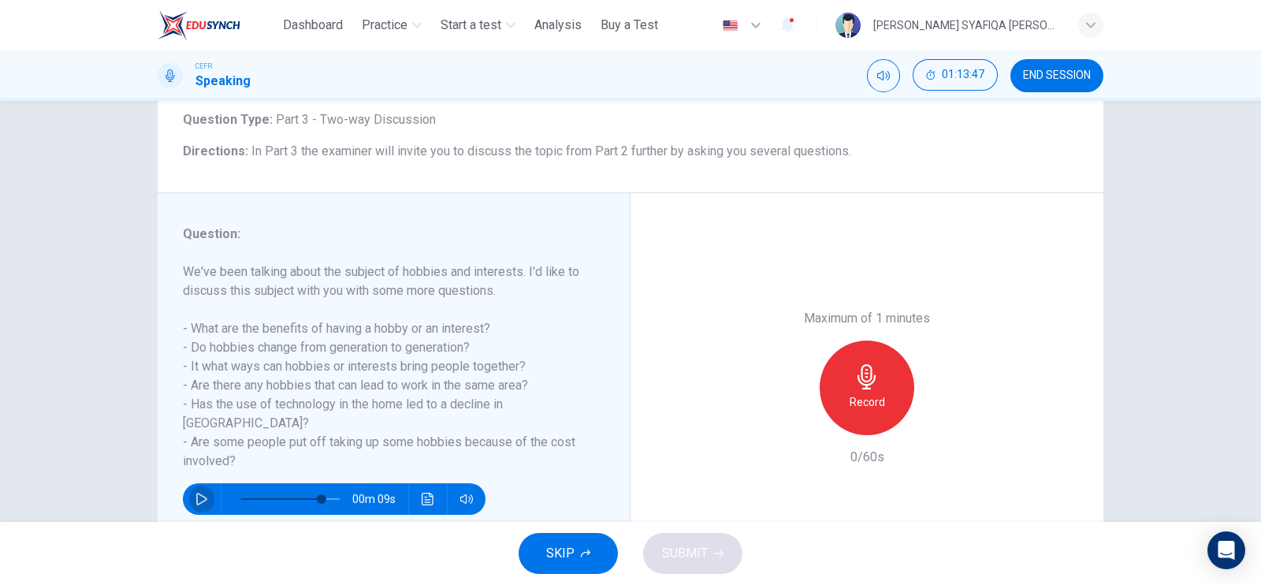
click at [195, 492] on icon "button" at bounding box center [201, 498] width 13 height 13
type input "*"
drag, startPoint x: 925, startPoint y: 372, endPoint x: 898, endPoint y: 376, distance: 27.1
click at [922, 372] on div "Record" at bounding box center [867, 387] width 170 height 95
click at [898, 376] on div "Record" at bounding box center [867, 387] width 95 height 95
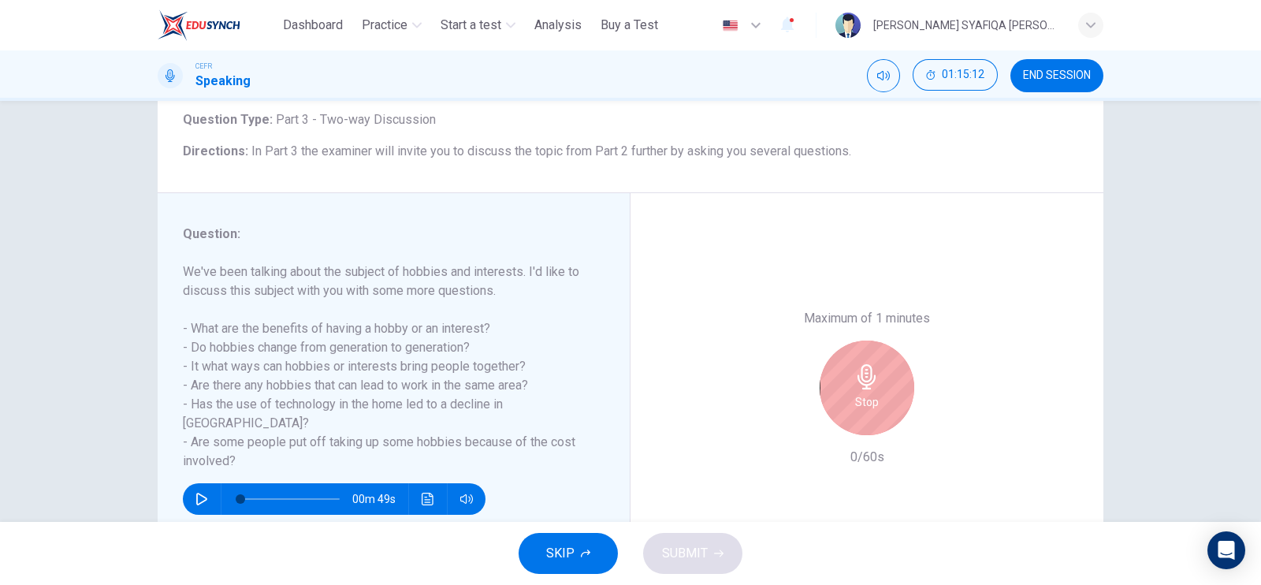
click at [898, 376] on div "Stop" at bounding box center [867, 387] width 95 height 95
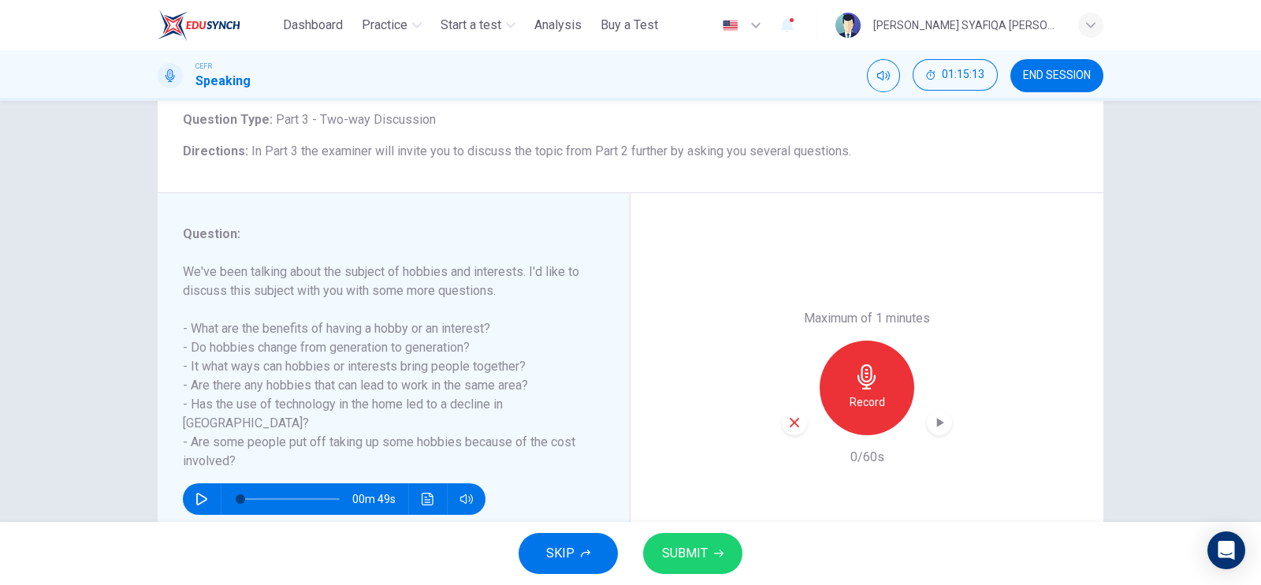
click at [704, 552] on span "SUBMIT" at bounding box center [685, 553] width 46 height 22
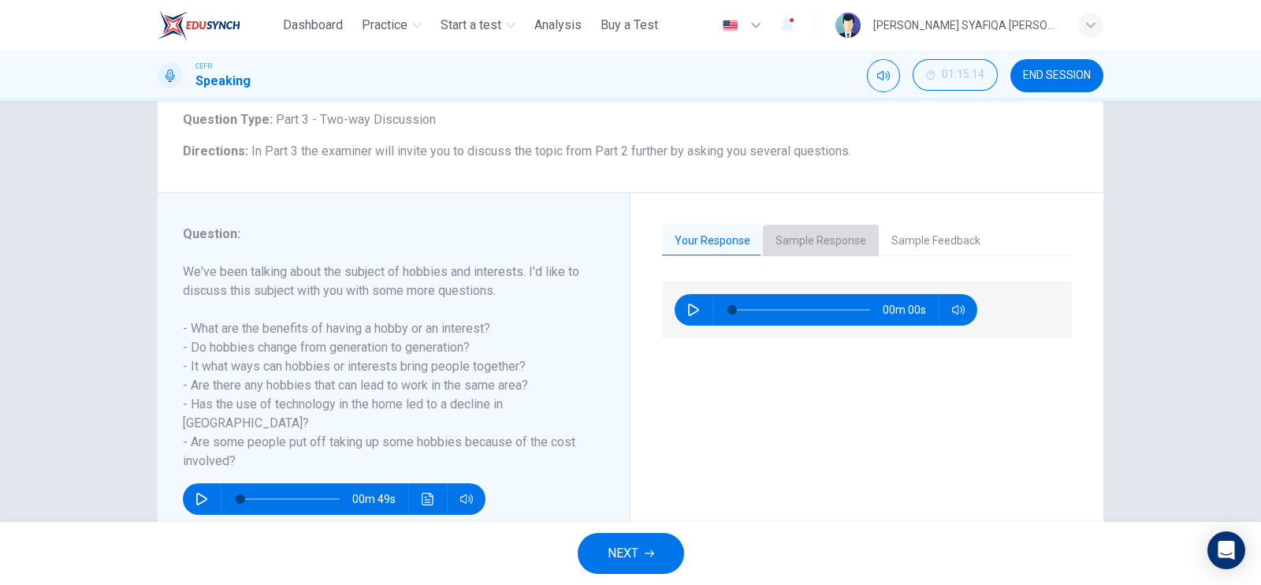
click at [816, 253] on button "Sample Response" at bounding box center [821, 241] width 116 height 33
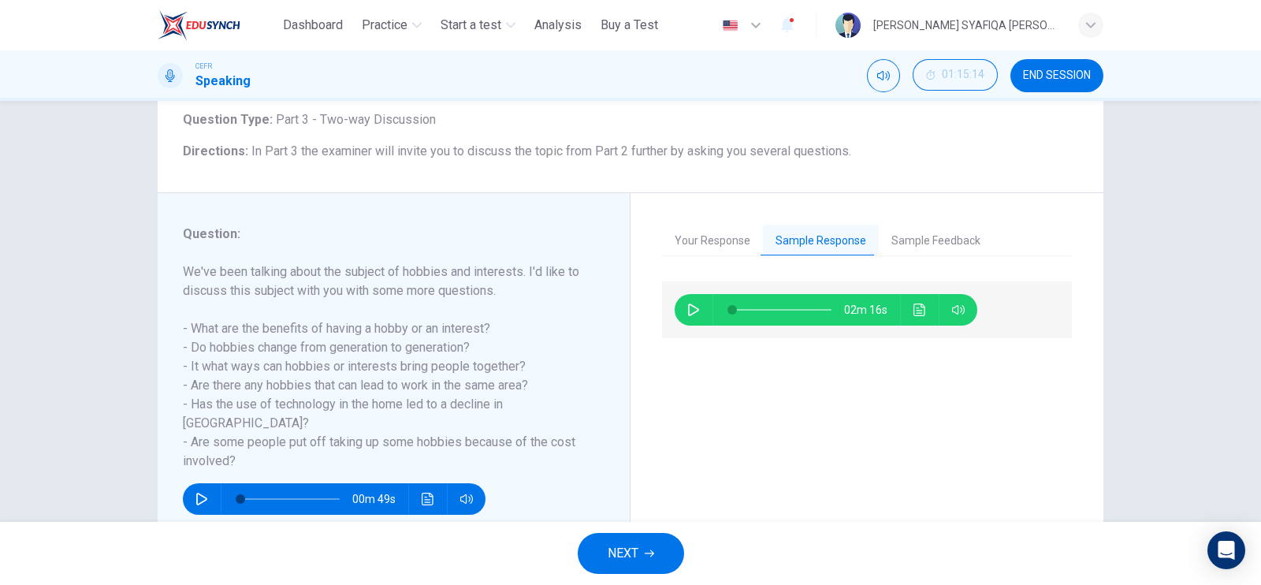
click at [693, 309] on icon "button" at bounding box center [693, 309] width 11 height 13
type input "*"
